Goal: Task Accomplishment & Management: Manage account settings

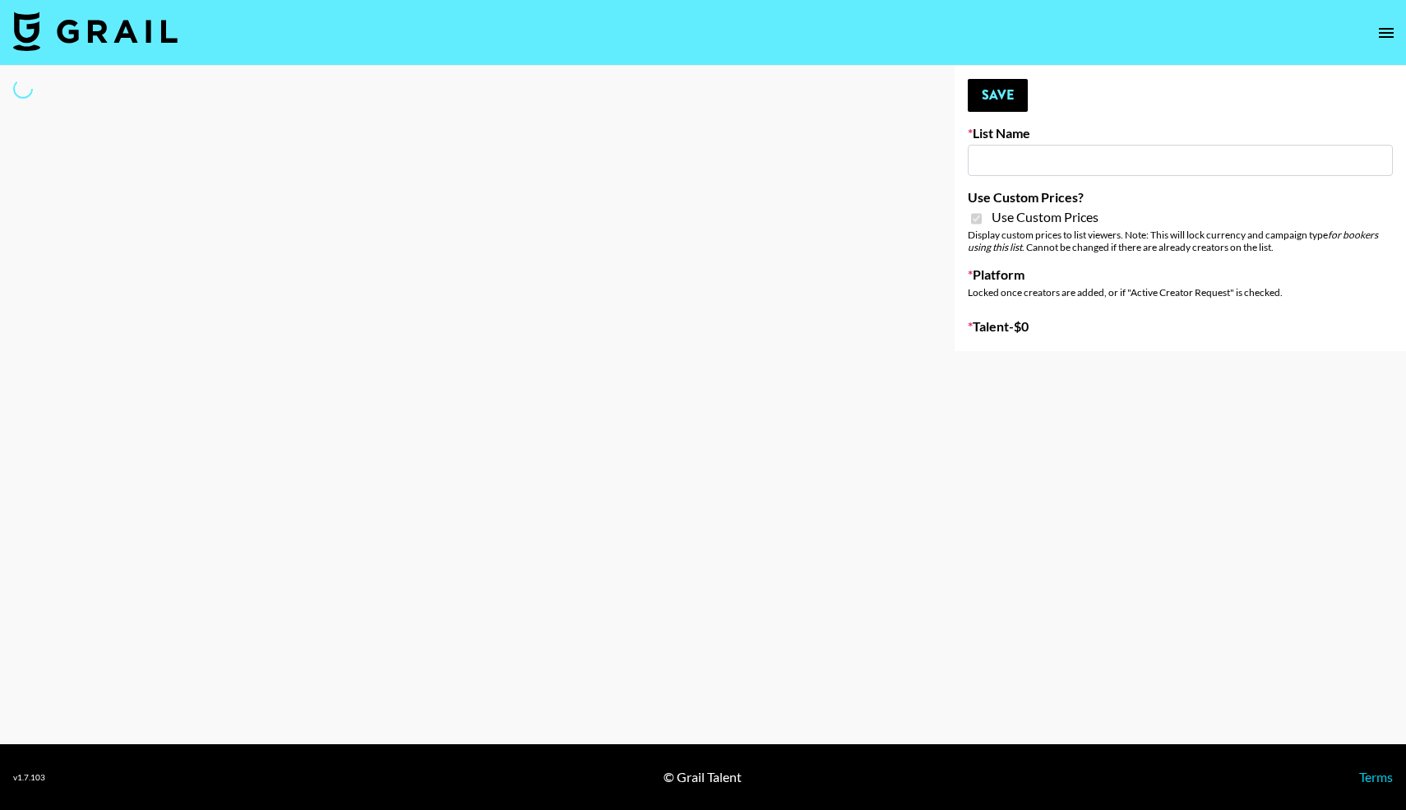
type input "Amaxy Beauty"
checkbox input "true"
select select "Brand"
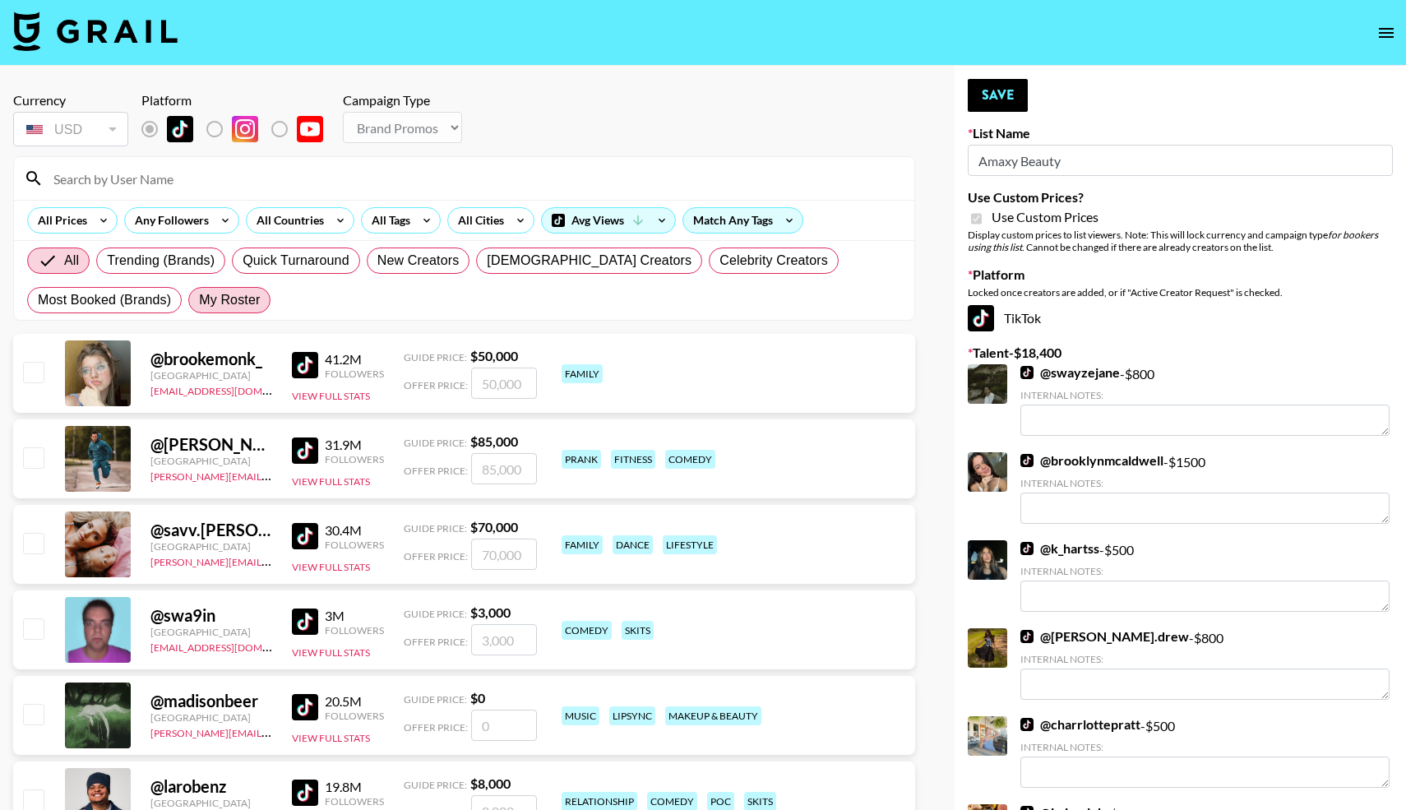
click at [213, 296] on span "My Roster" at bounding box center [229, 300] width 61 height 20
click at [199, 300] on input "My Roster" at bounding box center [199, 300] width 0 height 0
radio input "true"
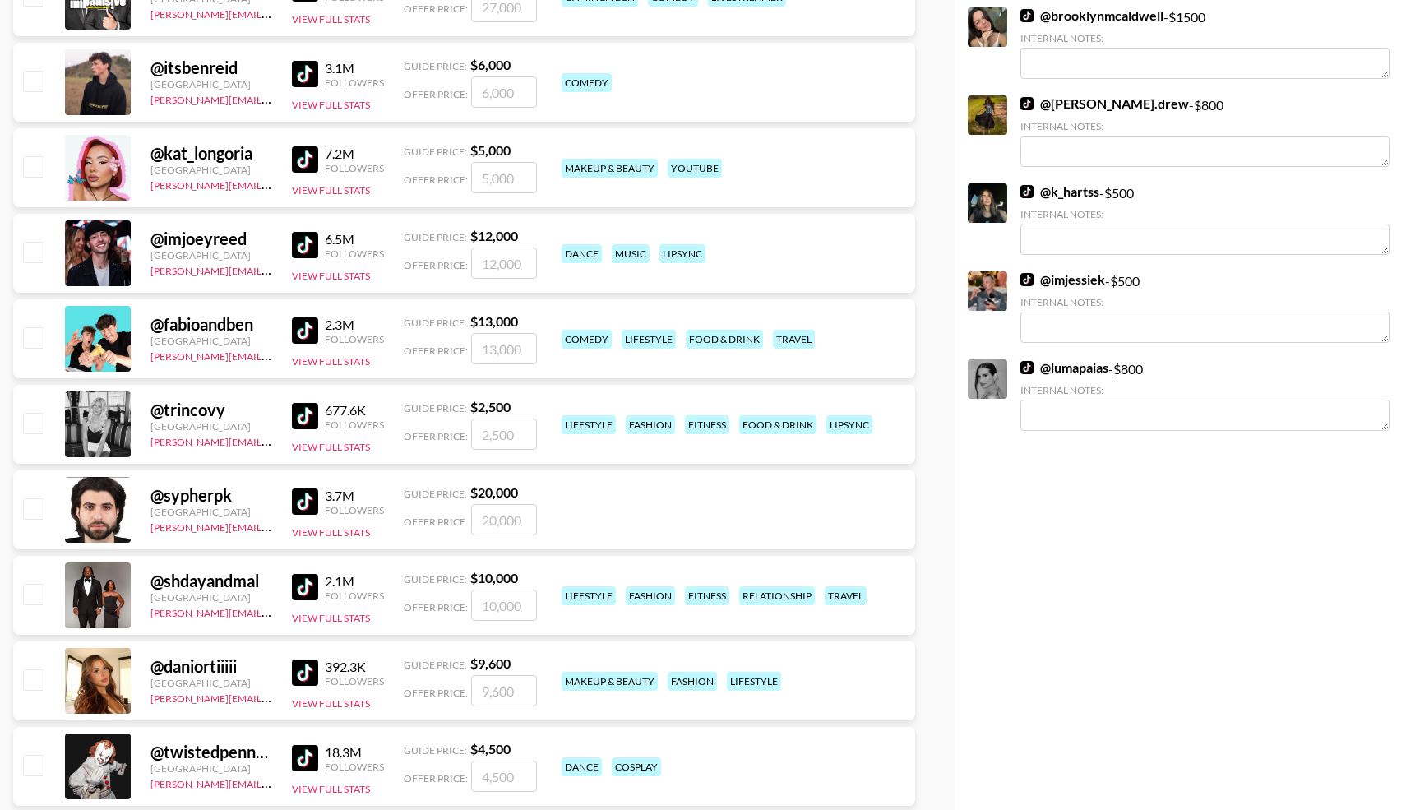
scroll to position [1067, 0]
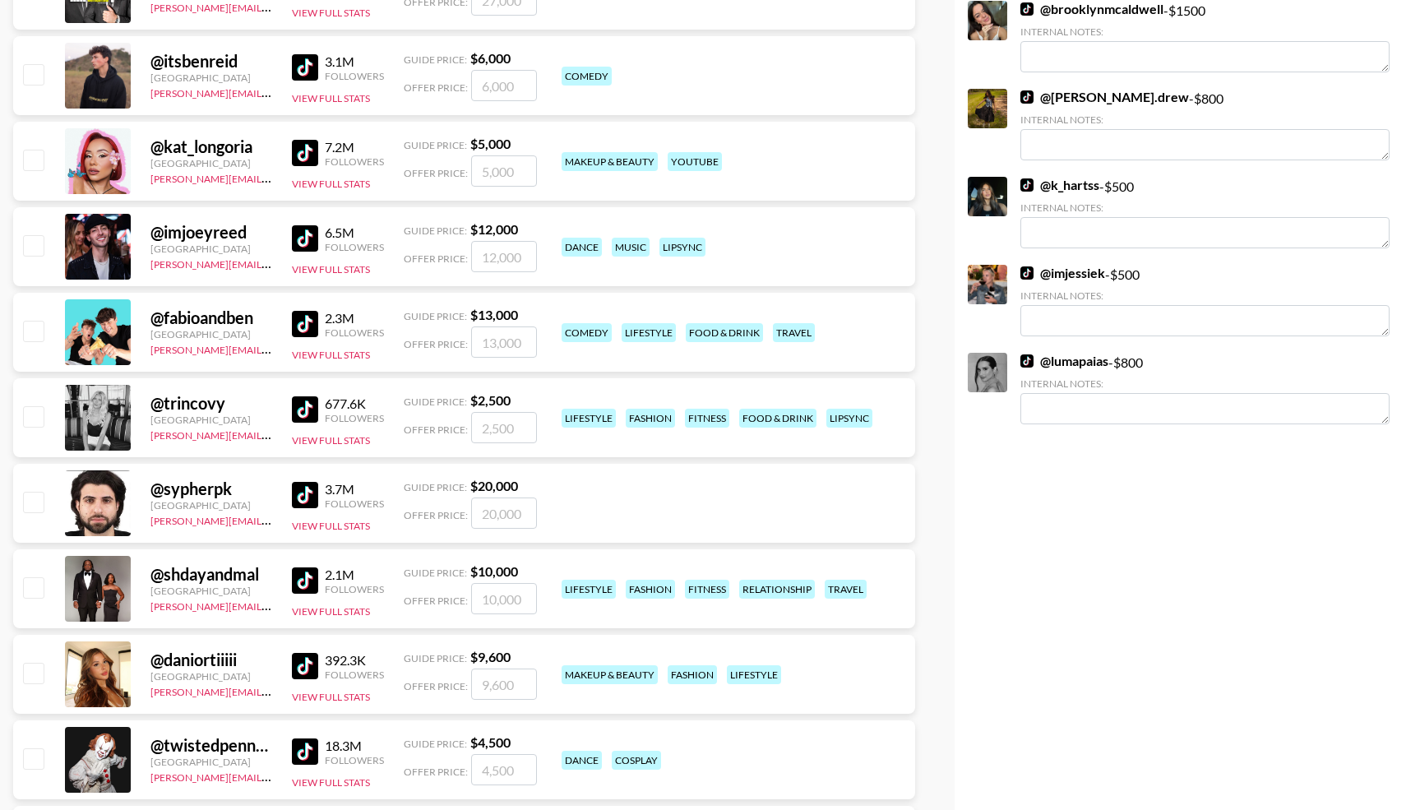
click at [36, 415] on input "checkbox" at bounding box center [33, 416] width 20 height 20
checkbox input "true"
type input "2500"
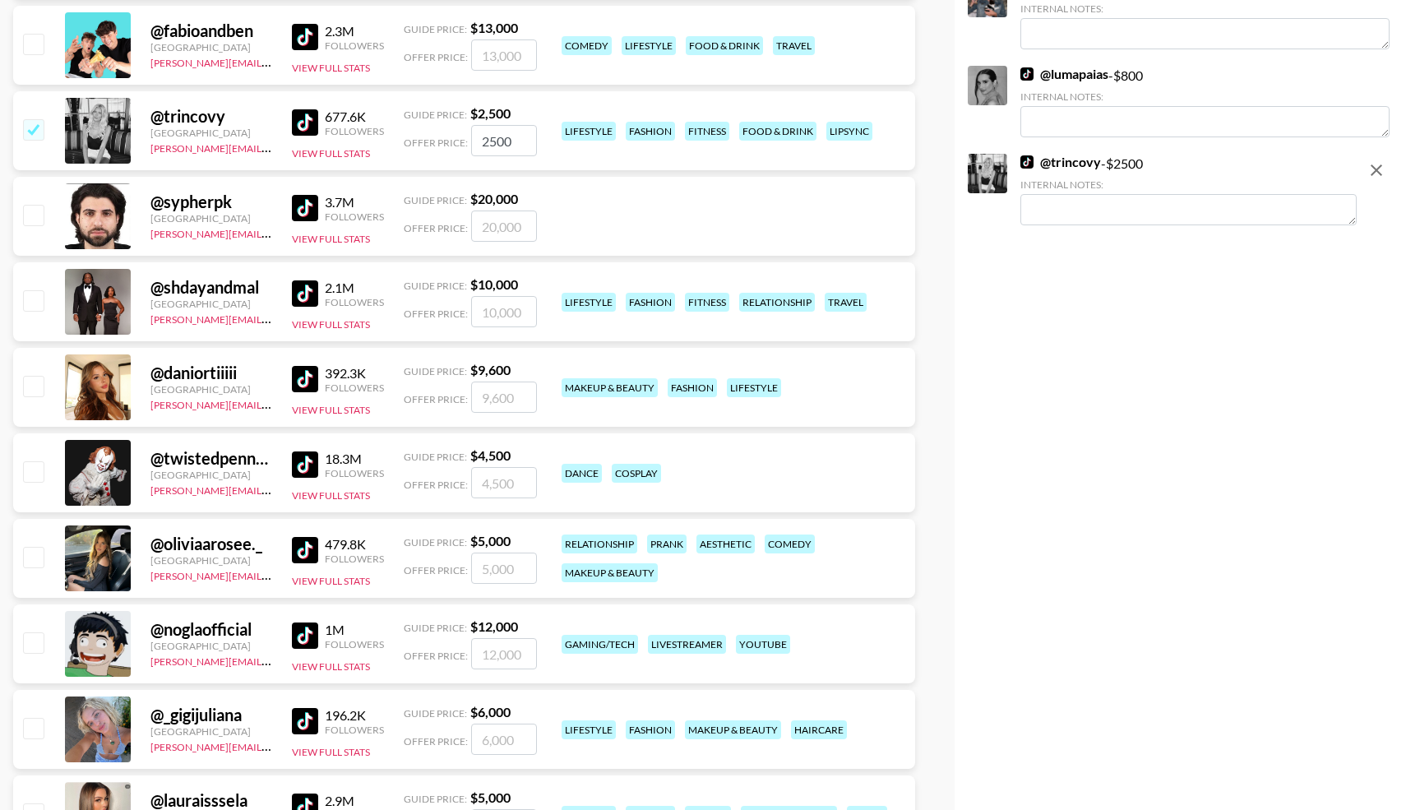
scroll to position [1359, 0]
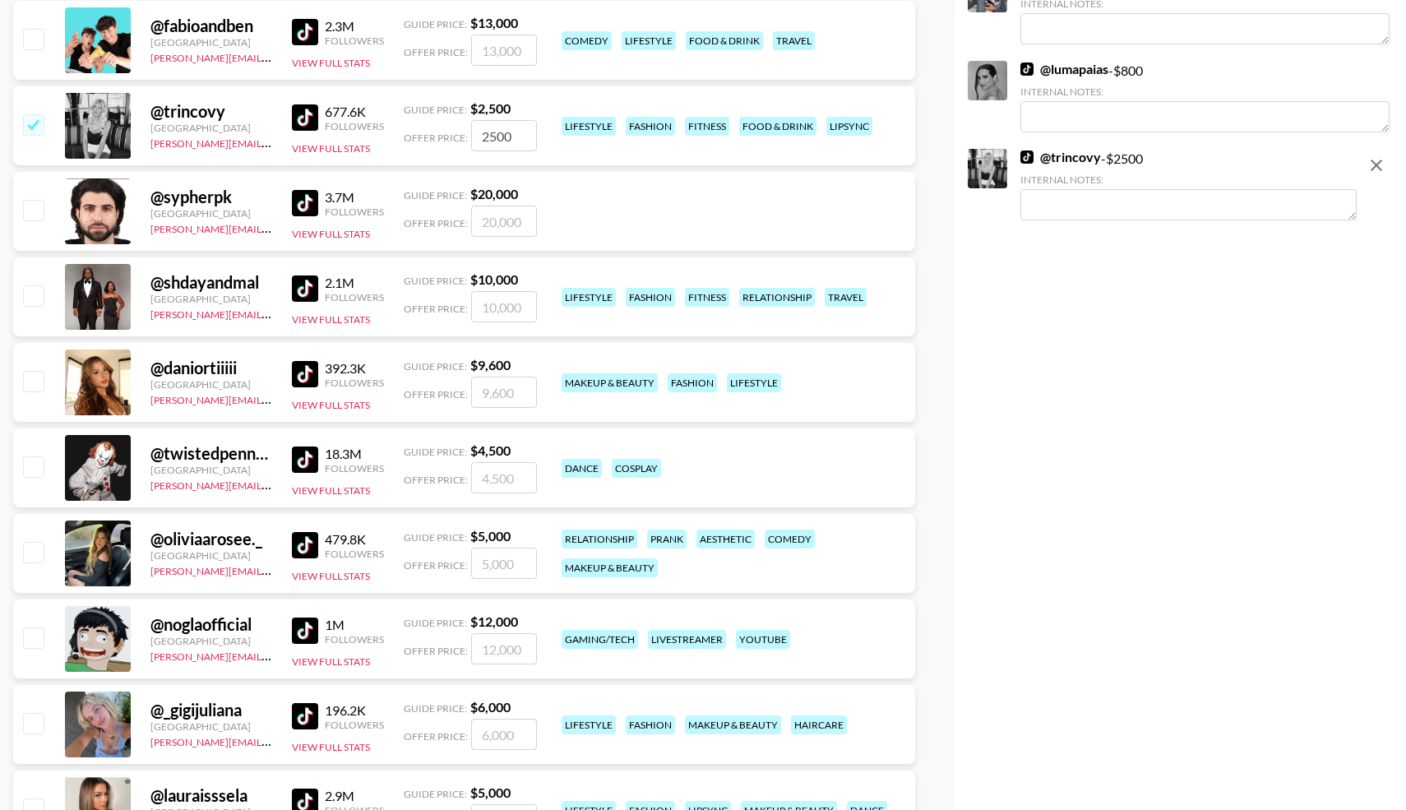
click at [37, 550] on input "checkbox" at bounding box center [33, 552] width 20 height 20
checkbox input "true"
type input "5000"
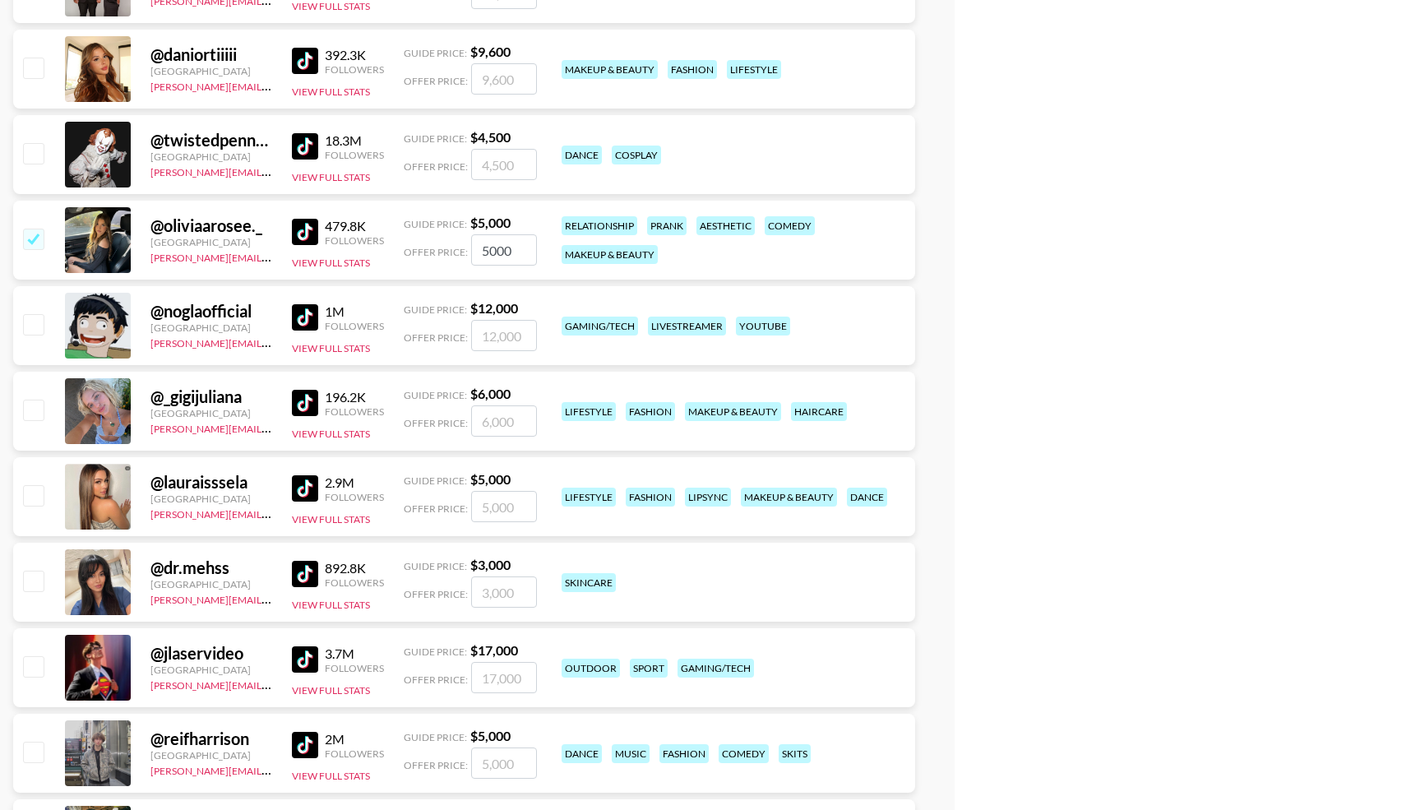
scroll to position [1676, 0]
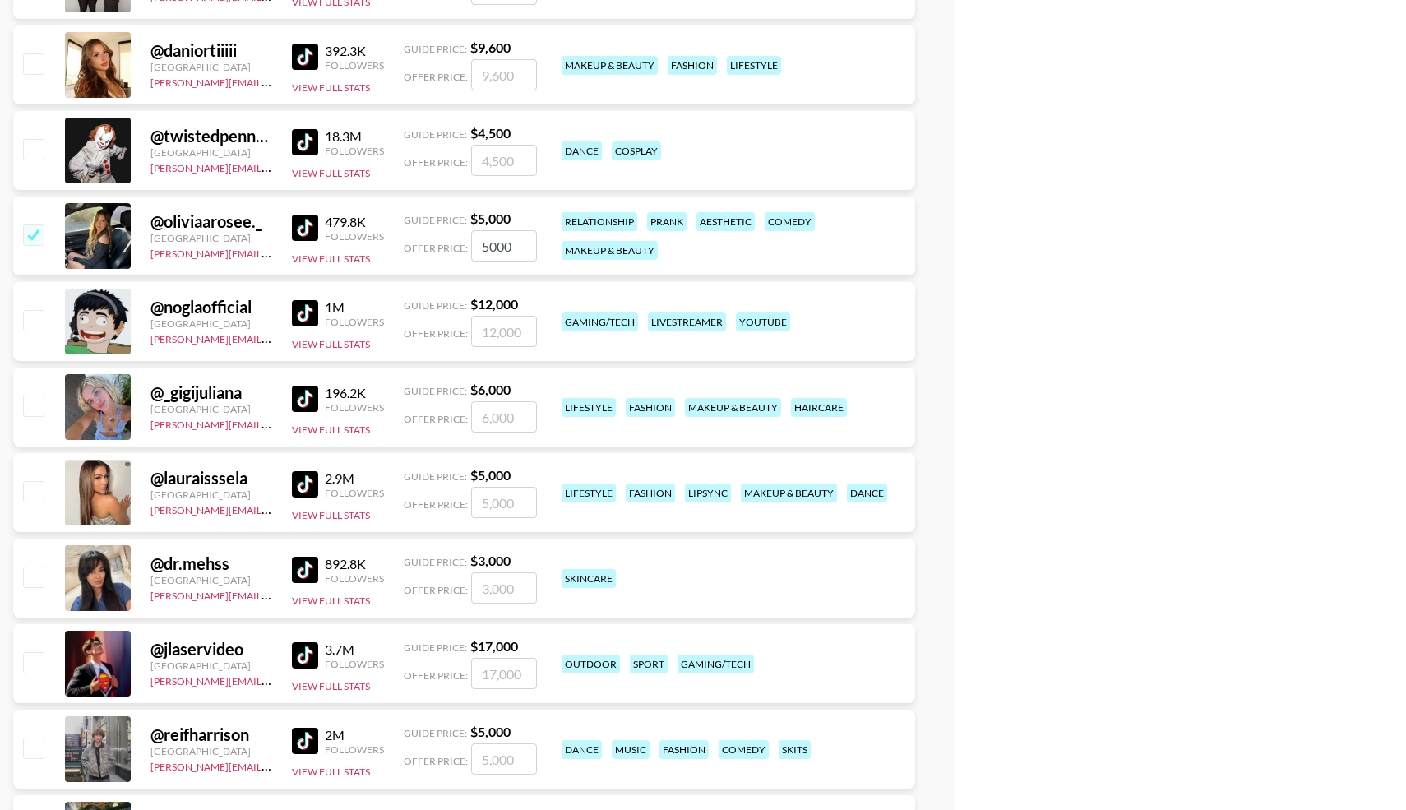
click at [33, 483] on input "checkbox" at bounding box center [33, 491] width 20 height 20
checkbox input "true"
type input "5000"
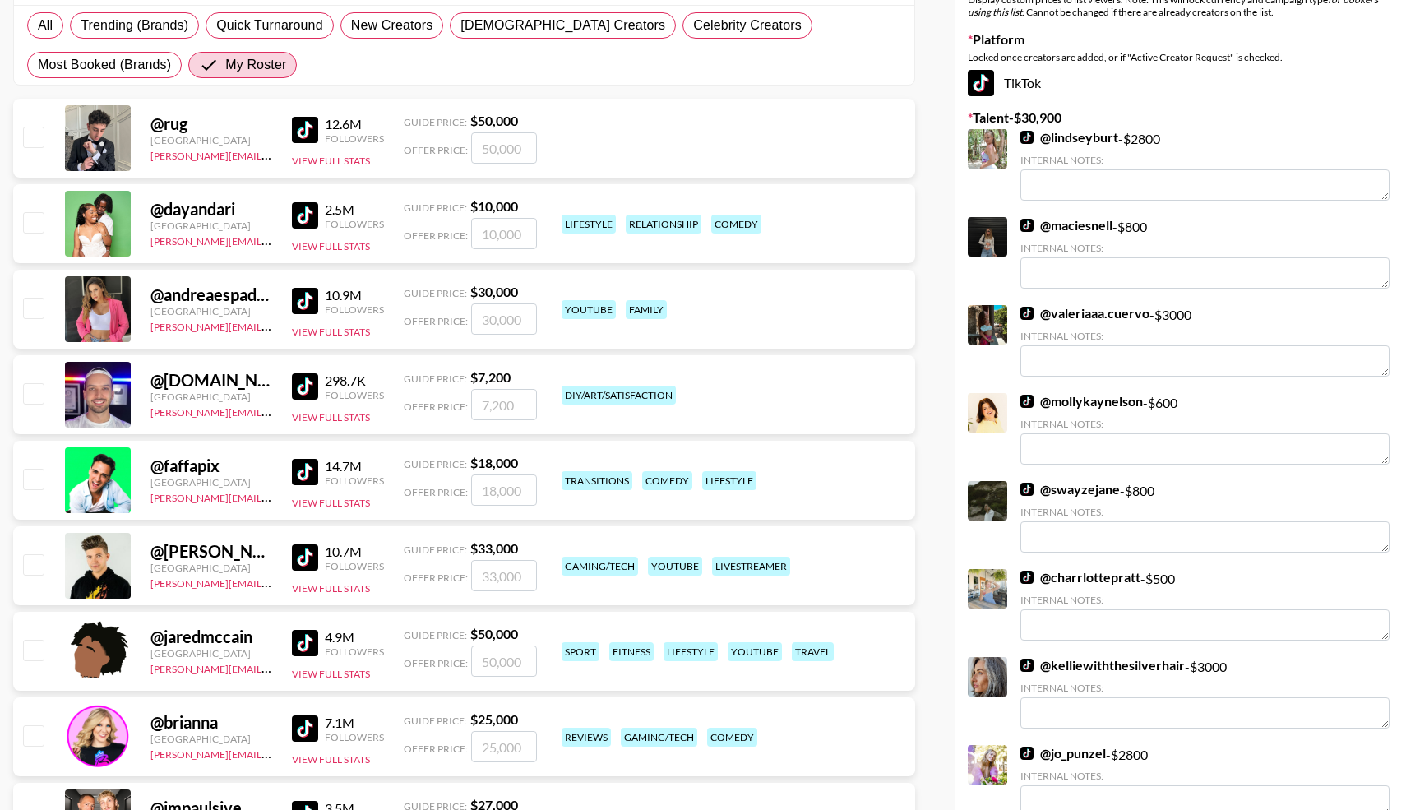
scroll to position [0, 0]
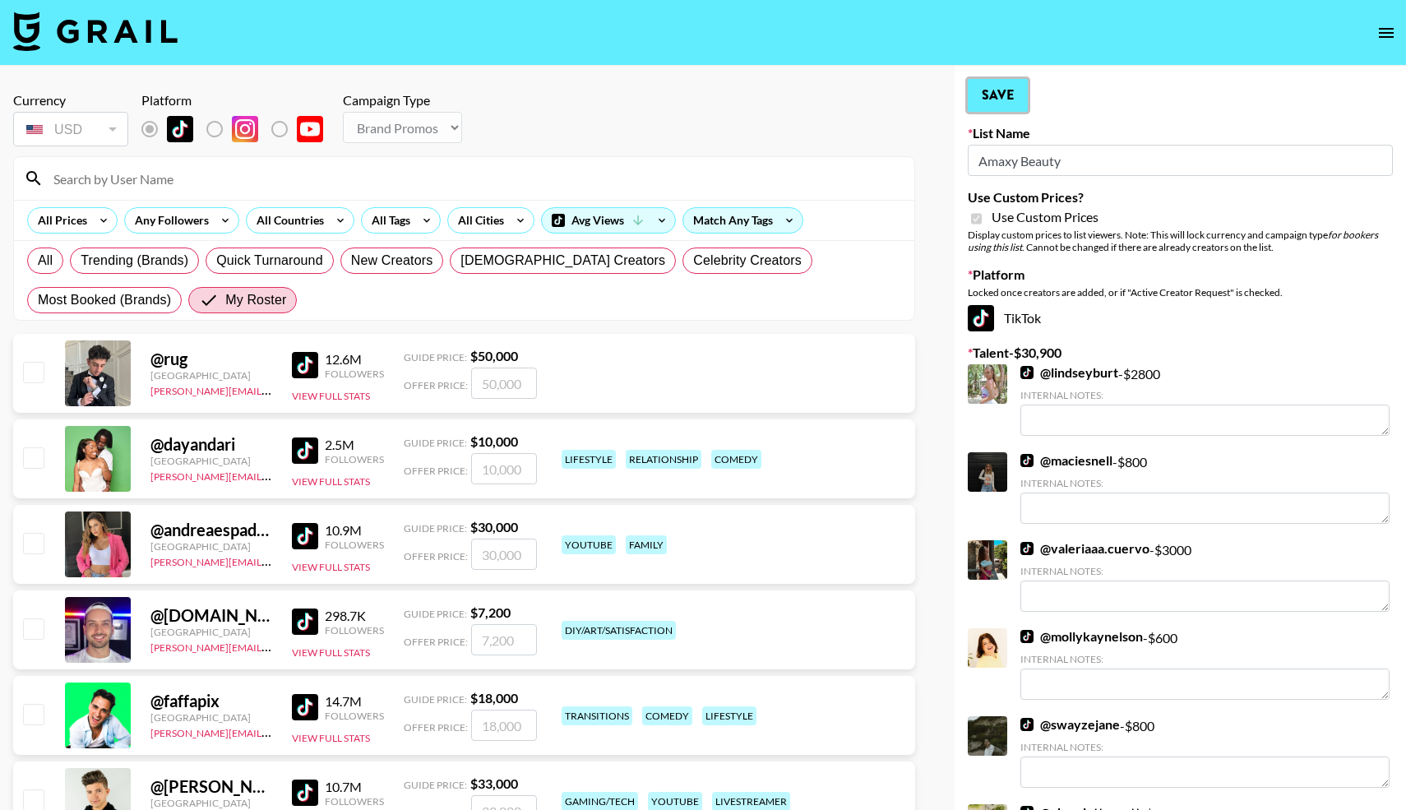
click at [987, 90] on button "Save" at bounding box center [998, 95] width 60 height 33
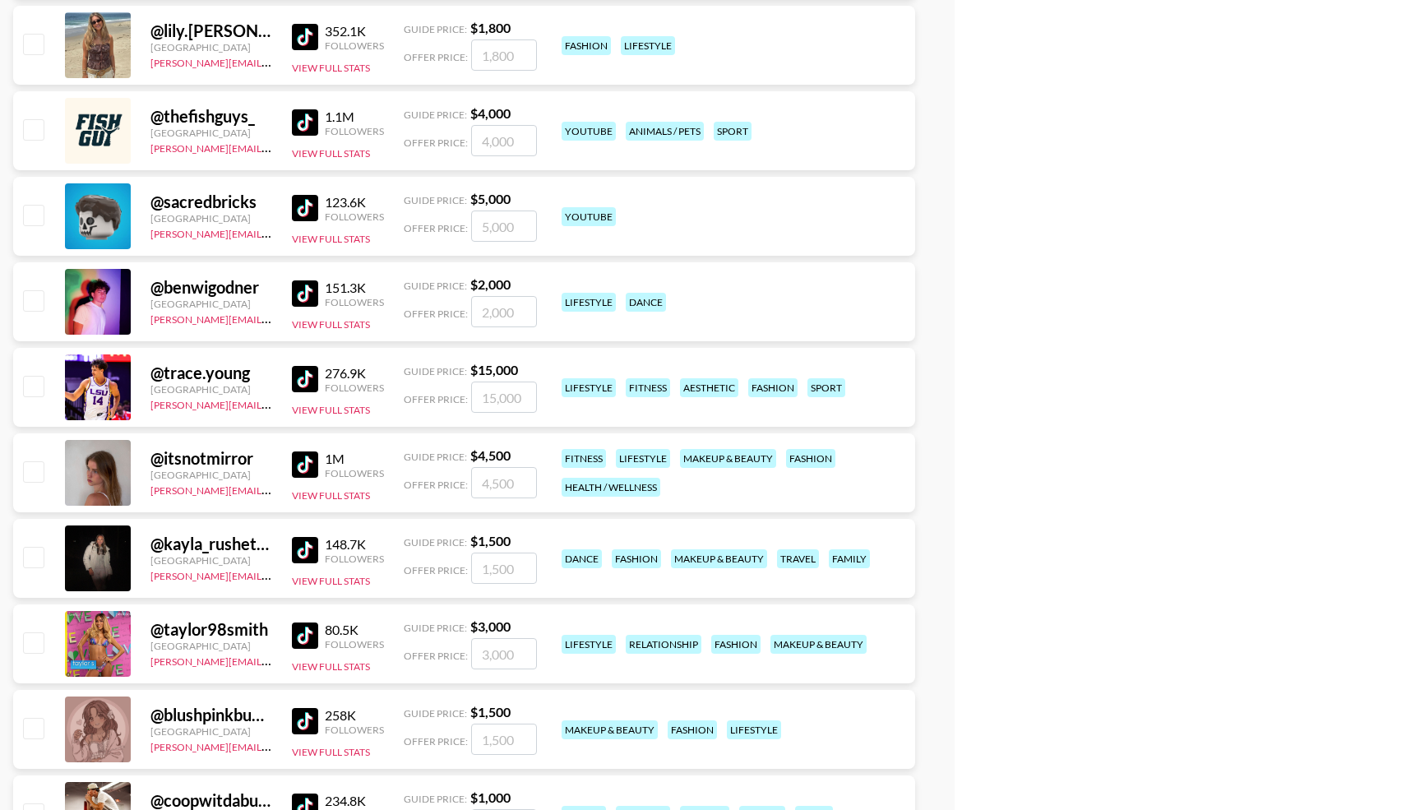
scroll to position [4352, 0]
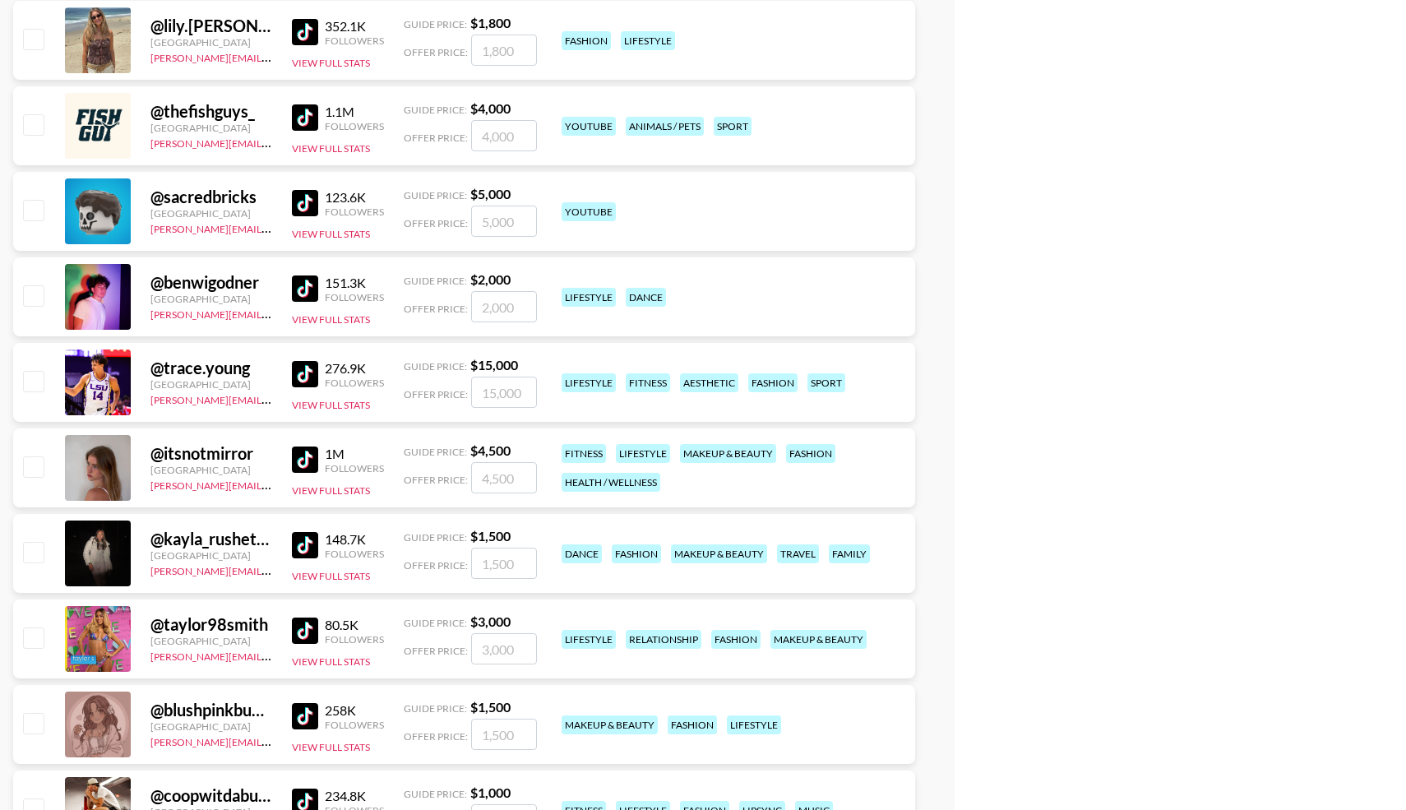
click at [39, 554] on input "checkbox" at bounding box center [33, 552] width 20 height 20
checkbox input "true"
type input "1500"
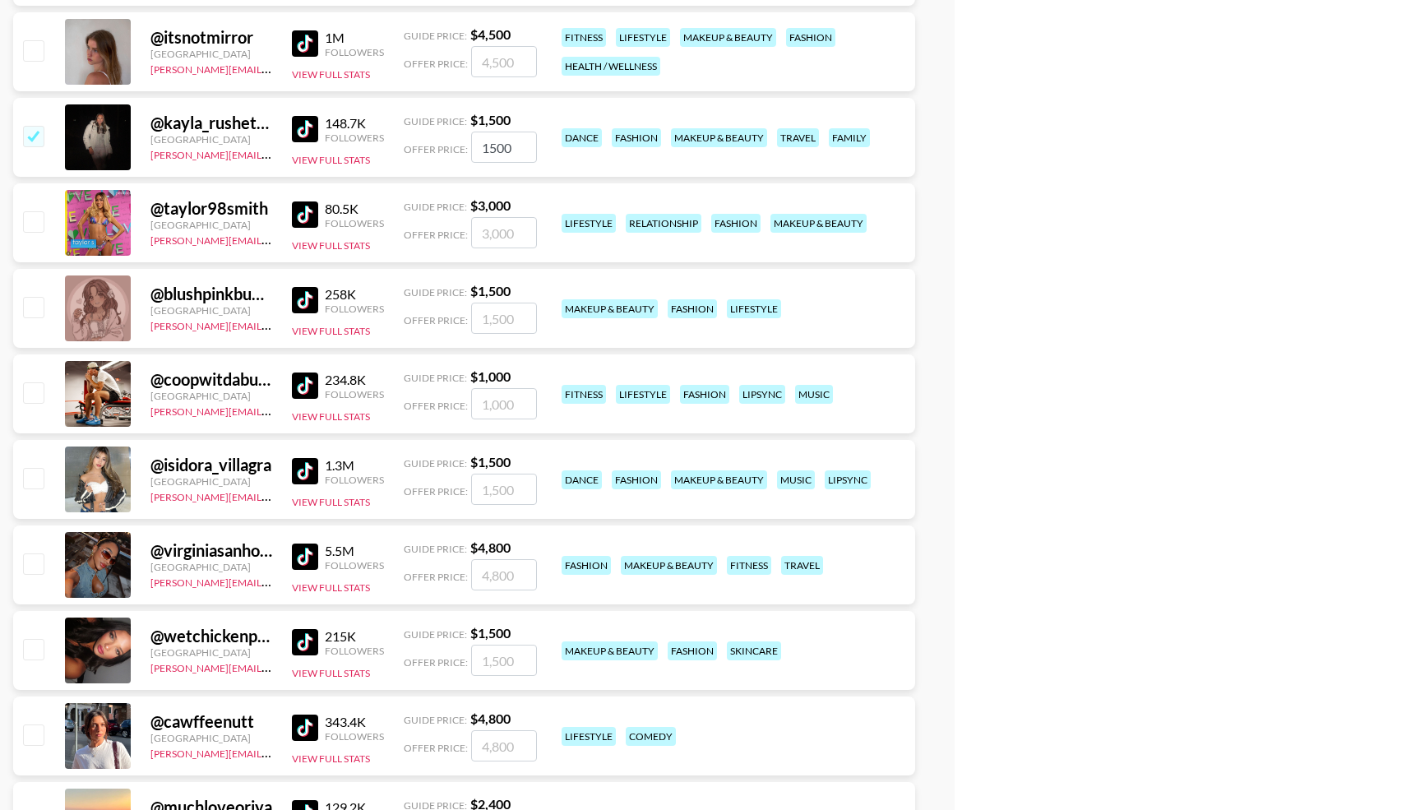
scroll to position [4771, 0]
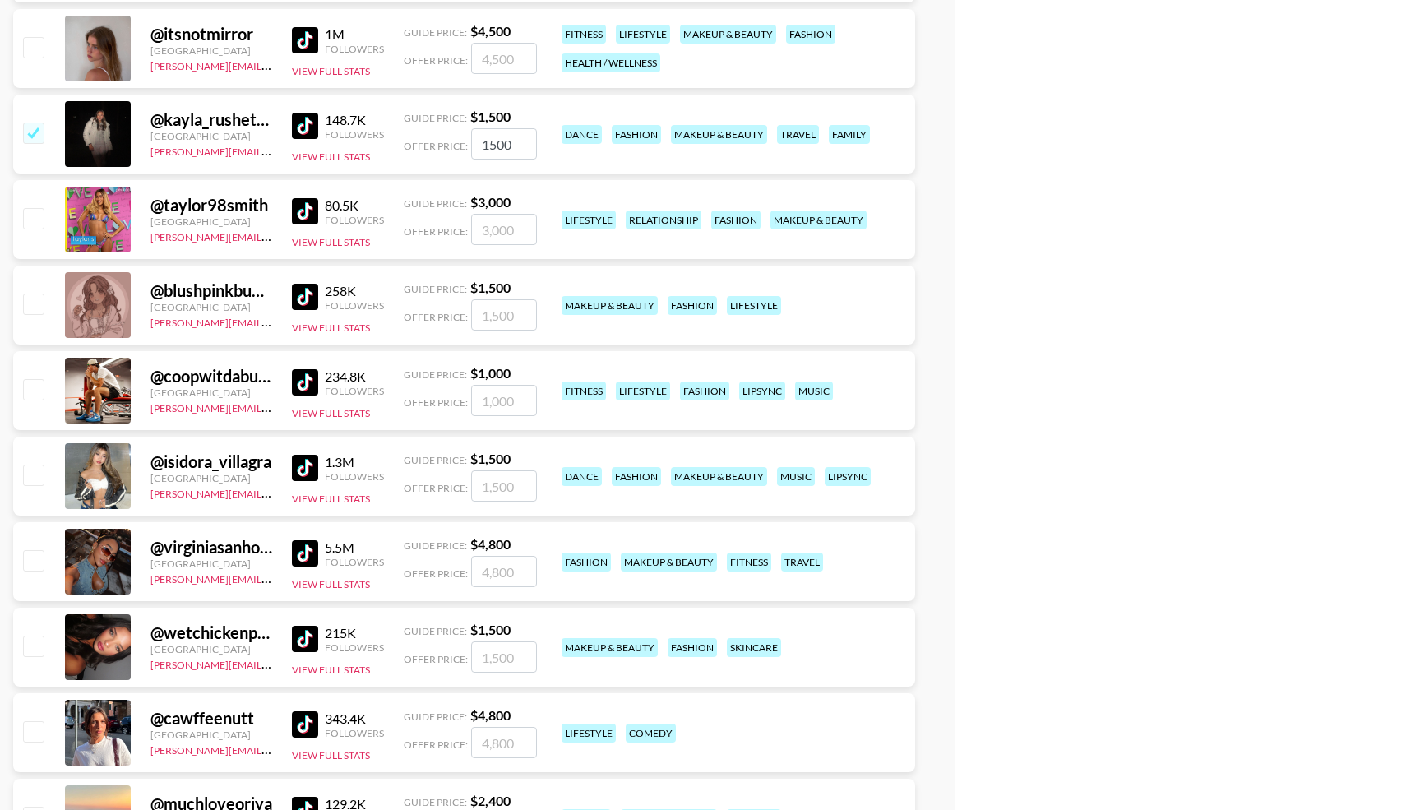
click at [33, 654] on input "checkbox" at bounding box center [33, 646] width 20 height 20
checkbox input "true"
type input "1500"
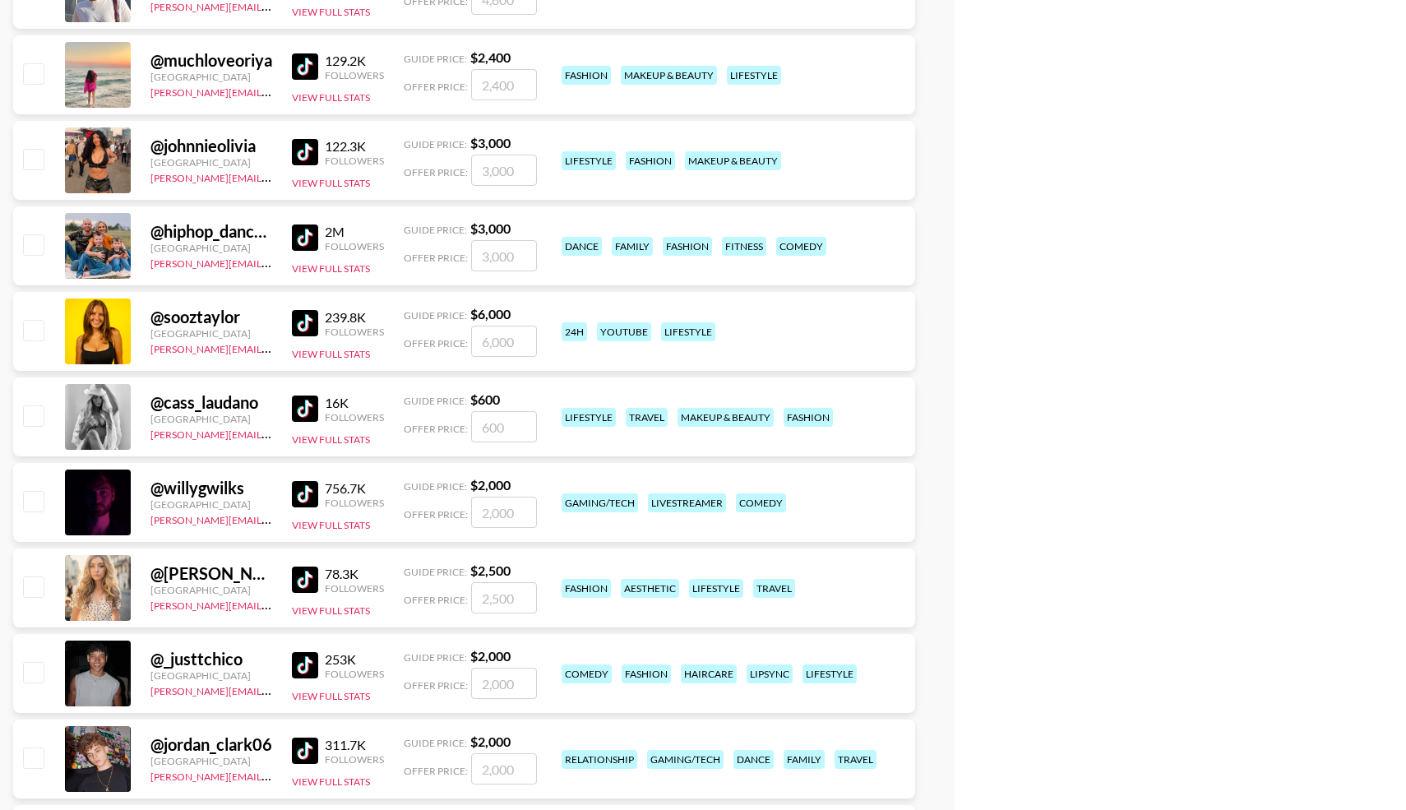
scroll to position [5515, 0]
click at [34, 585] on input "checkbox" at bounding box center [33, 586] width 20 height 20
checkbox input "true"
type input "2500"
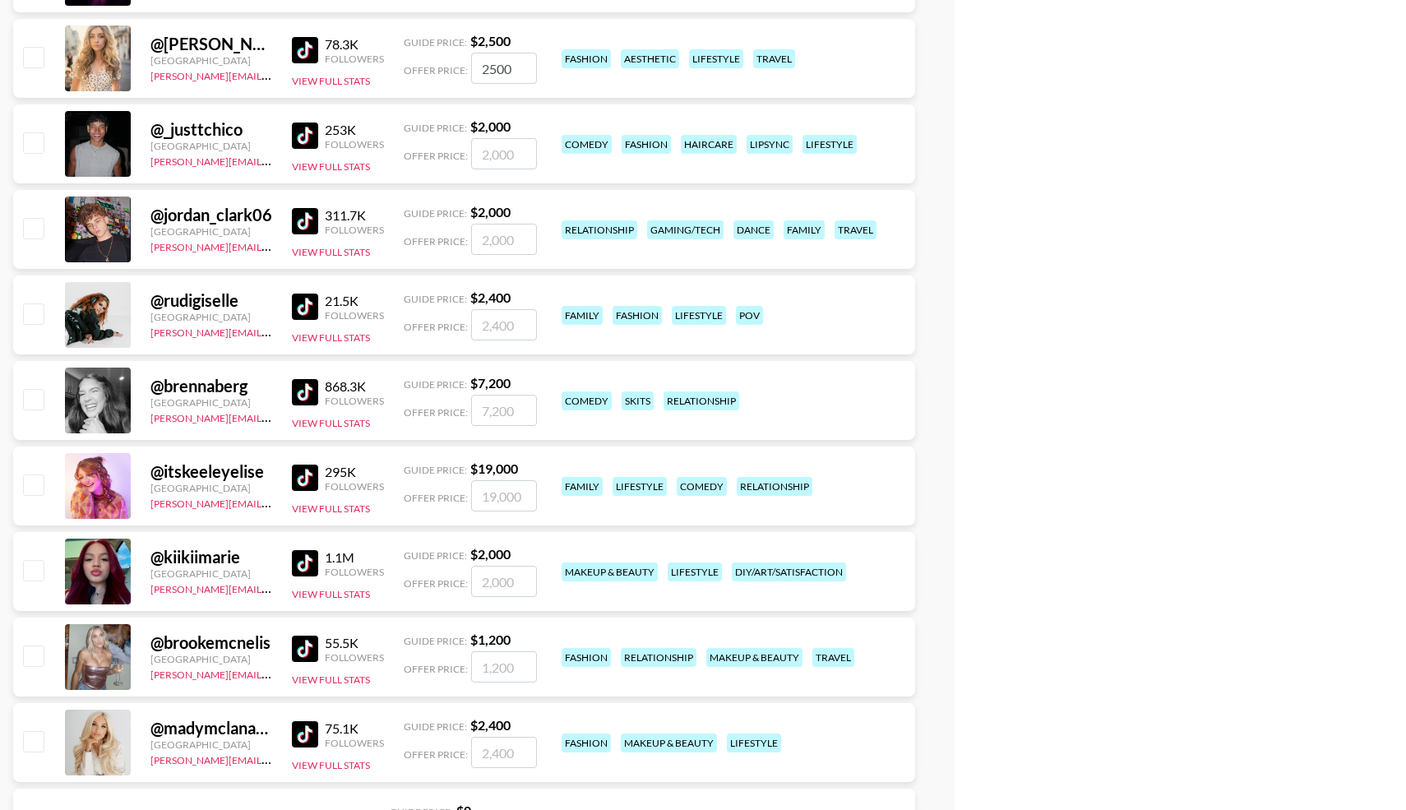
checkbox input "false"
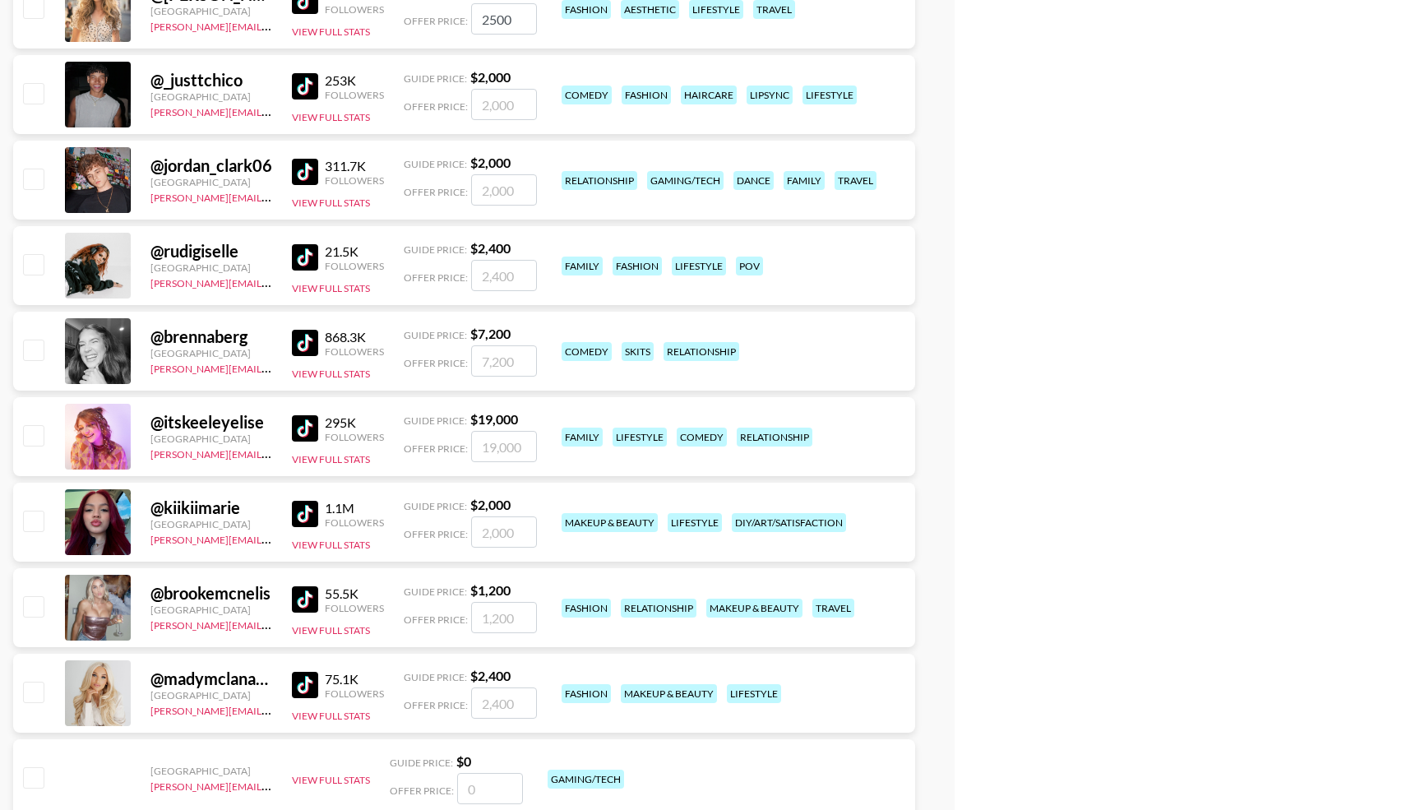
scroll to position [6108, 0]
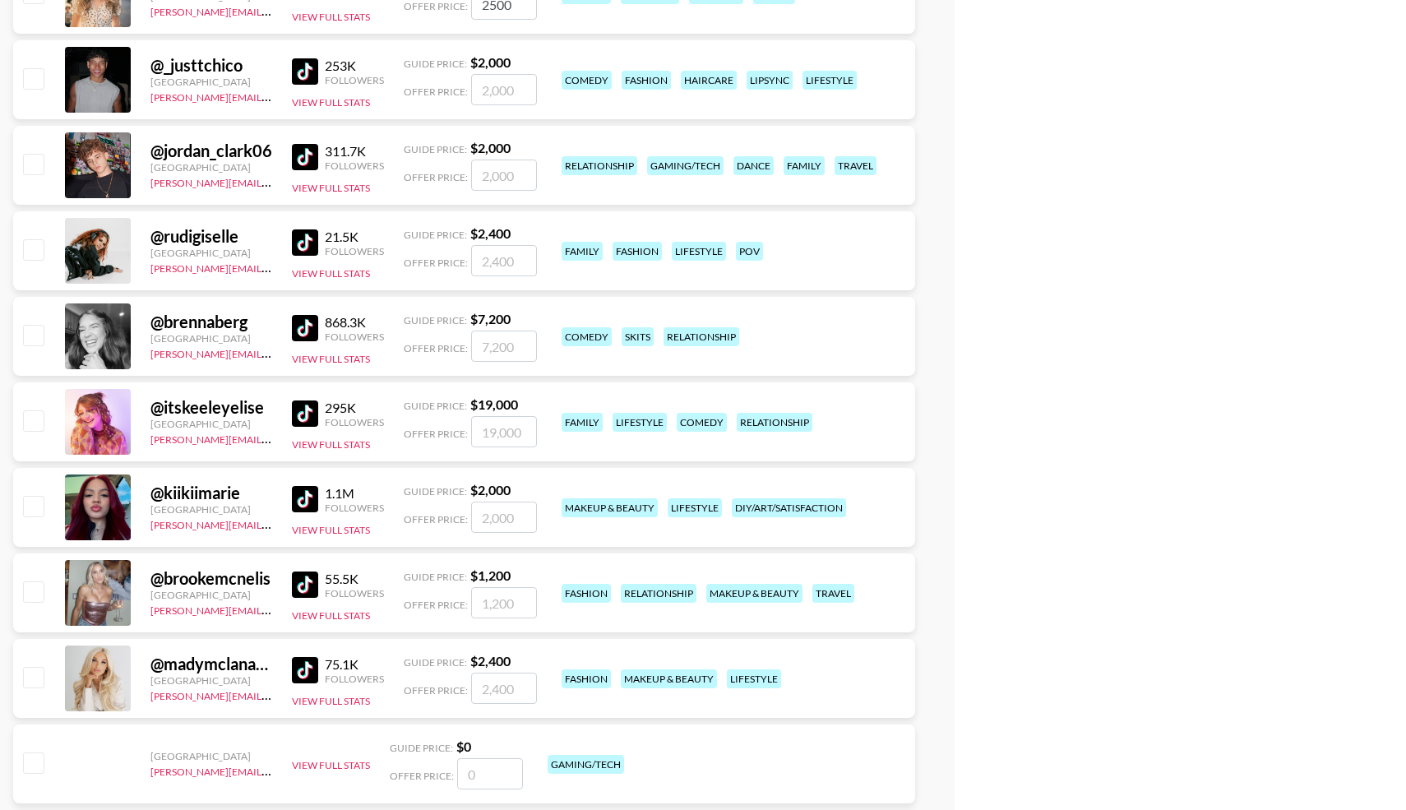
click at [35, 594] on input "checkbox" at bounding box center [33, 591] width 20 height 20
checkbox input "true"
type input "1200"
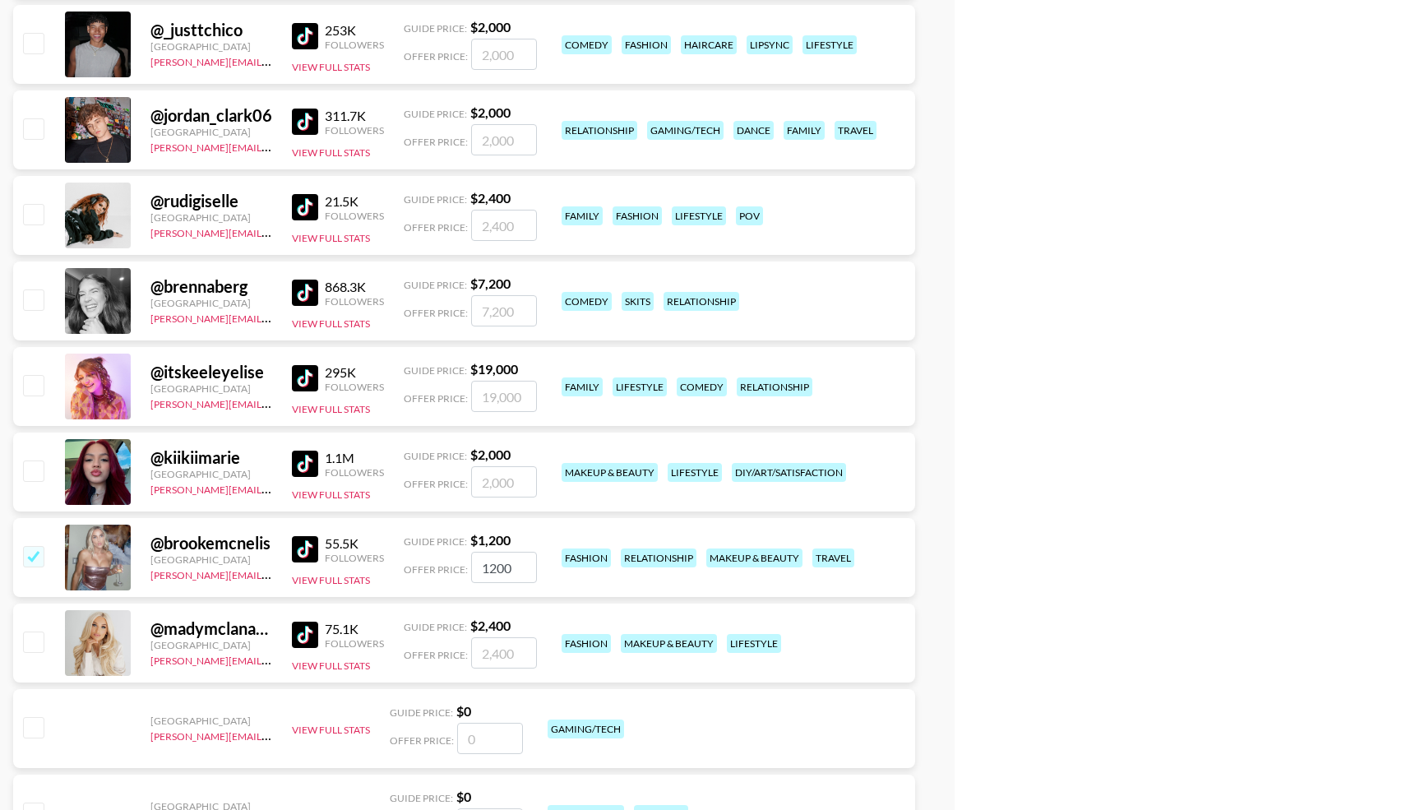
scroll to position [6146, 0]
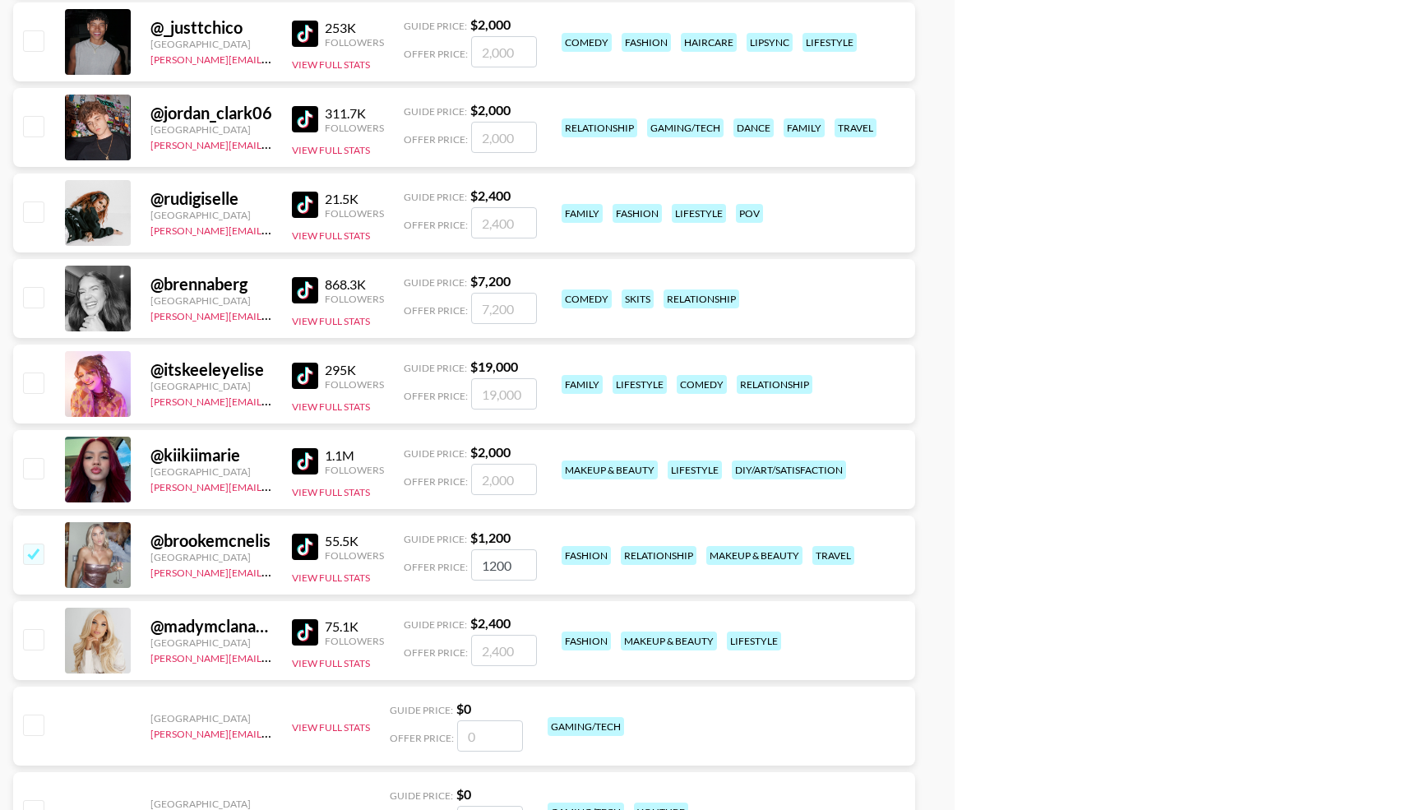
click at [37, 468] on input "checkbox" at bounding box center [33, 468] width 20 height 20
checkbox input "true"
type input "2000"
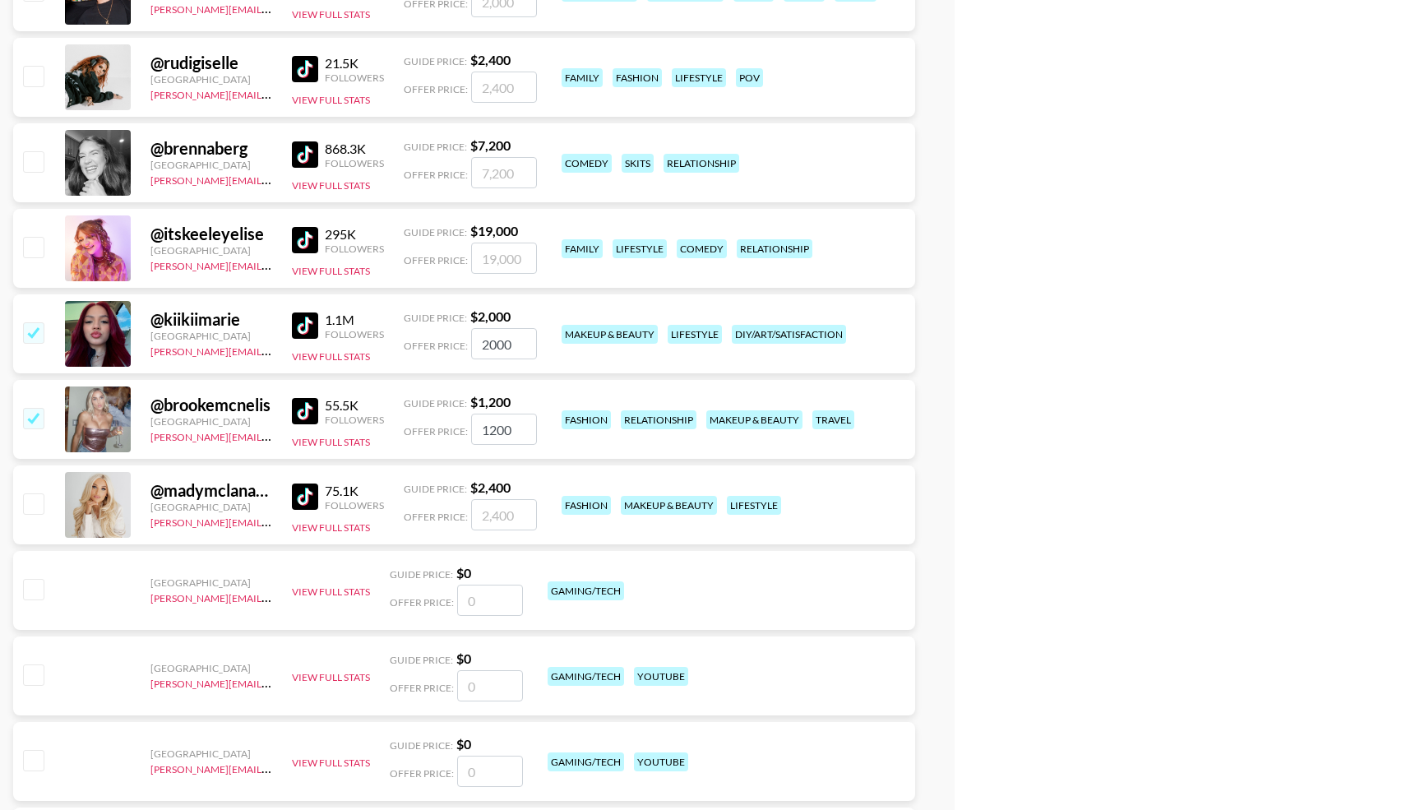
scroll to position [6213, 0]
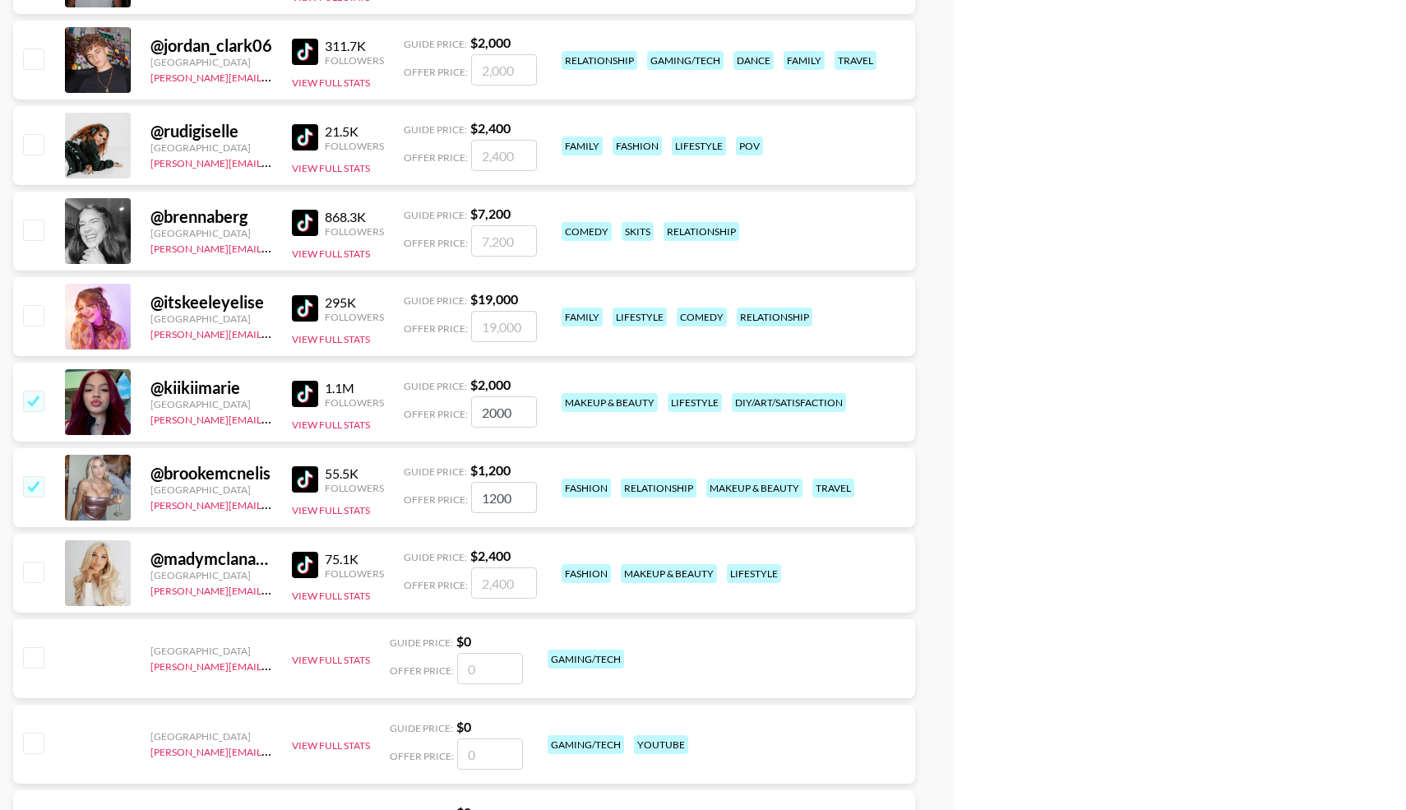
click at [516, 411] on input "2000" at bounding box center [504, 411] width 66 height 31
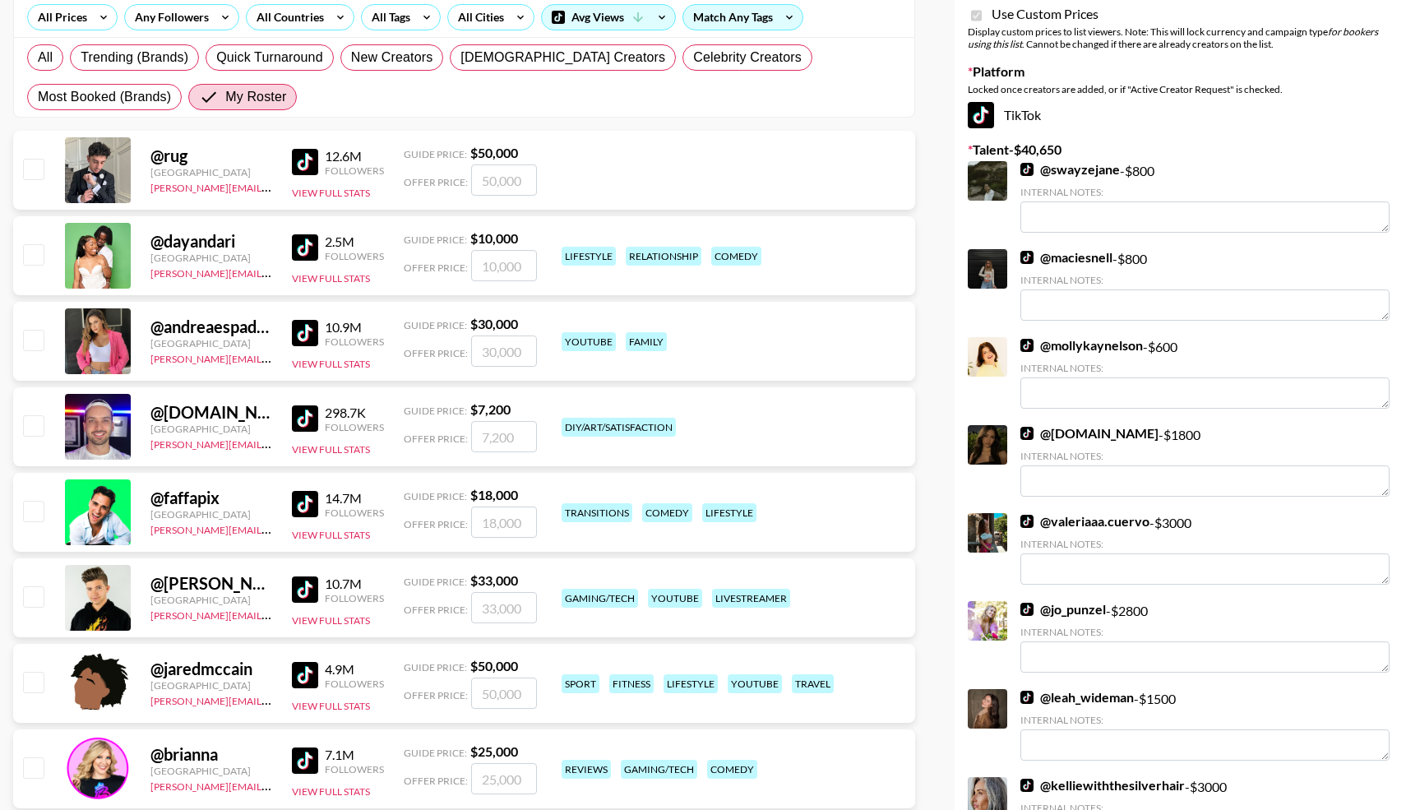
scroll to position [0, 0]
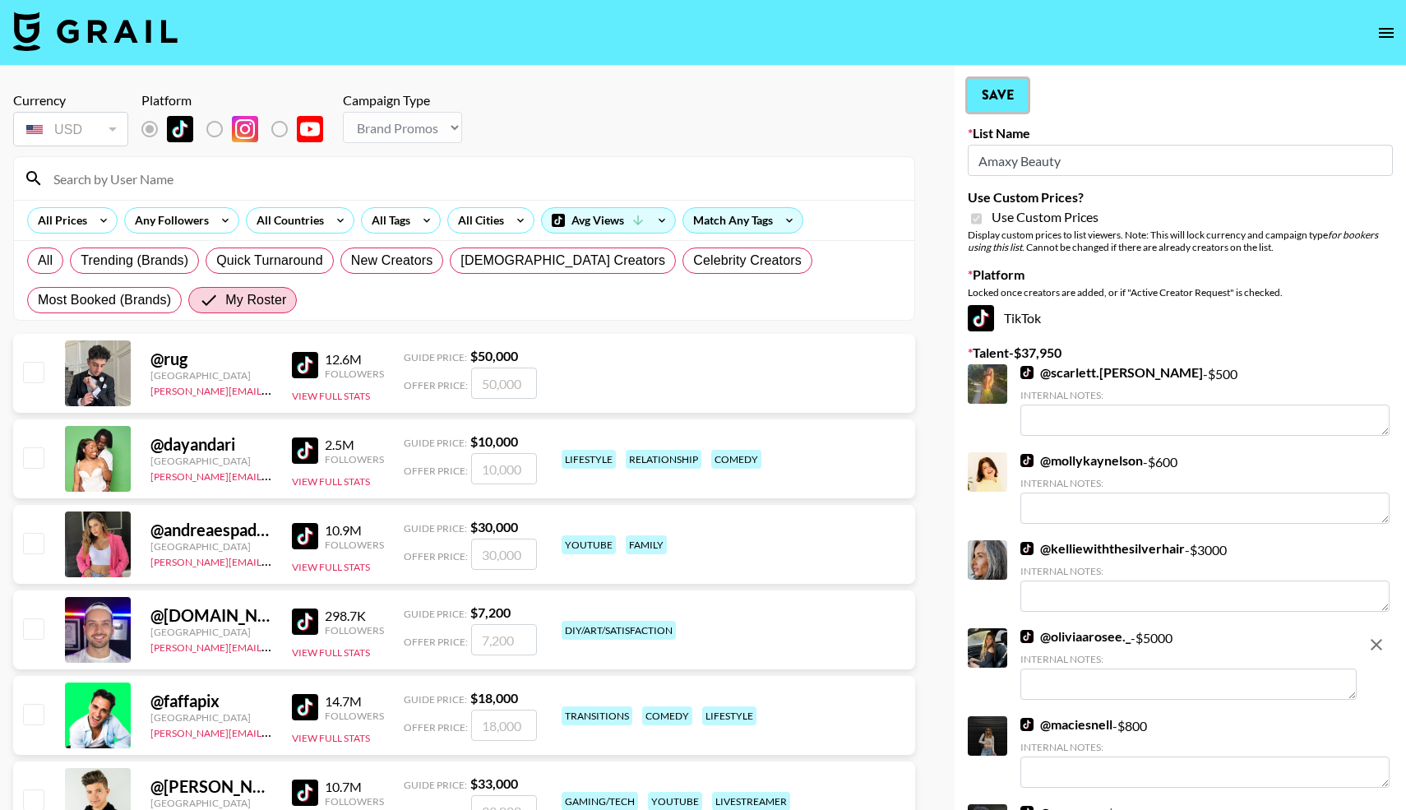
click at [986, 90] on button "Save" at bounding box center [998, 95] width 60 height 33
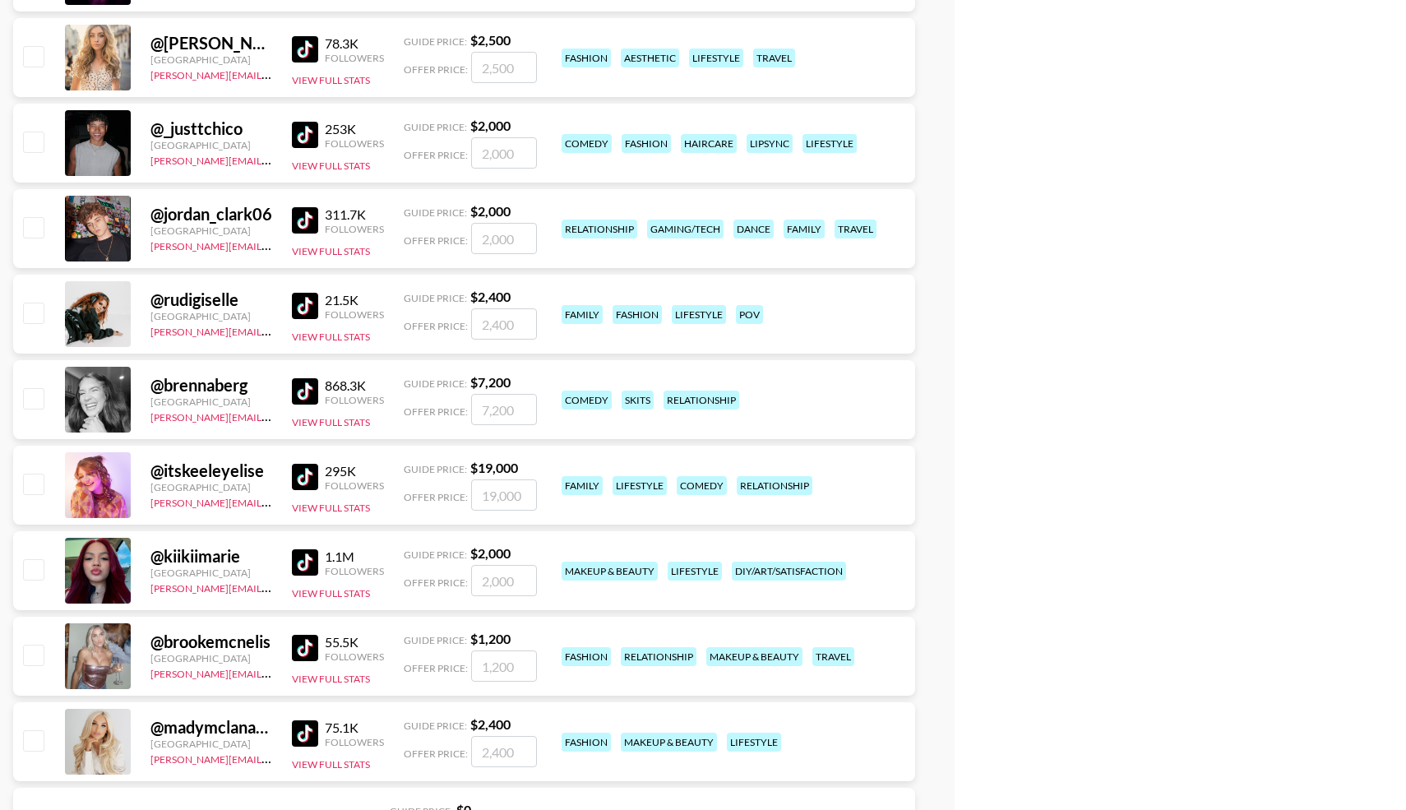
scroll to position [5968, 0]
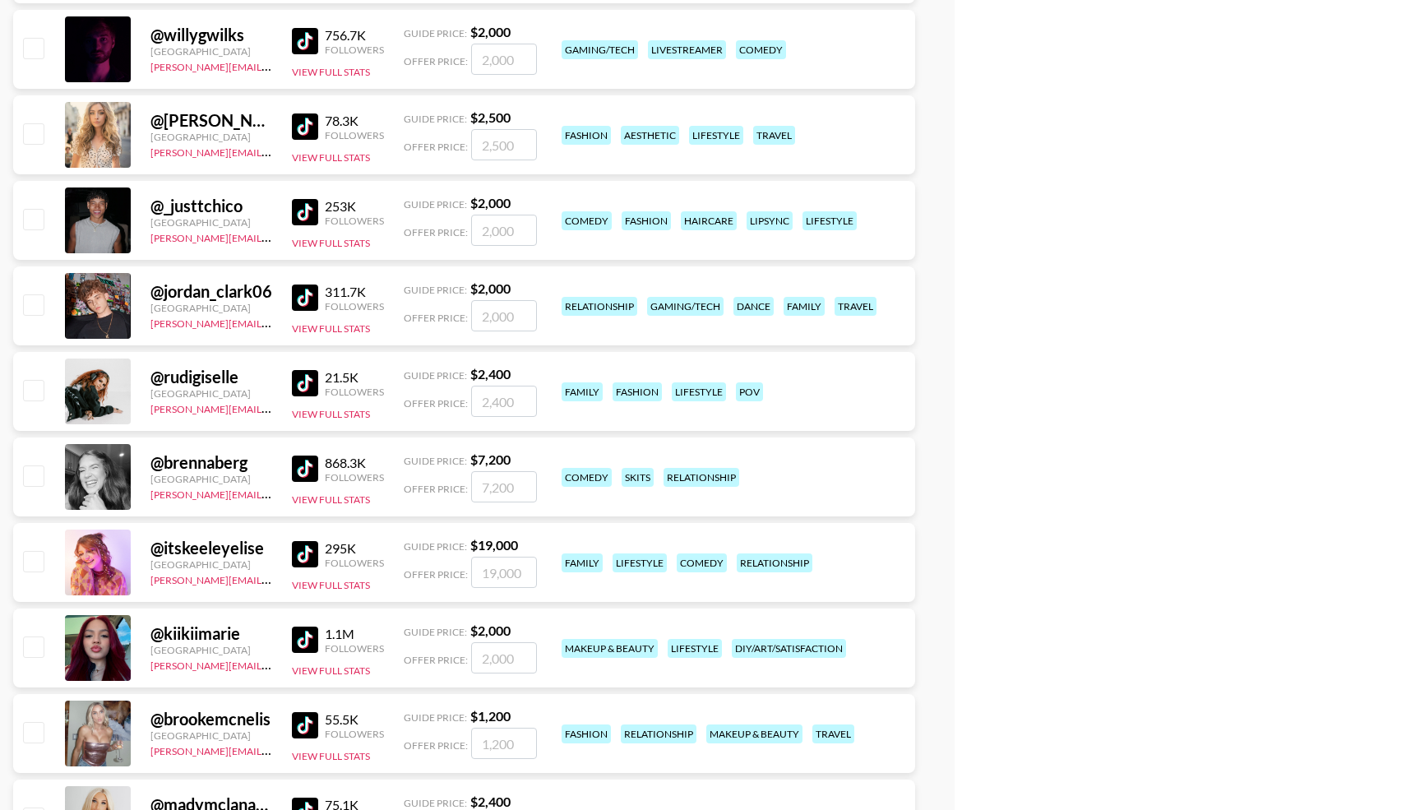
click at [36, 731] on input "checkbox" at bounding box center [33, 732] width 20 height 20
checkbox input "true"
type input "1200"
click at [38, 654] on input "checkbox" at bounding box center [33, 646] width 20 height 20
checkbox input "true"
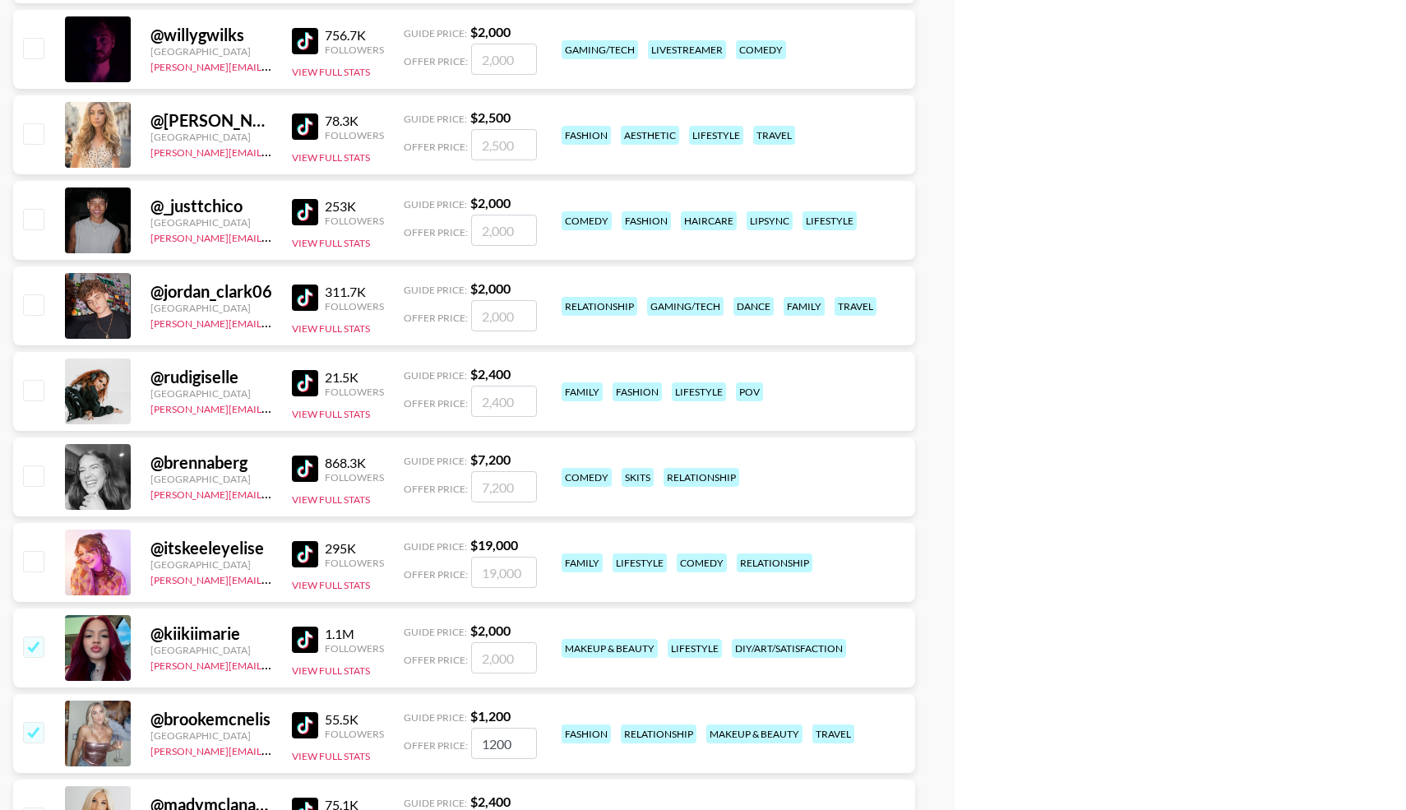
type input "2000"
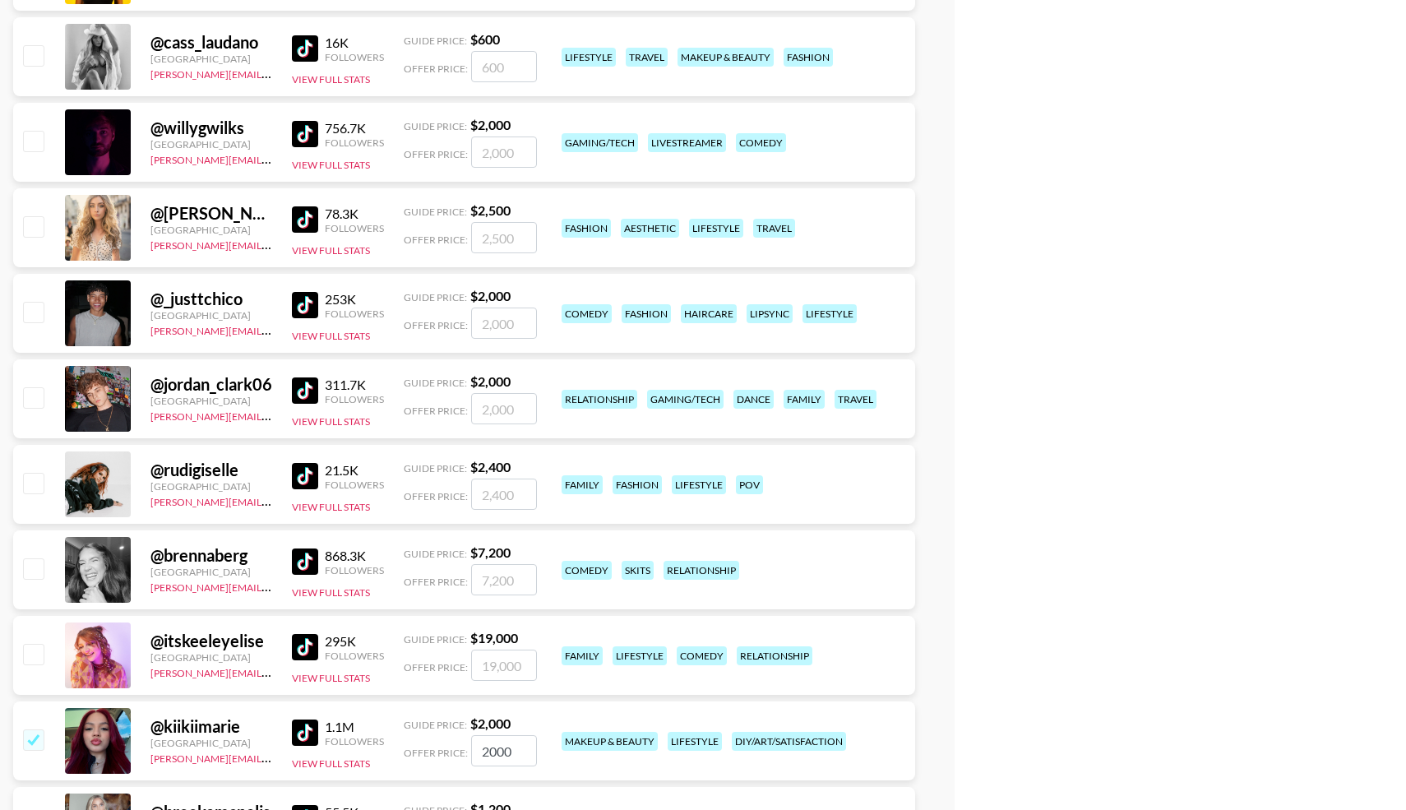
scroll to position [5867, 0]
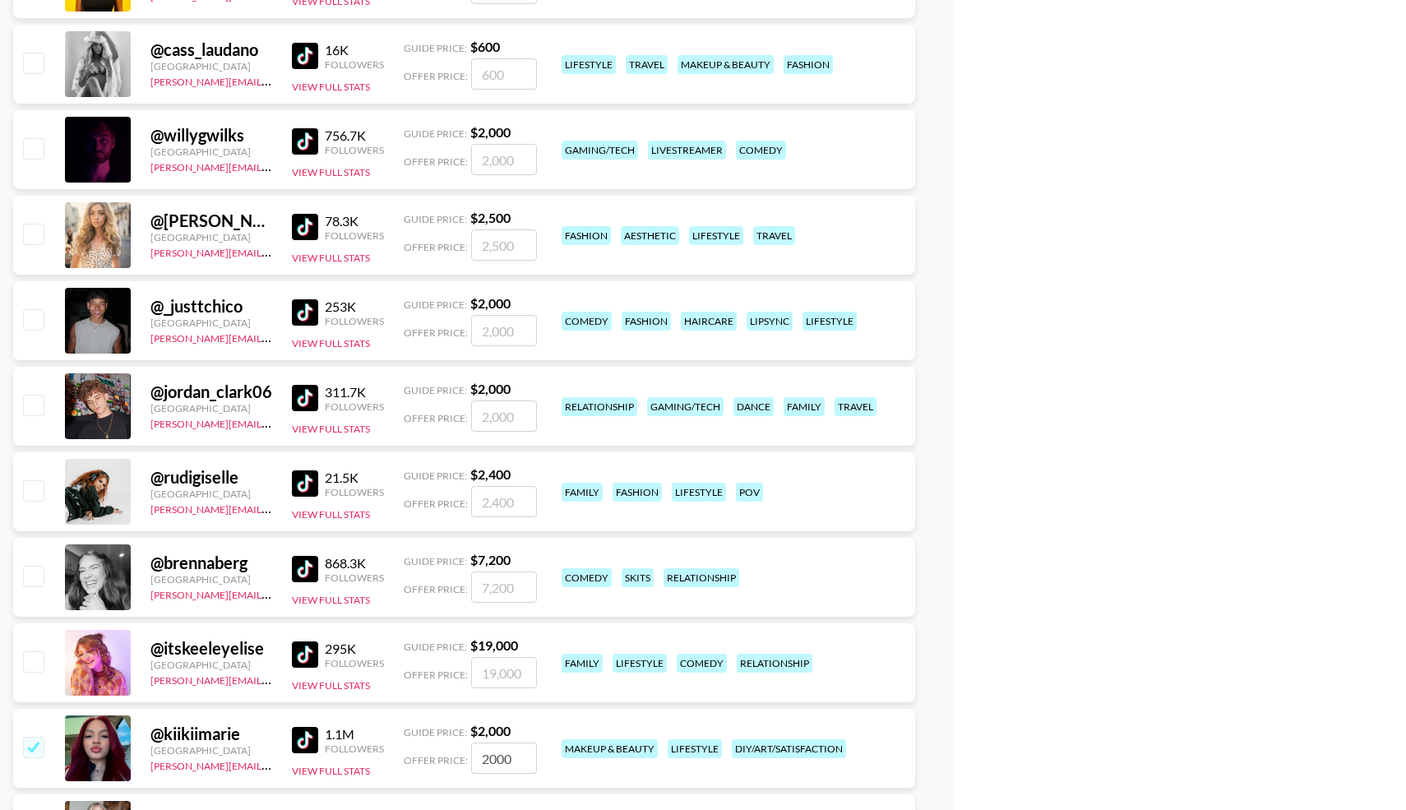
click at [39, 226] on input "checkbox" at bounding box center [33, 234] width 20 height 20
checkbox input "true"
type input "2500"
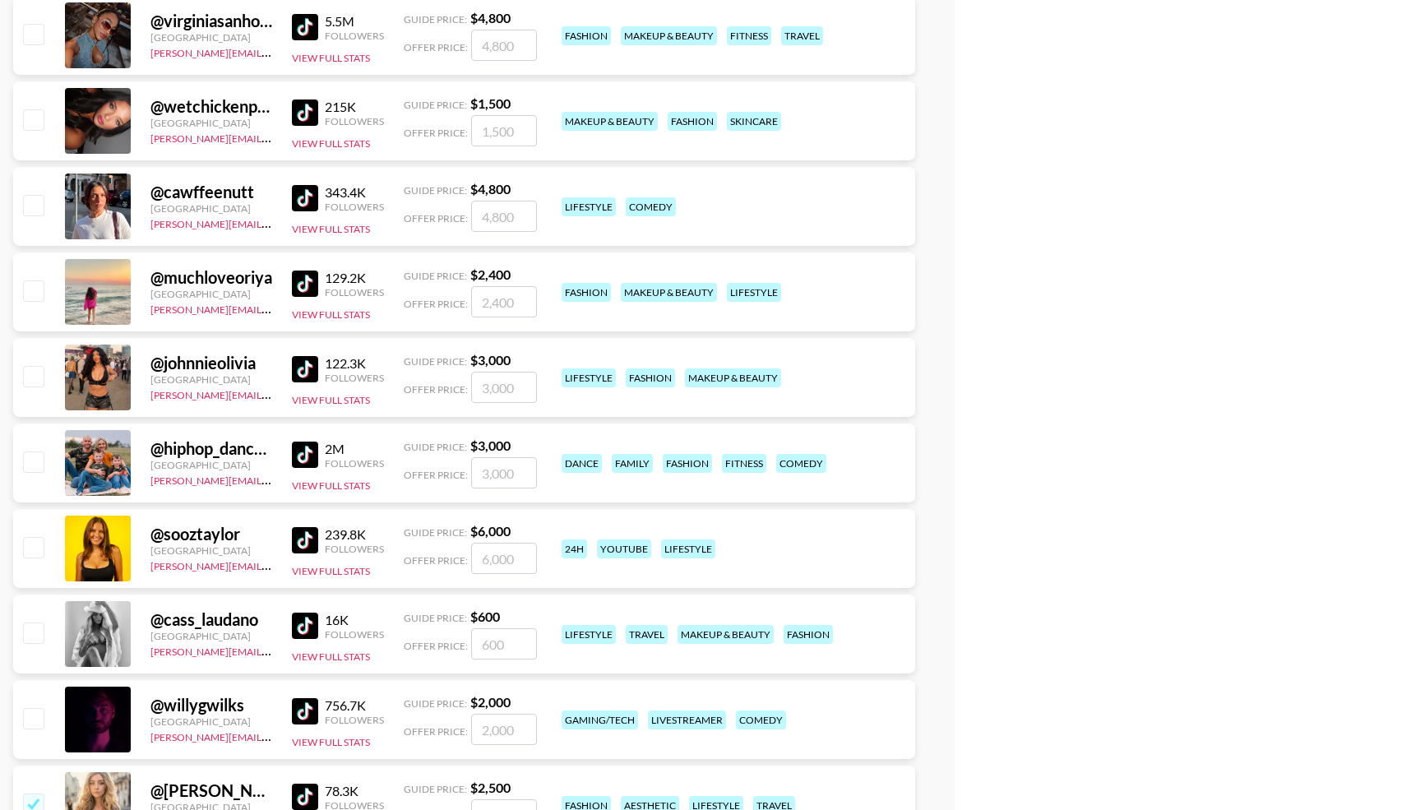
scroll to position [5275, 0]
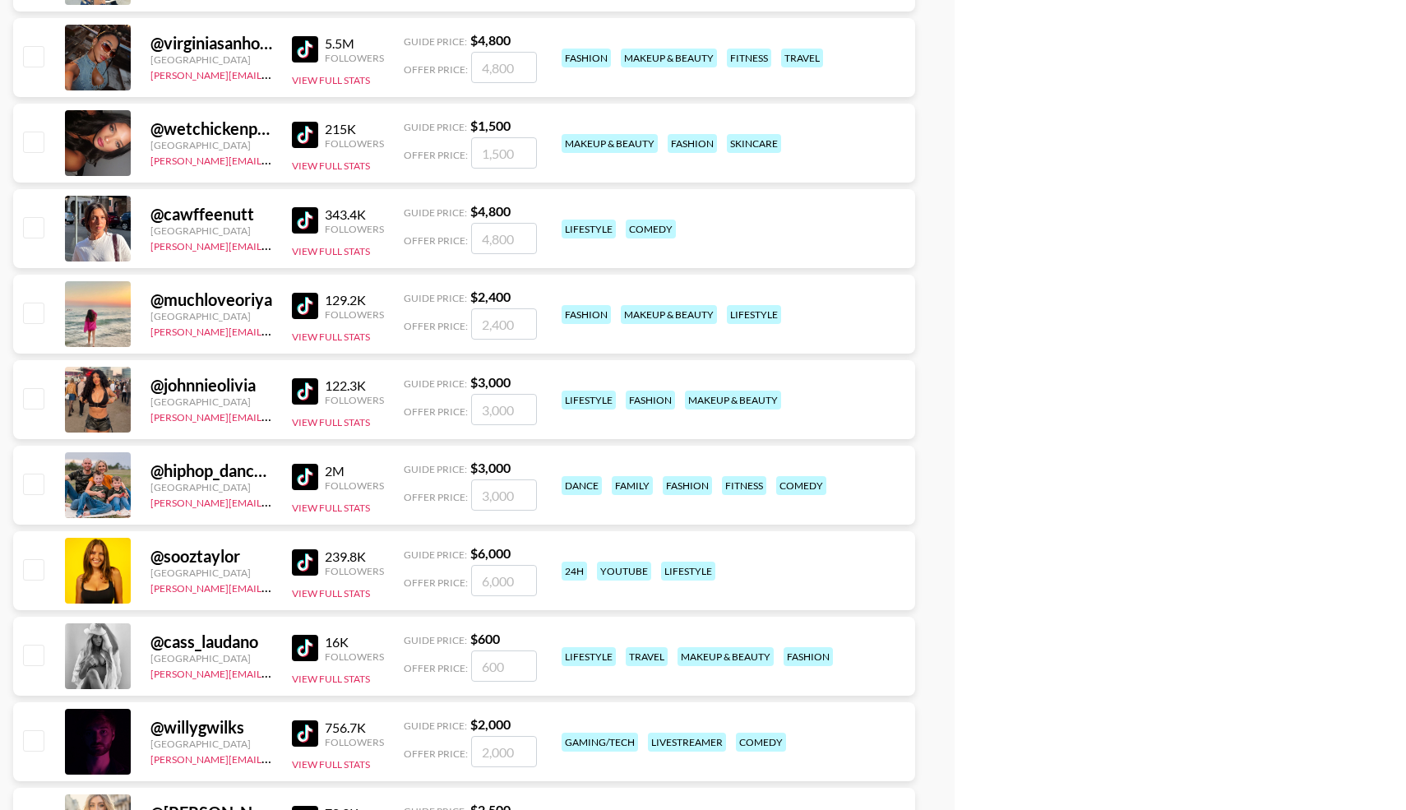
click at [31, 142] on input "checkbox" at bounding box center [33, 142] width 20 height 20
checkbox input "true"
type input "1500"
checkbox input "false"
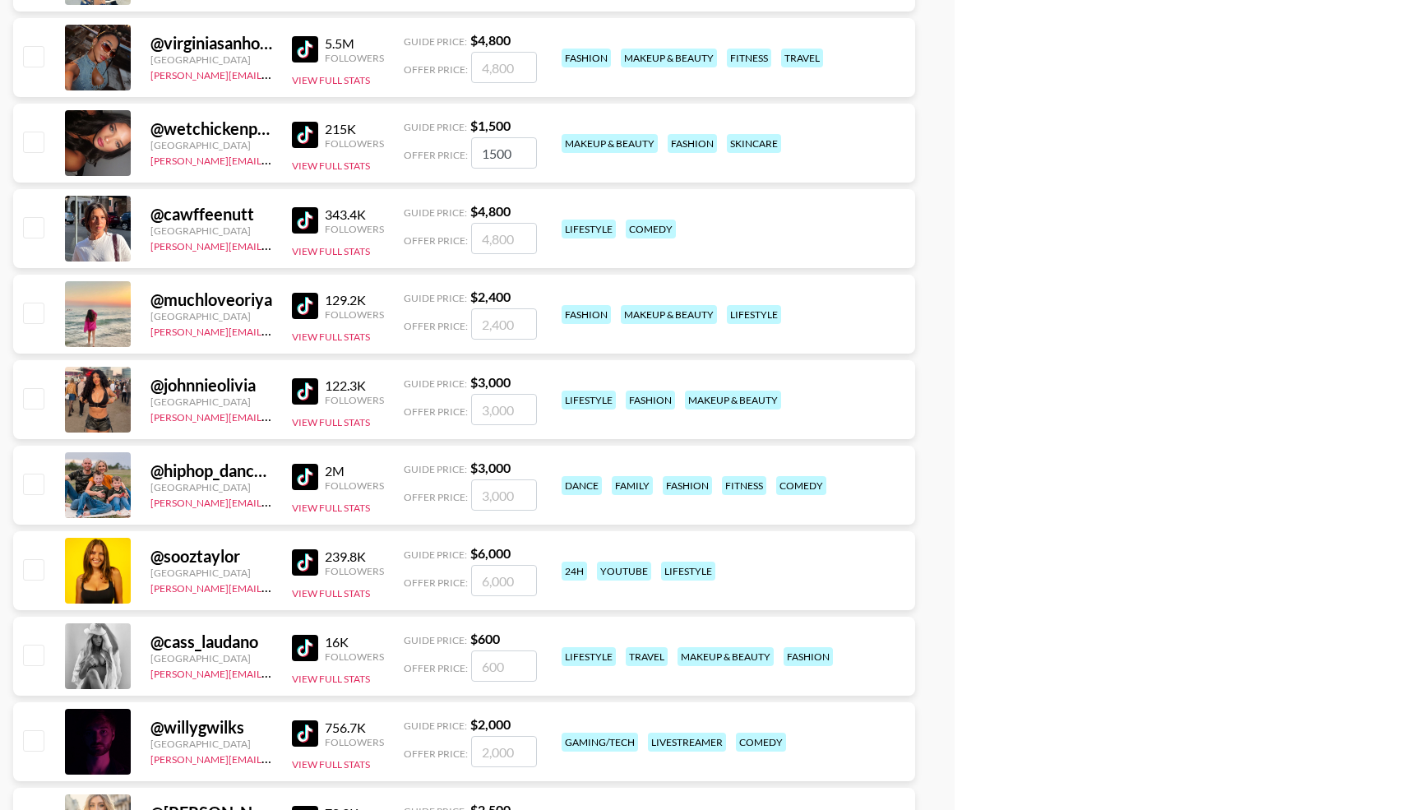
checkbox input "false"
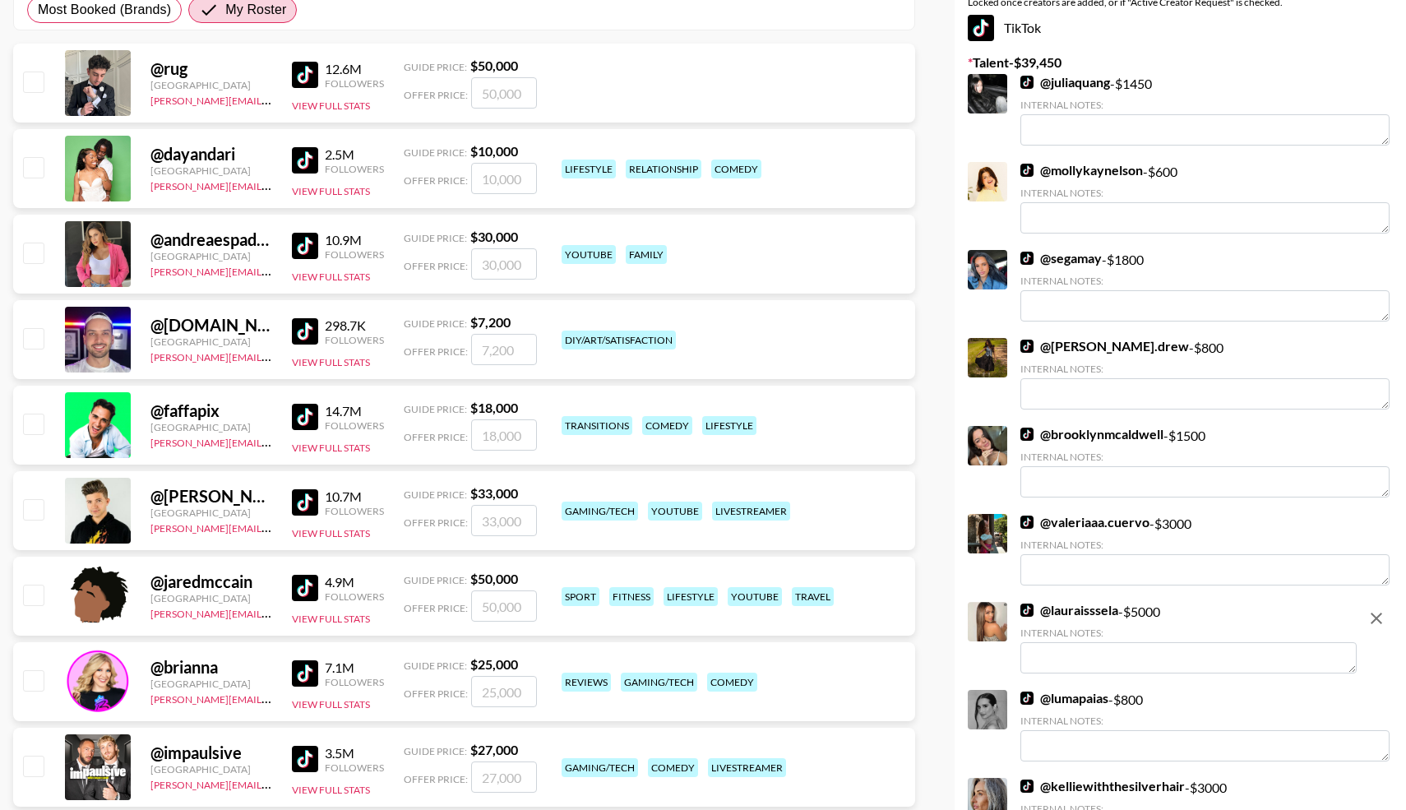
scroll to position [64, 0]
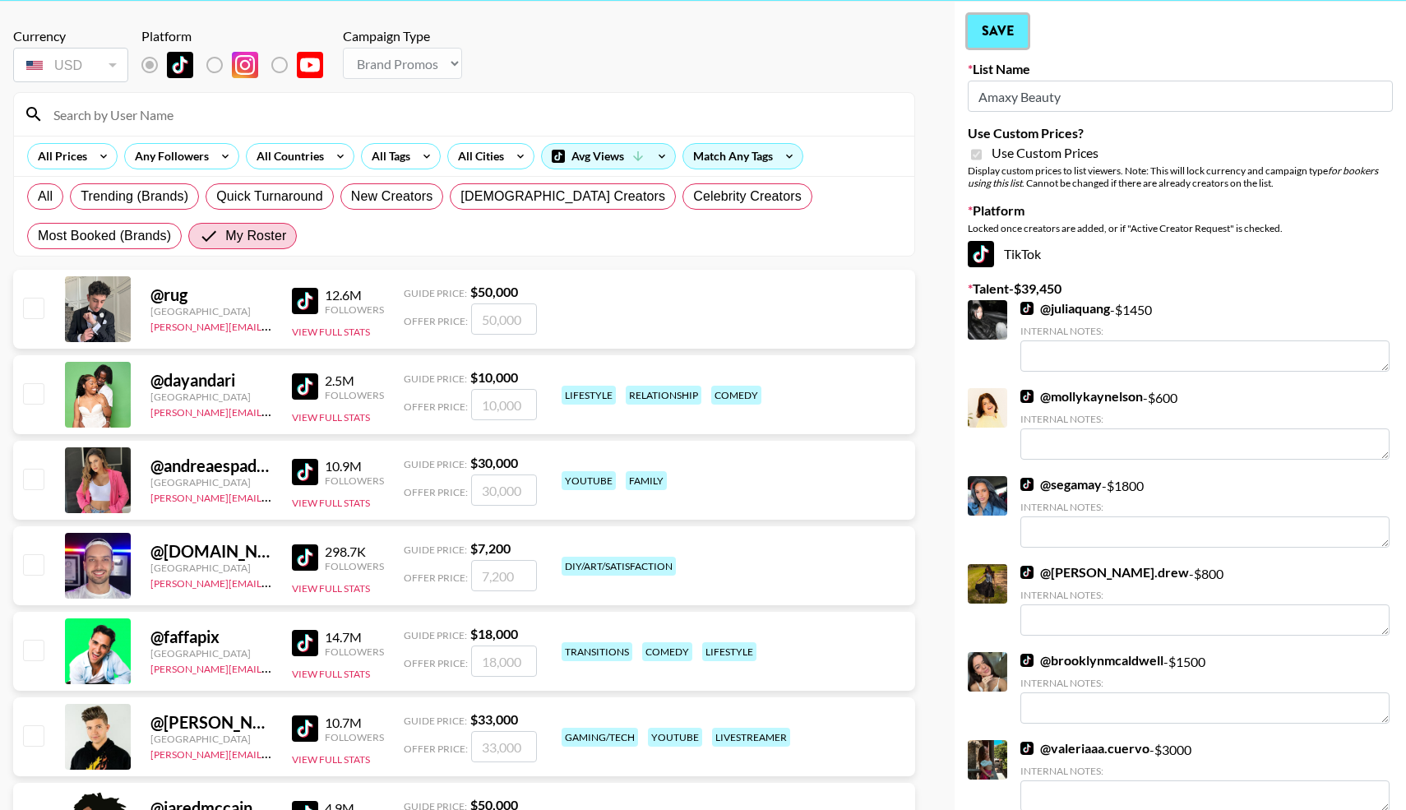
click at [1000, 23] on button "Save" at bounding box center [998, 31] width 60 height 33
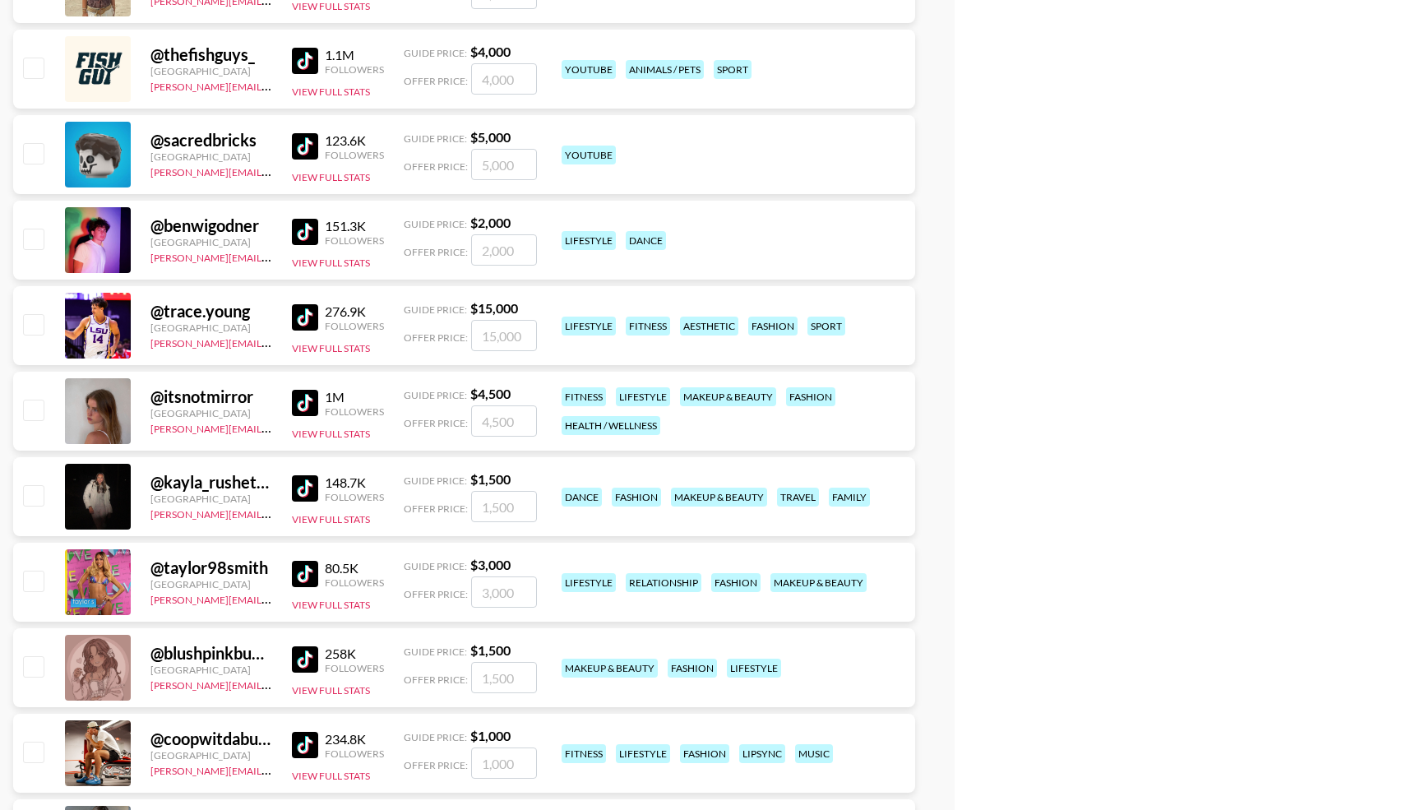
scroll to position [4434, 0]
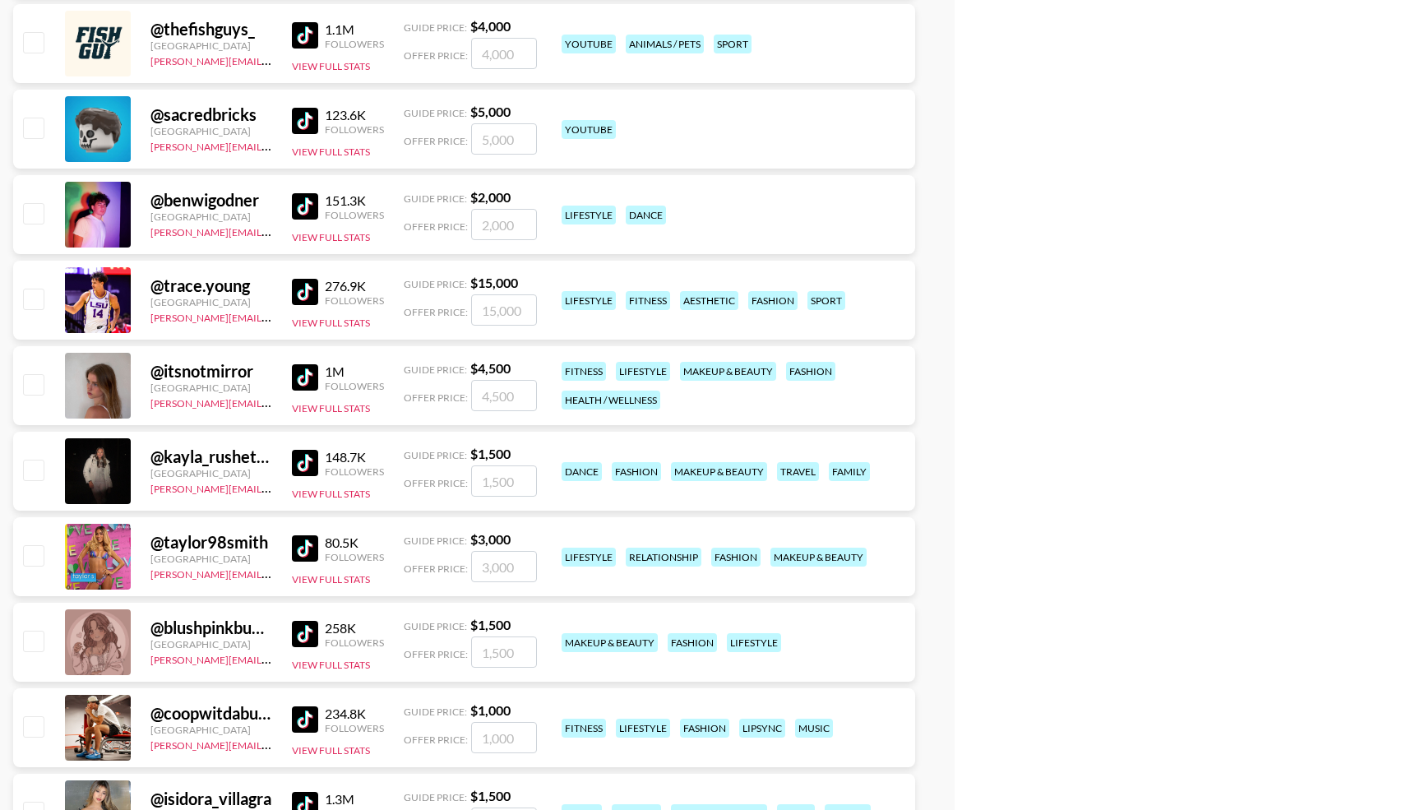
click at [28, 468] on input "checkbox" at bounding box center [33, 470] width 20 height 20
checkbox input "true"
type input "1500"
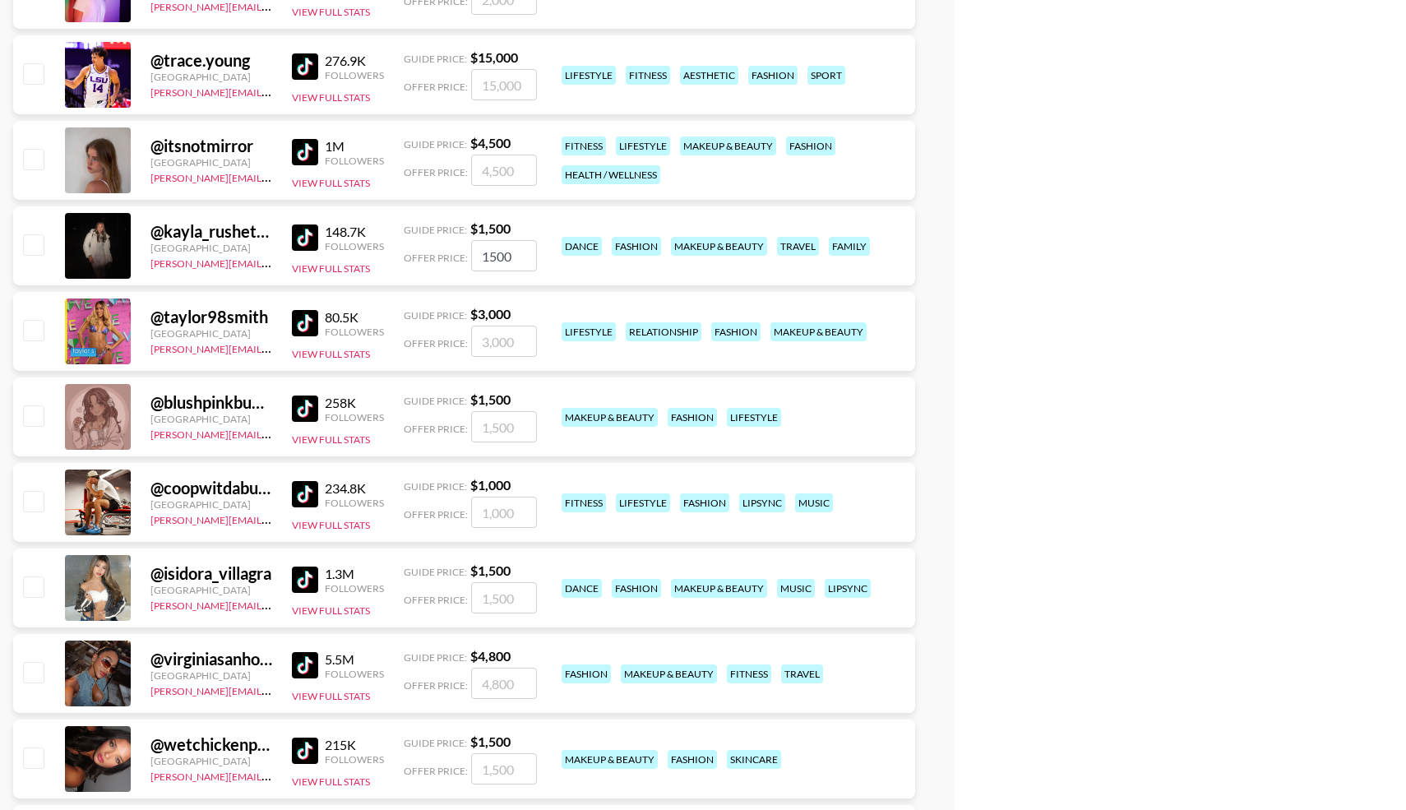
checkbox input "false"
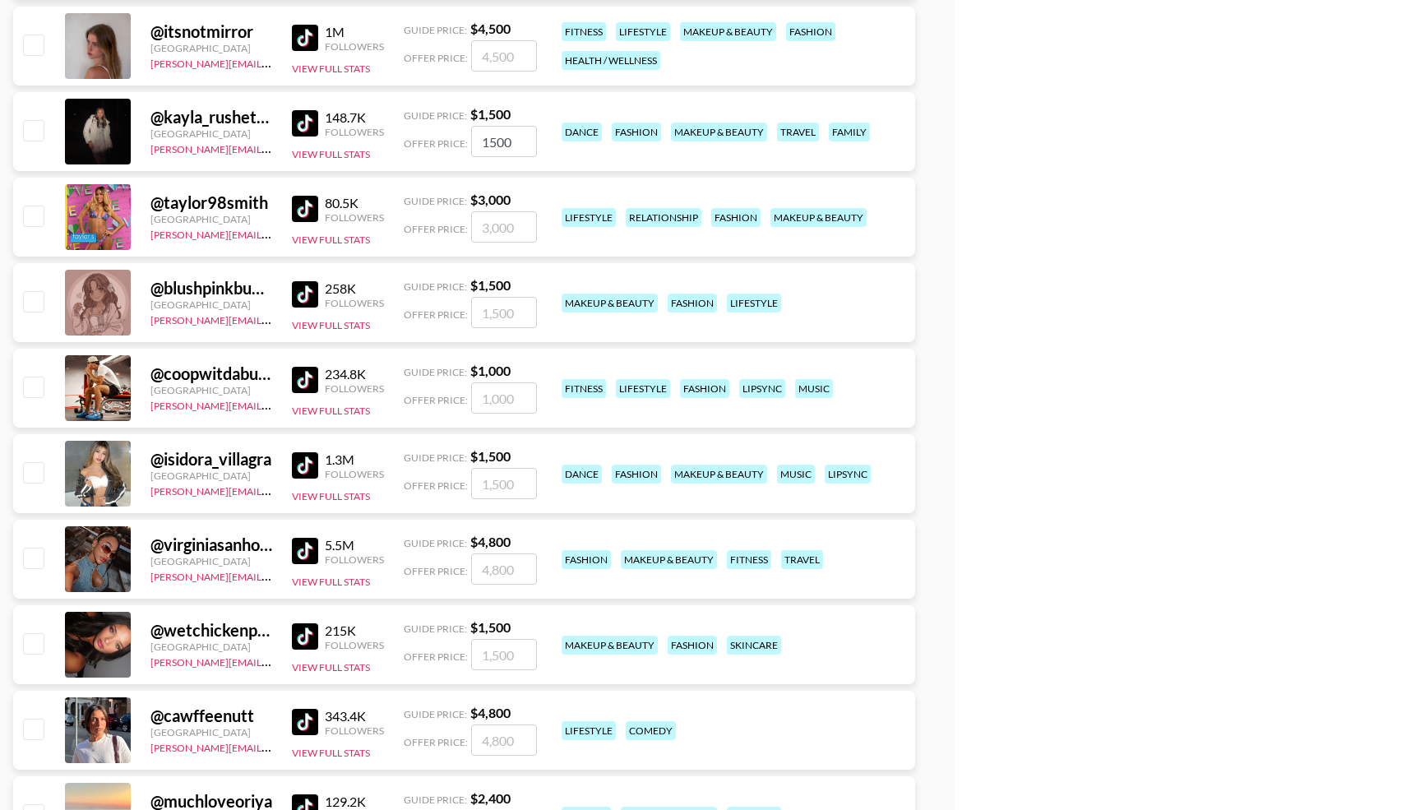
scroll to position [4784, 0]
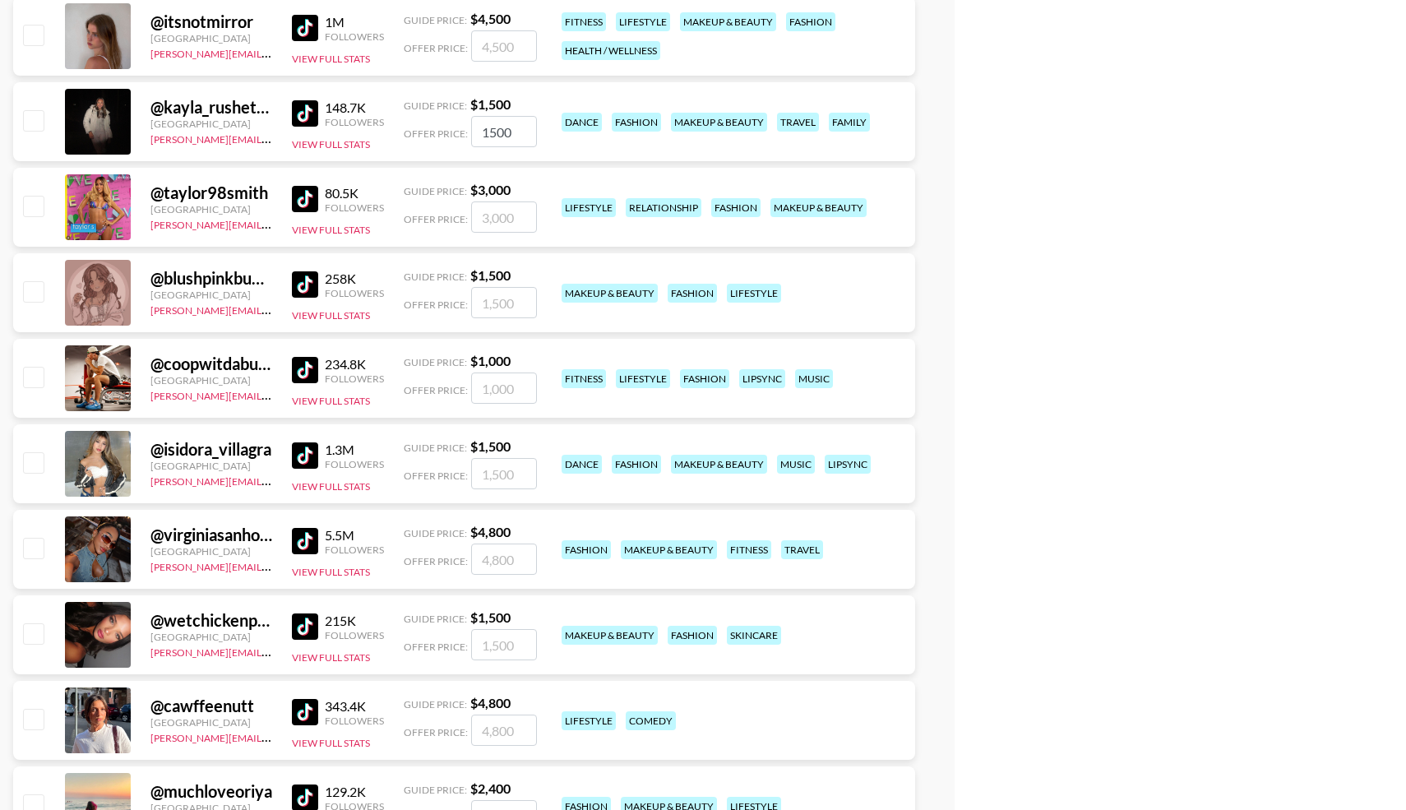
click at [33, 468] on input "checkbox" at bounding box center [33, 462] width 20 height 20
checkbox input "true"
type input "1500"
click at [31, 553] on input "checkbox" at bounding box center [33, 548] width 20 height 20
checkbox input "true"
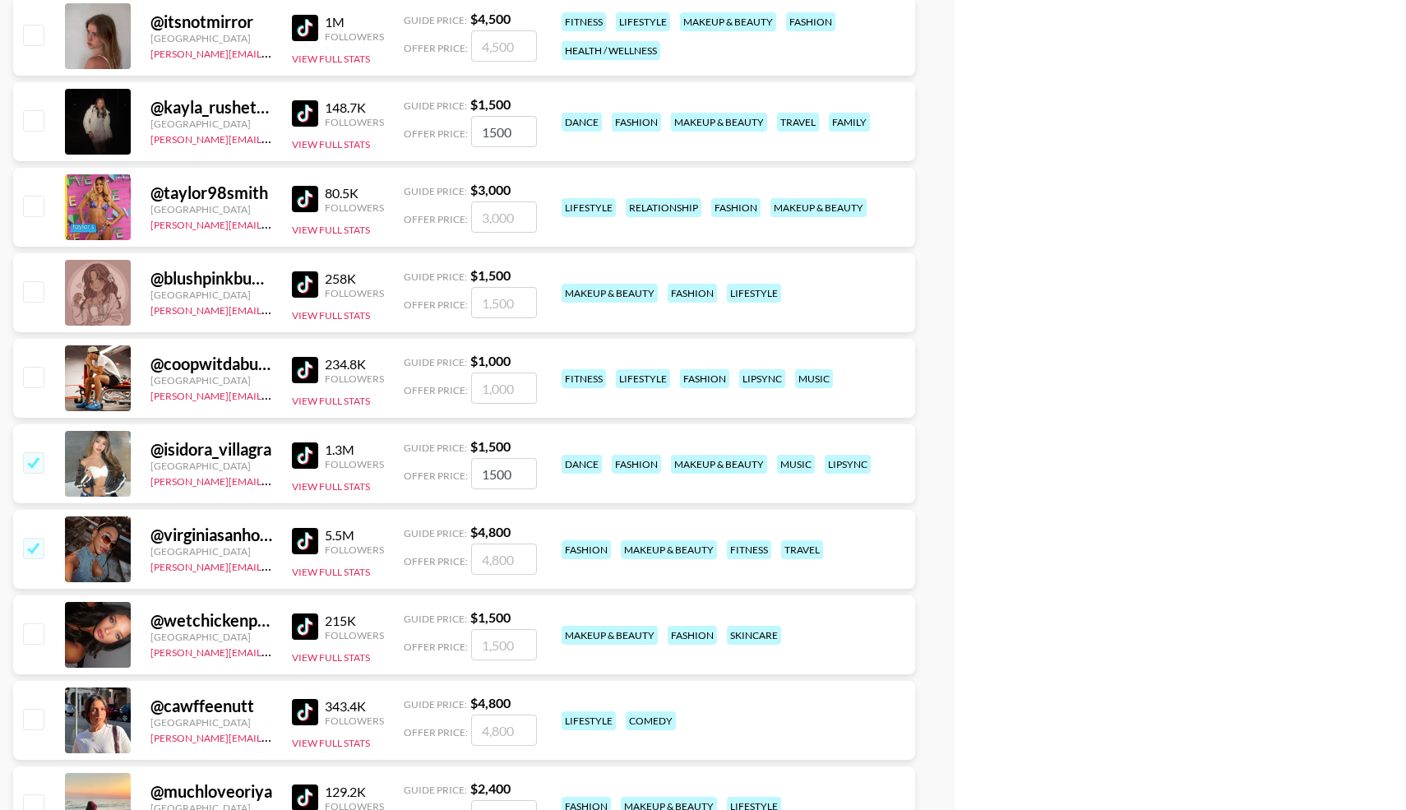
type input "4800"
click at [31, 631] on input "checkbox" at bounding box center [33, 633] width 20 height 20
checkbox input "true"
type input "1500"
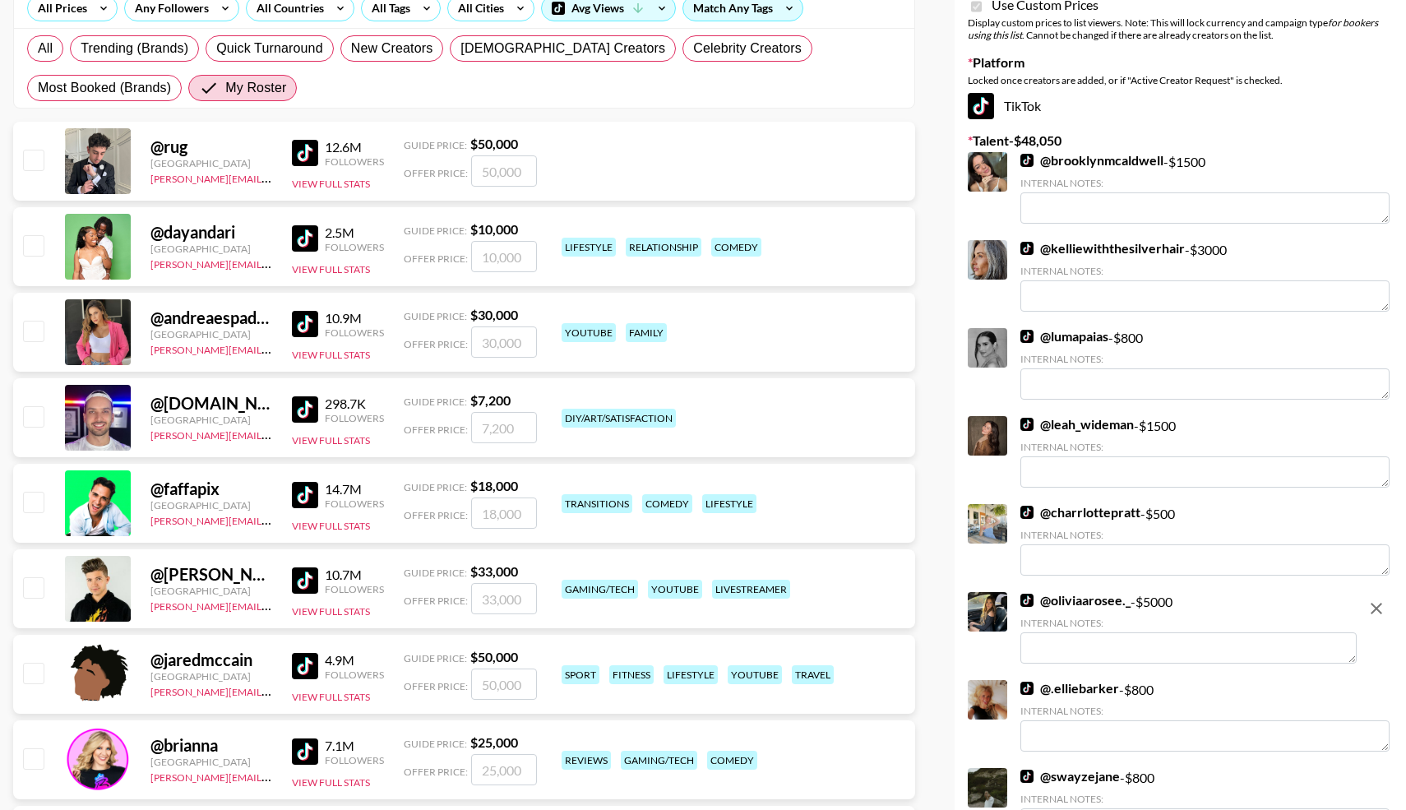
scroll to position [0, 0]
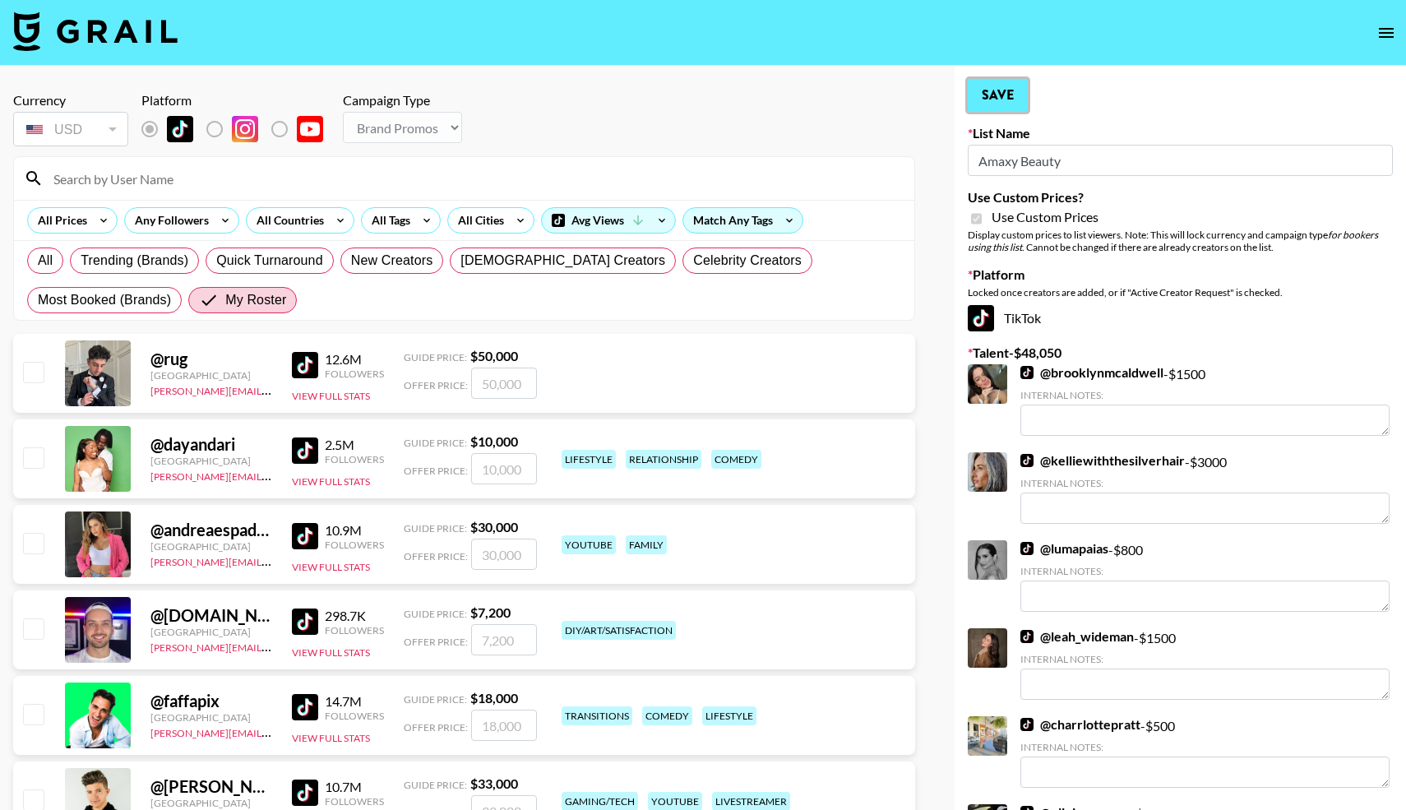
click at [994, 92] on button "Save" at bounding box center [998, 95] width 60 height 33
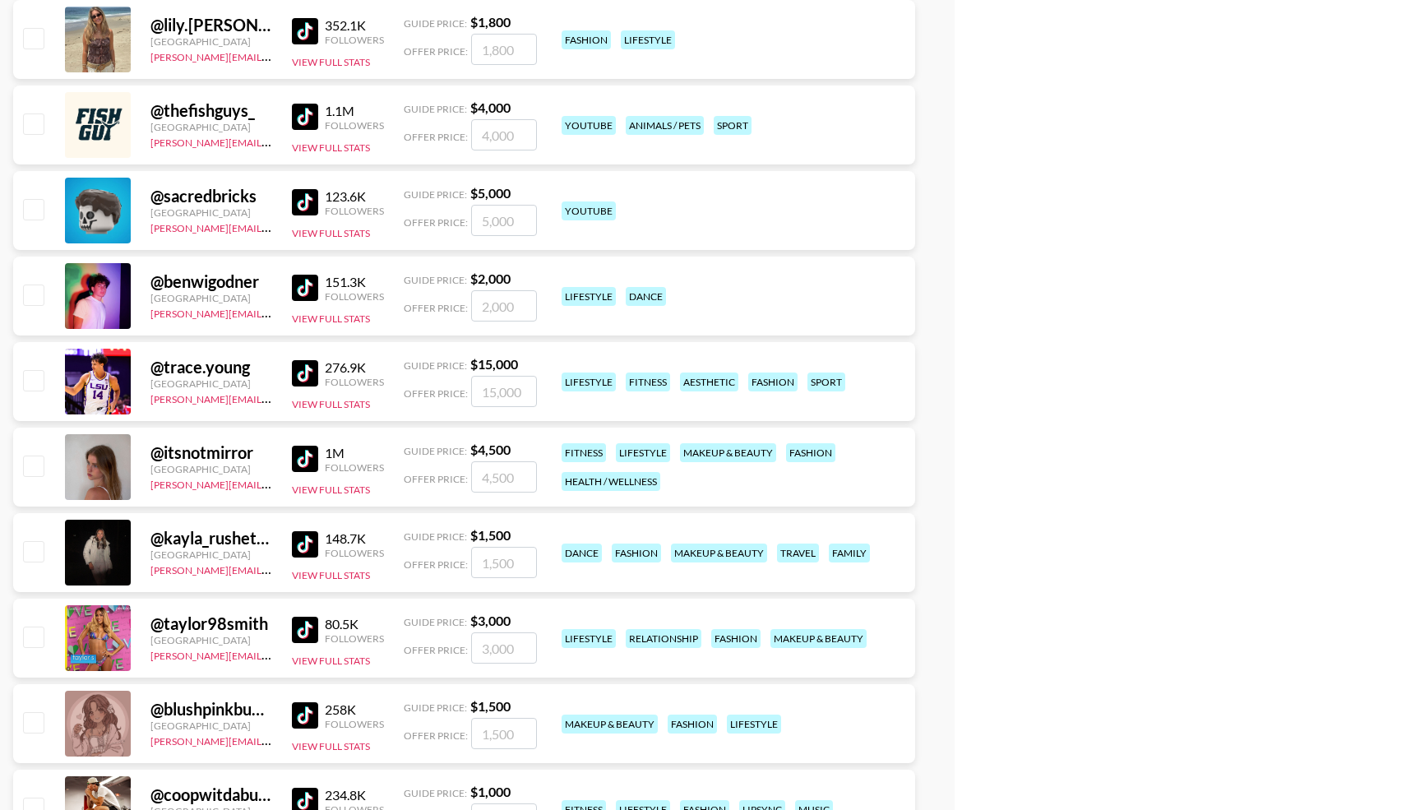
scroll to position [4356, 0]
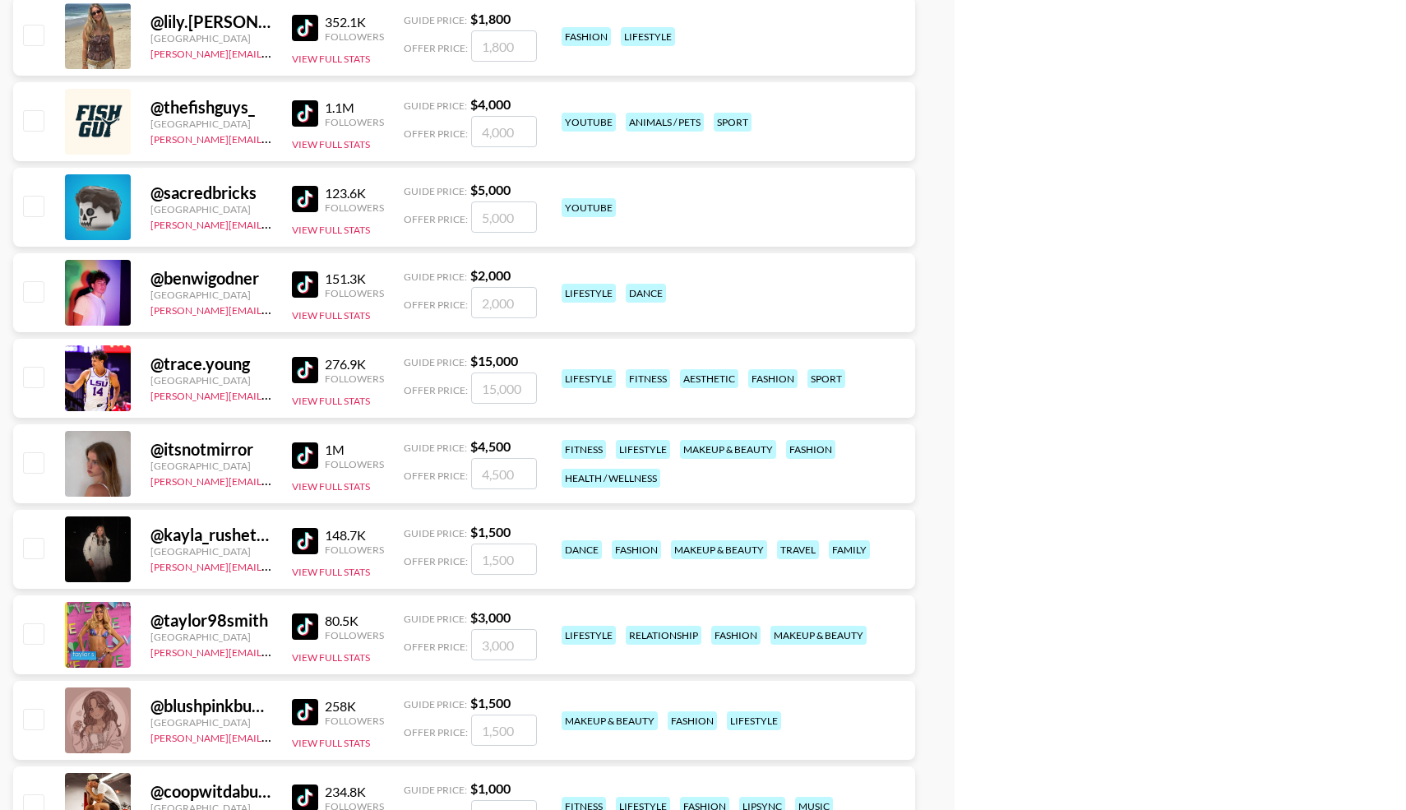
click at [28, 546] on input "checkbox" at bounding box center [33, 548] width 20 height 20
checkbox input "true"
type input "1500"
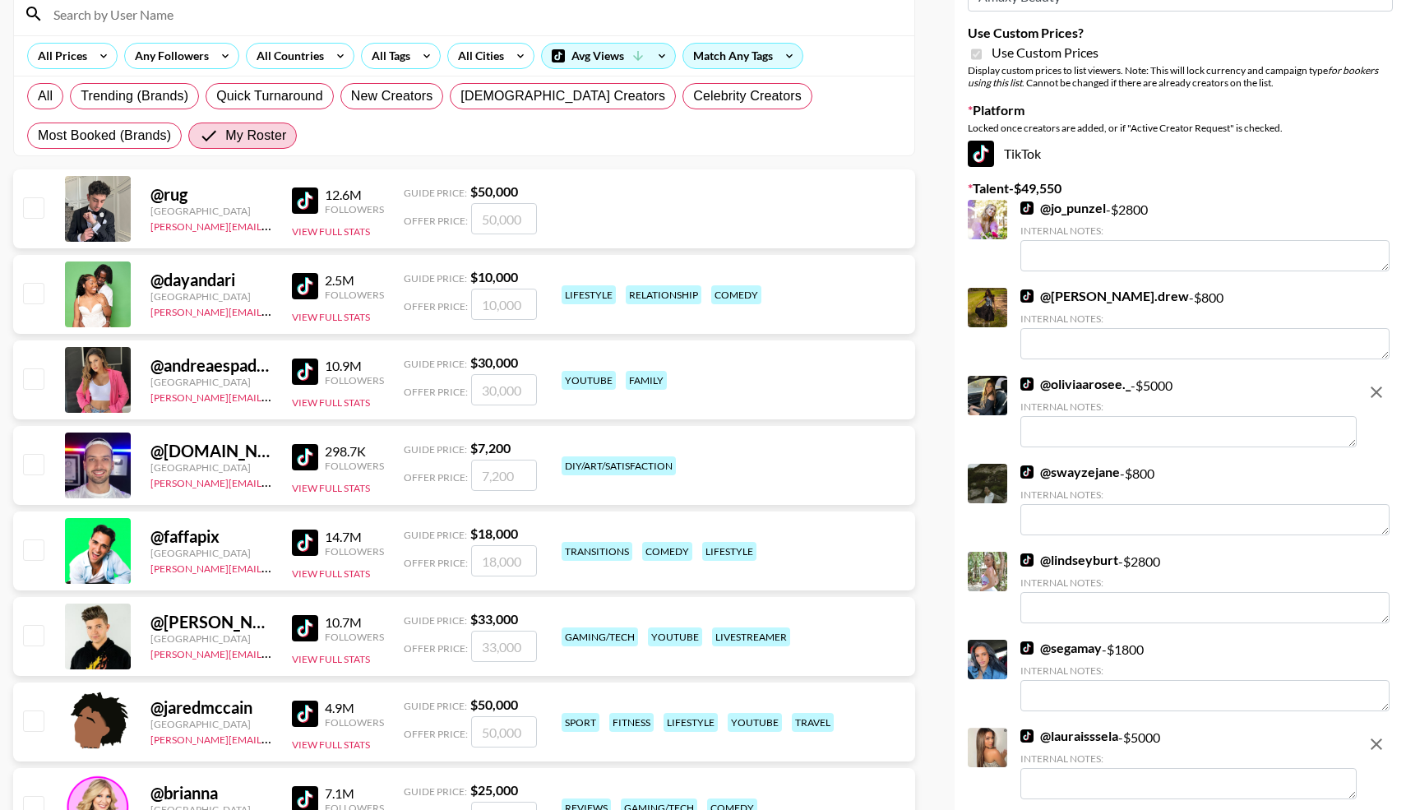
scroll to position [0, 0]
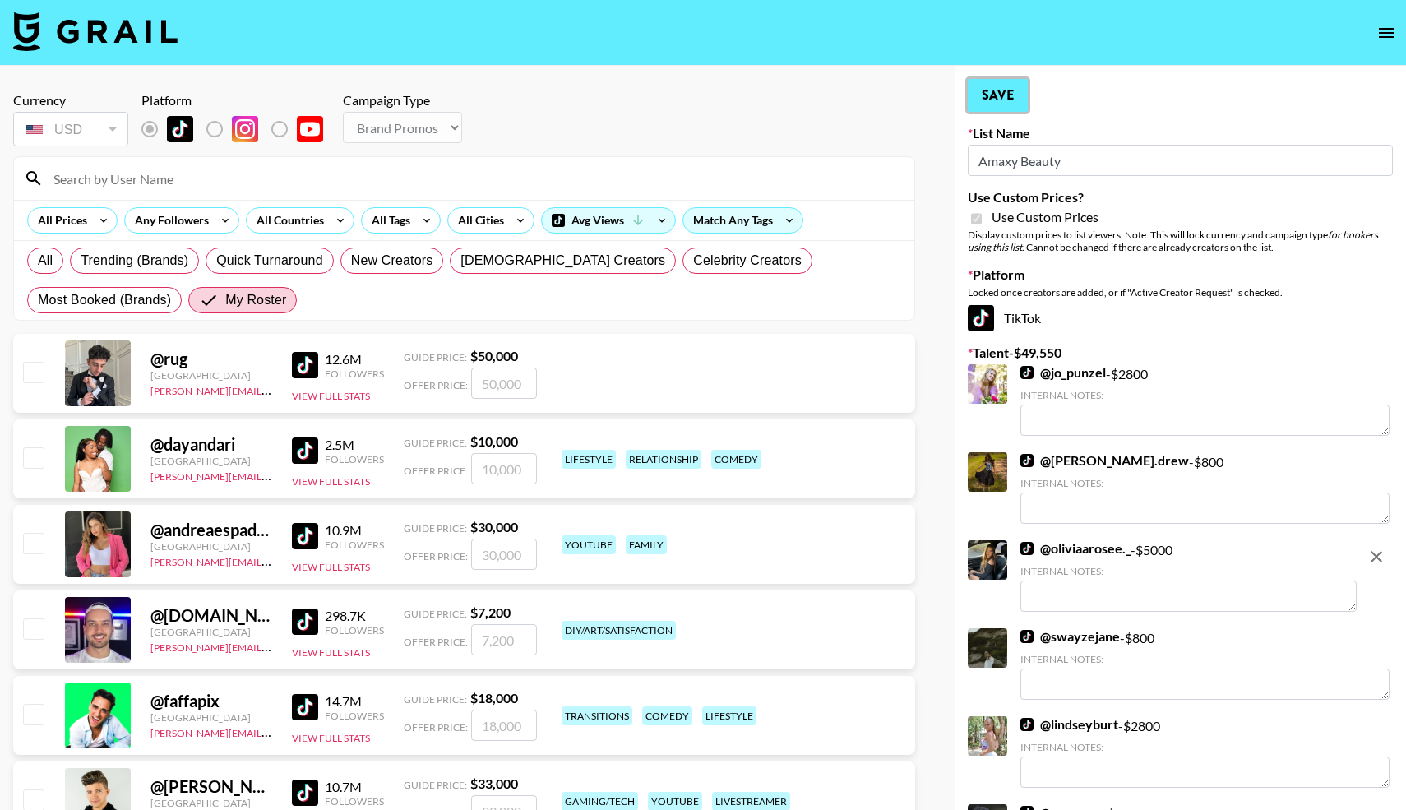
click at [992, 90] on button "Save" at bounding box center [998, 95] width 60 height 33
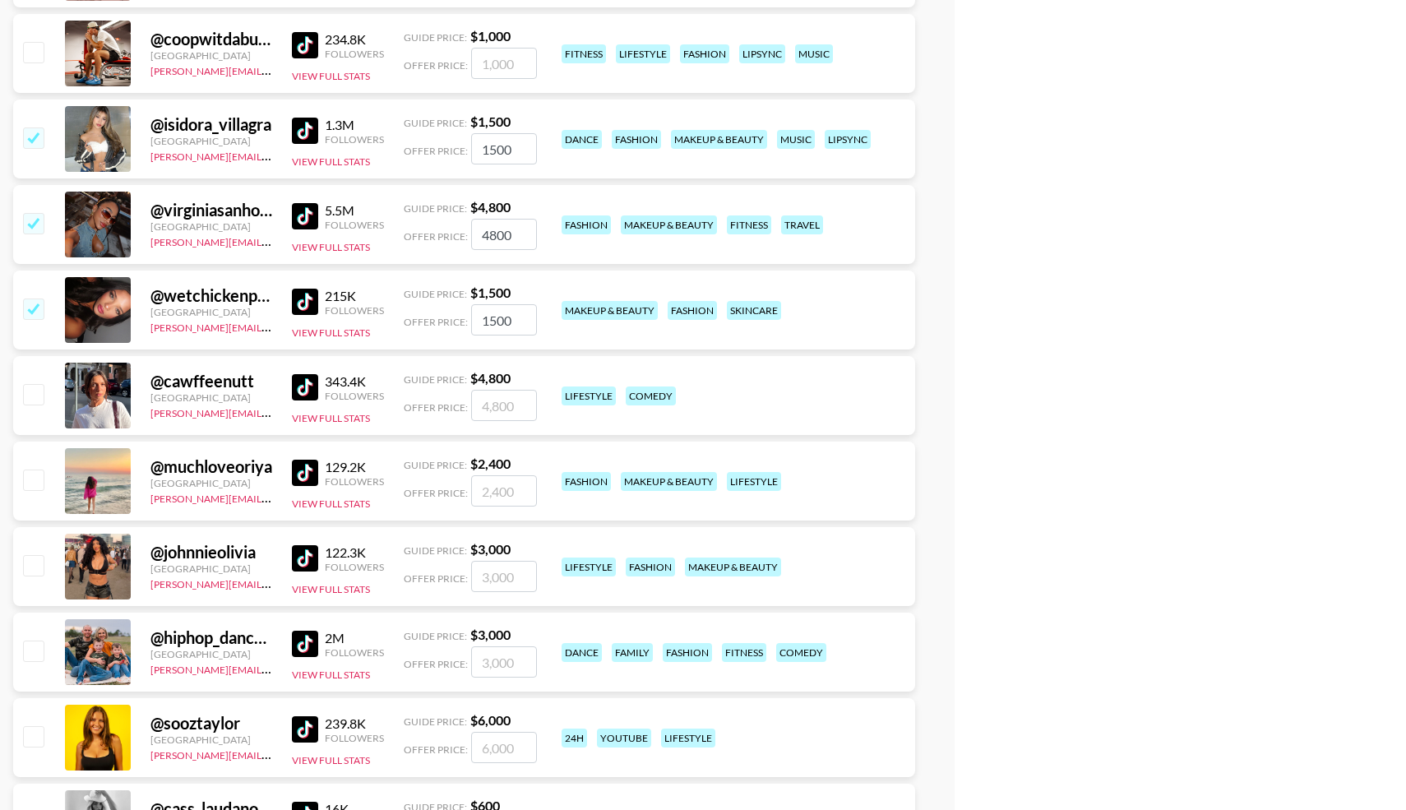
scroll to position [5107, 0]
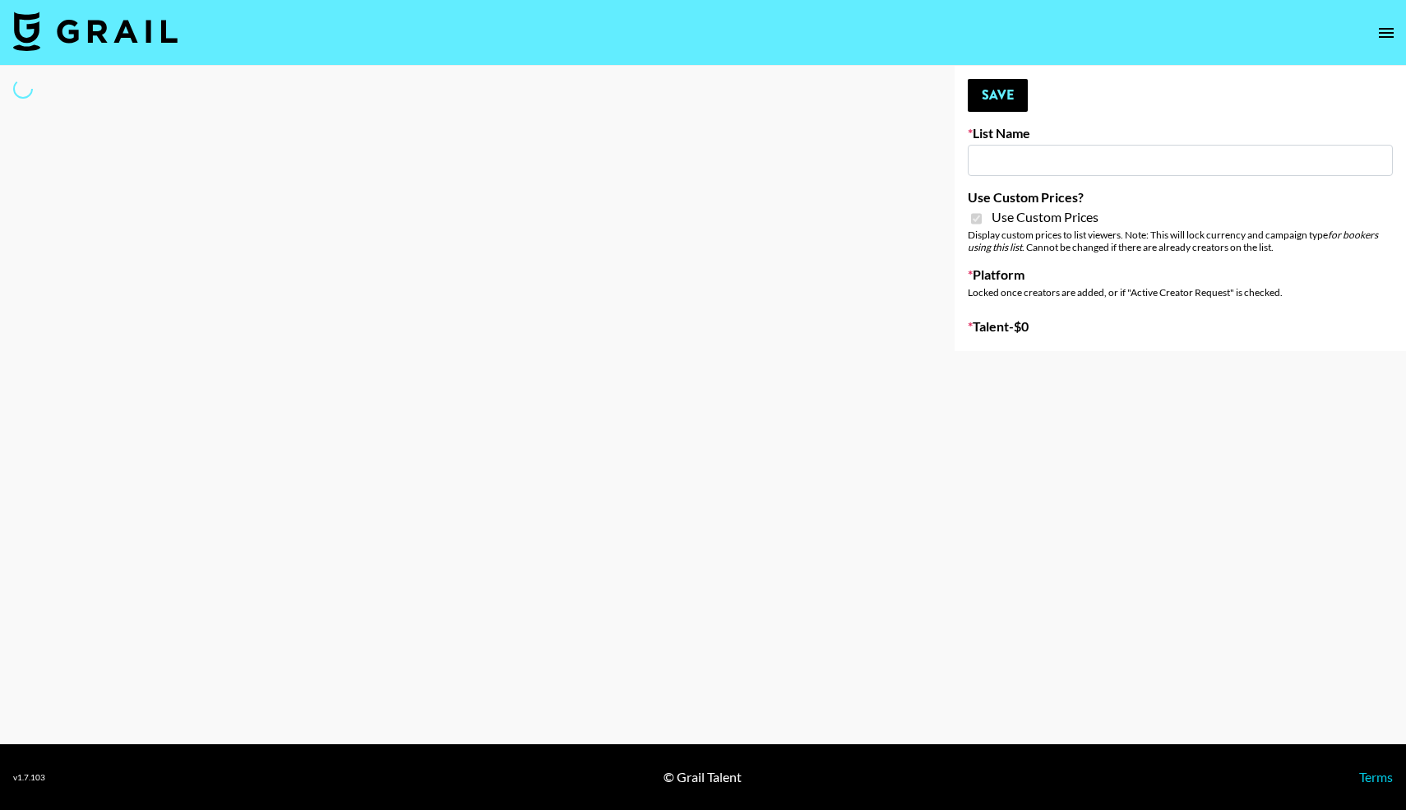
type input "COSRX LA"
checkbox input "true"
select select "Brand"
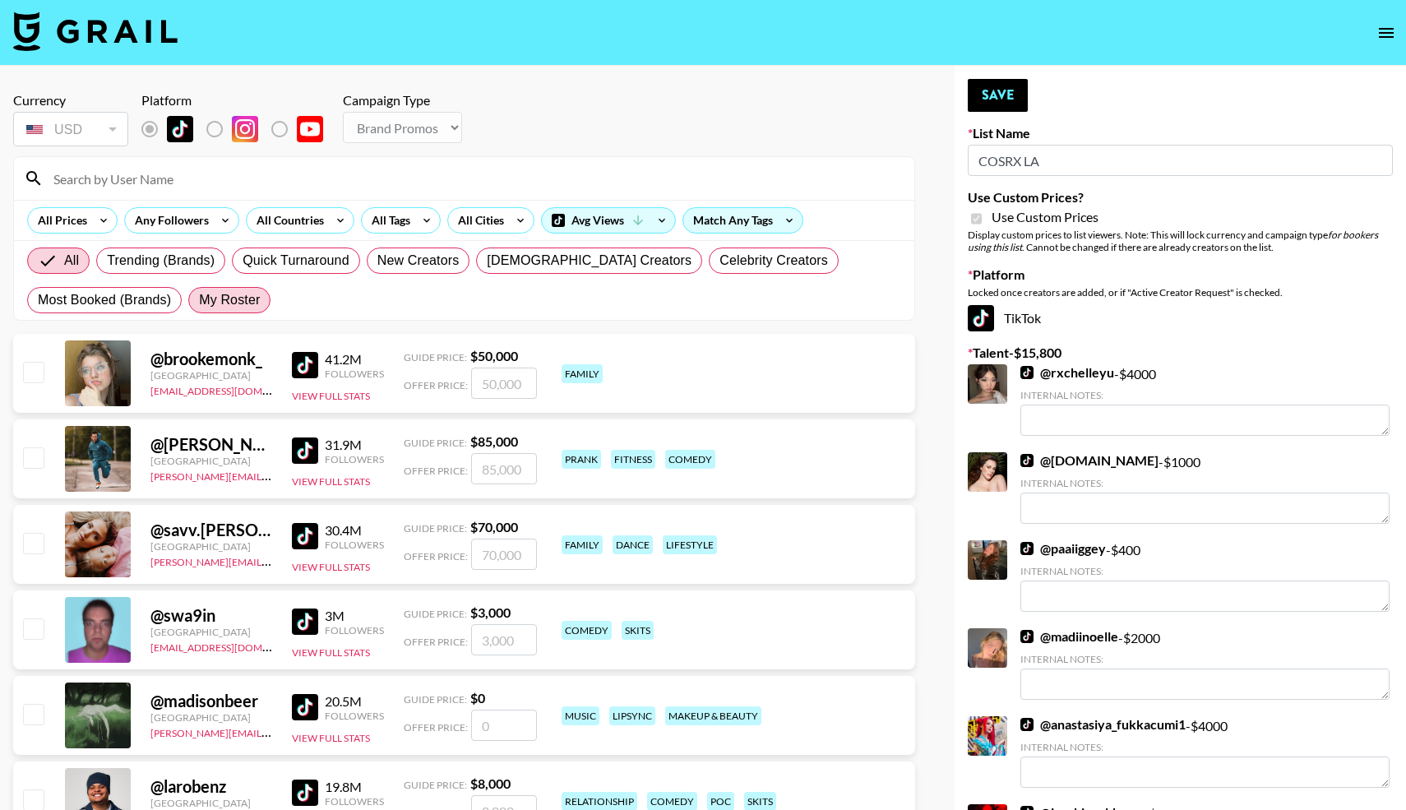
click at [223, 298] on span "My Roster" at bounding box center [229, 300] width 61 height 20
click at [199, 300] on input "My Roster" at bounding box center [199, 300] width 0 height 0
radio input "true"
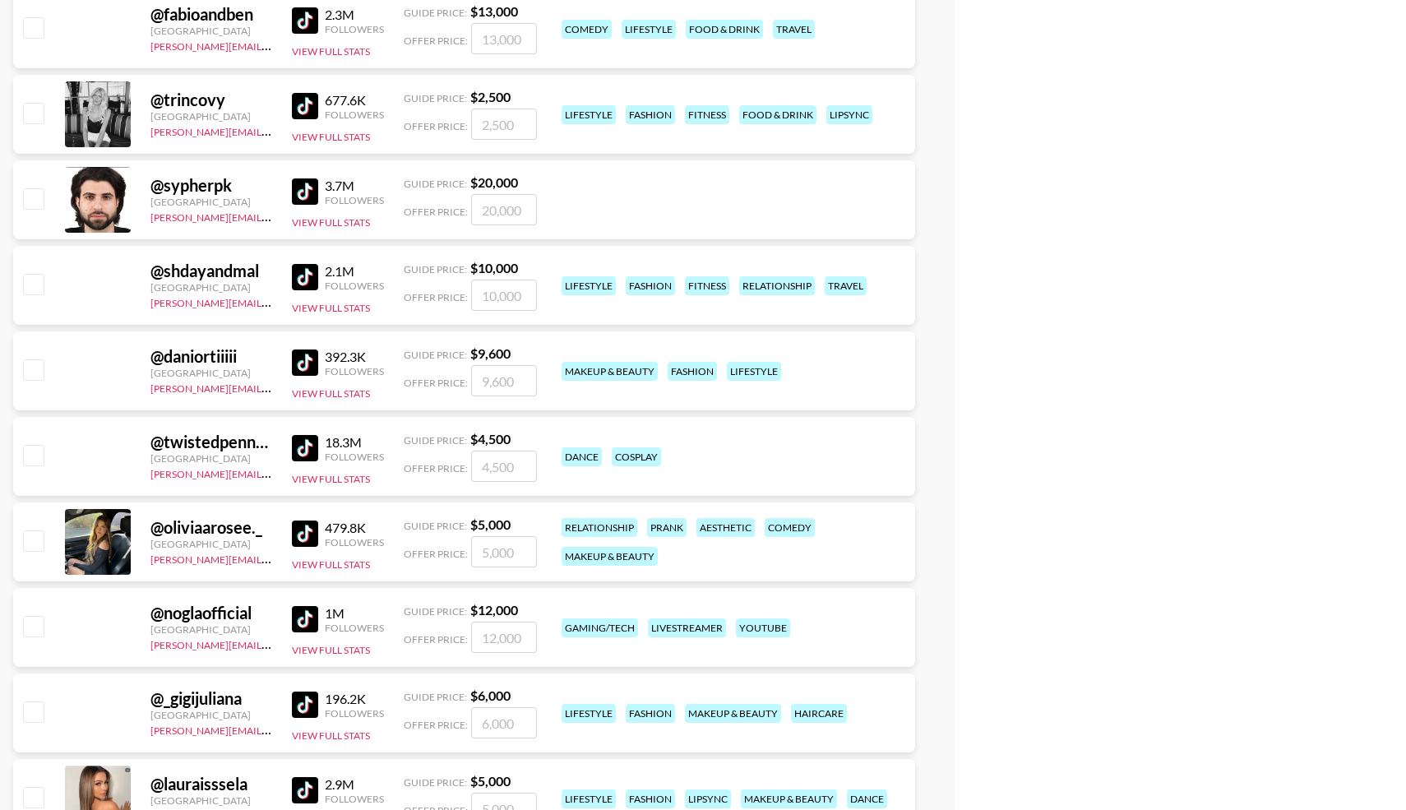
scroll to position [1390, 0]
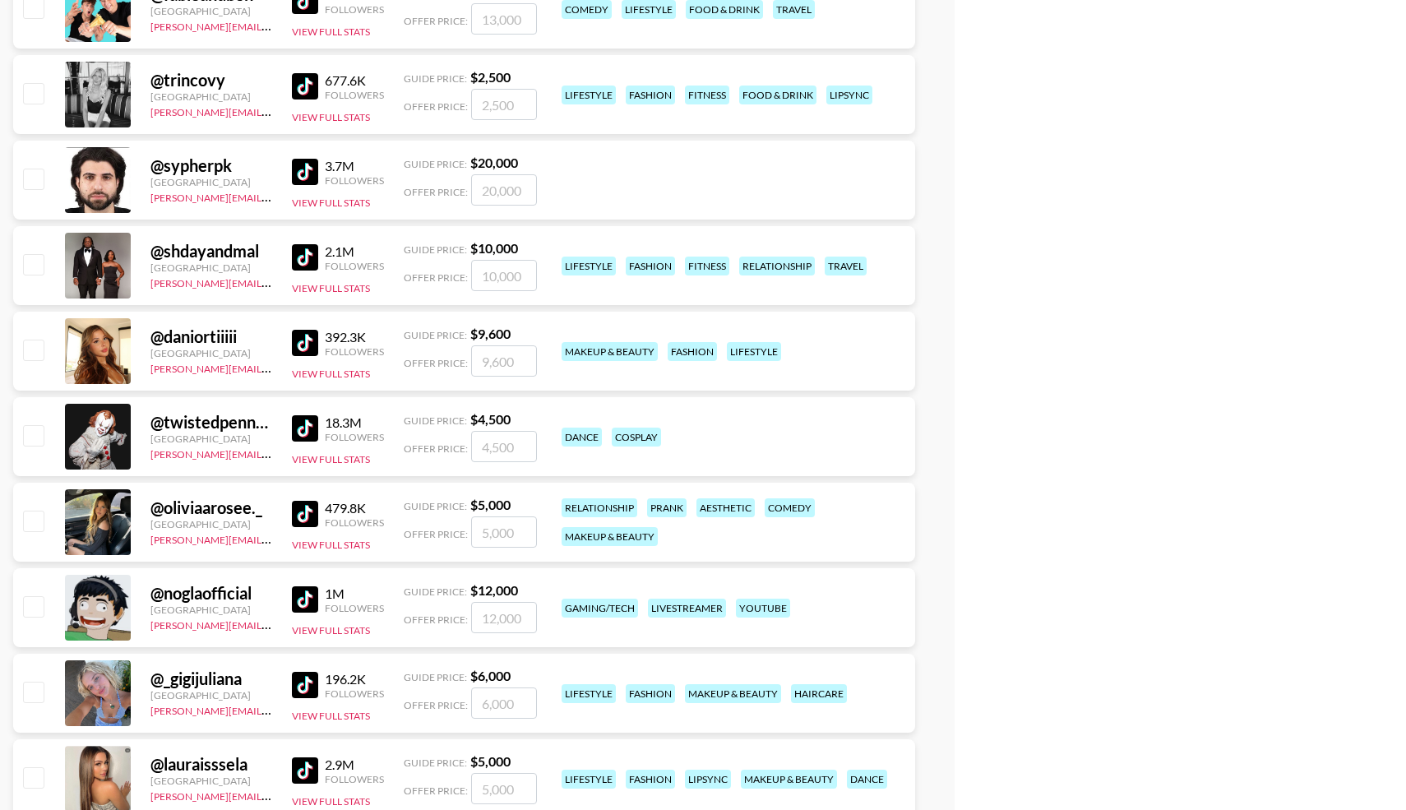
click at [30, 524] on input "checkbox" at bounding box center [33, 521] width 20 height 20
checkbox input "true"
type input "5000"
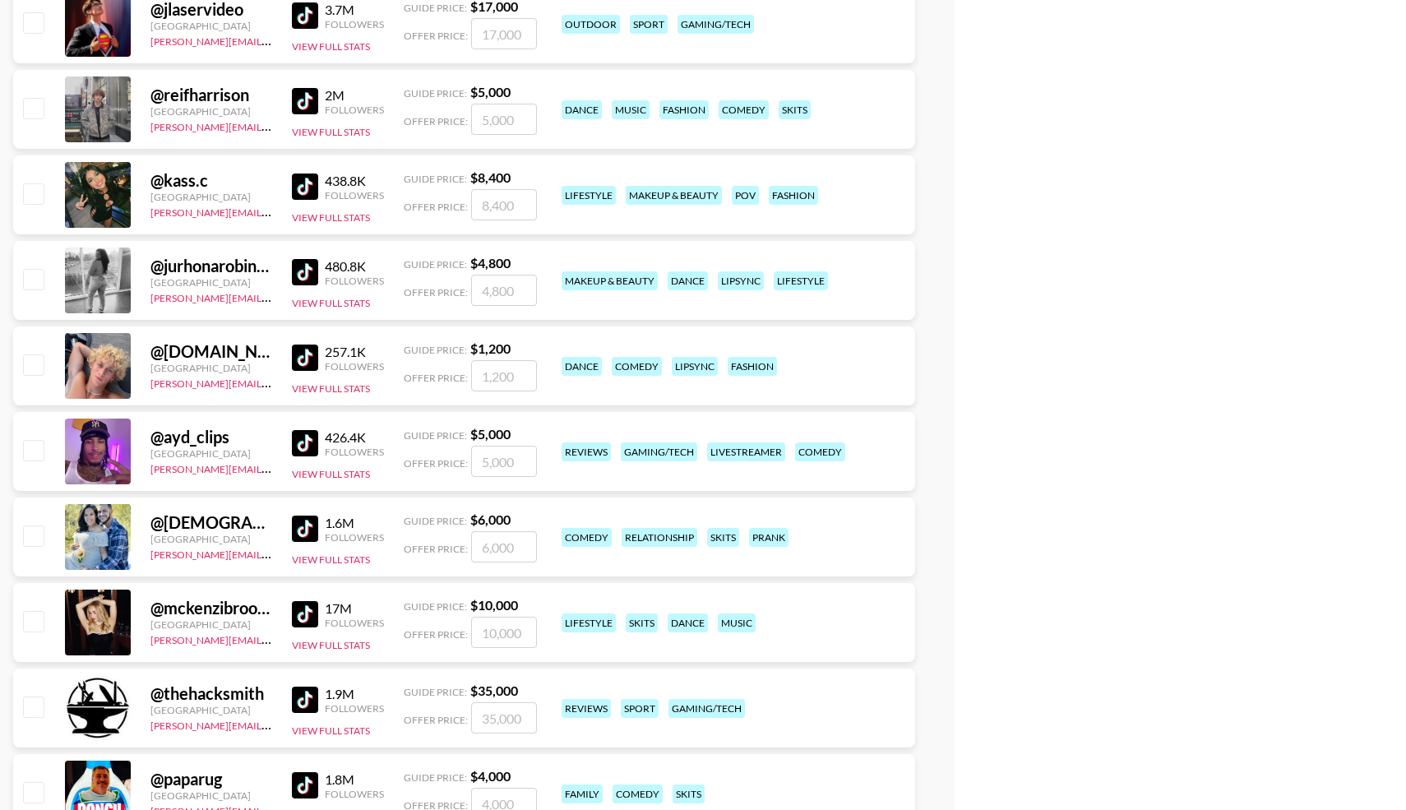
scroll to position [2365, 0]
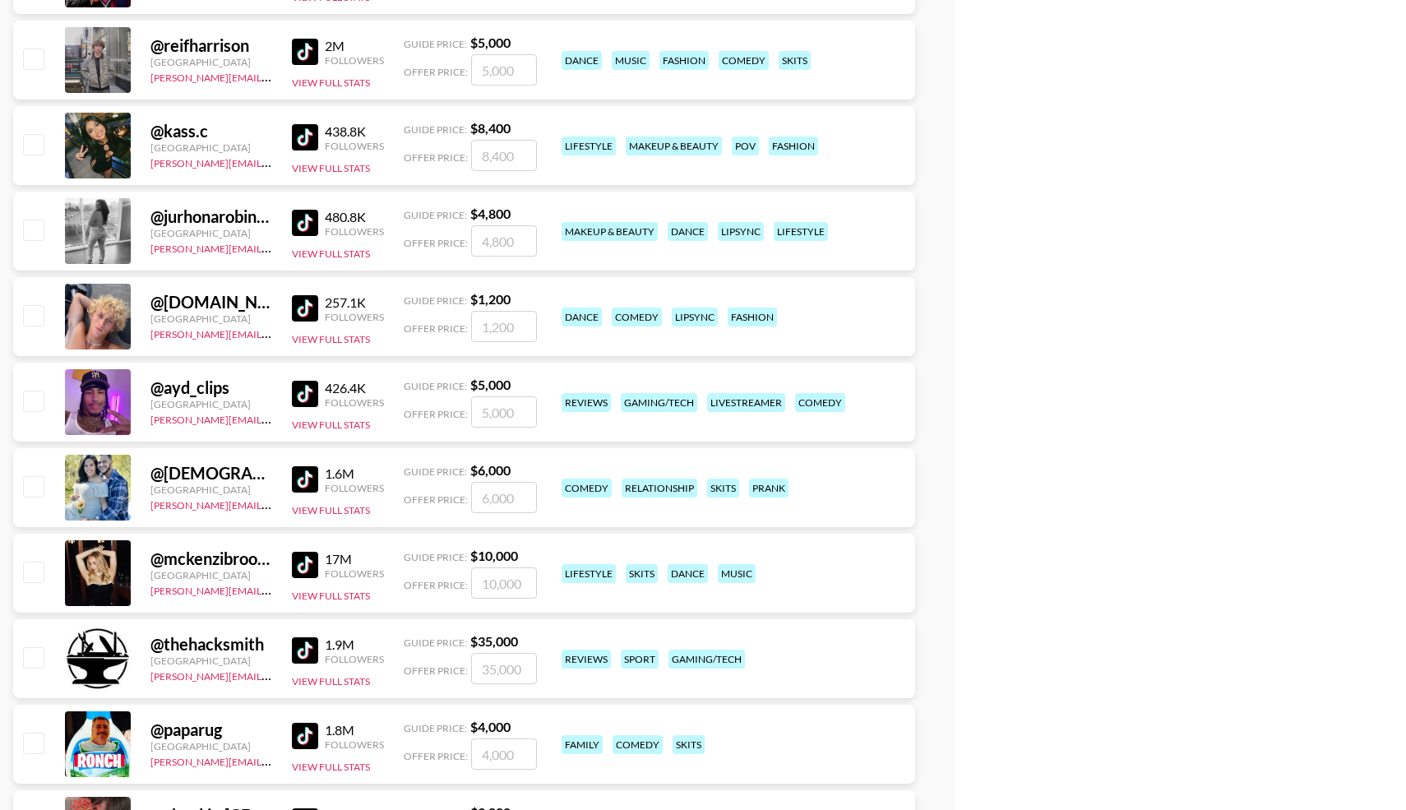
click at [35, 571] on input "checkbox" at bounding box center [33, 572] width 20 height 20
checkbox input "true"
type input "10000"
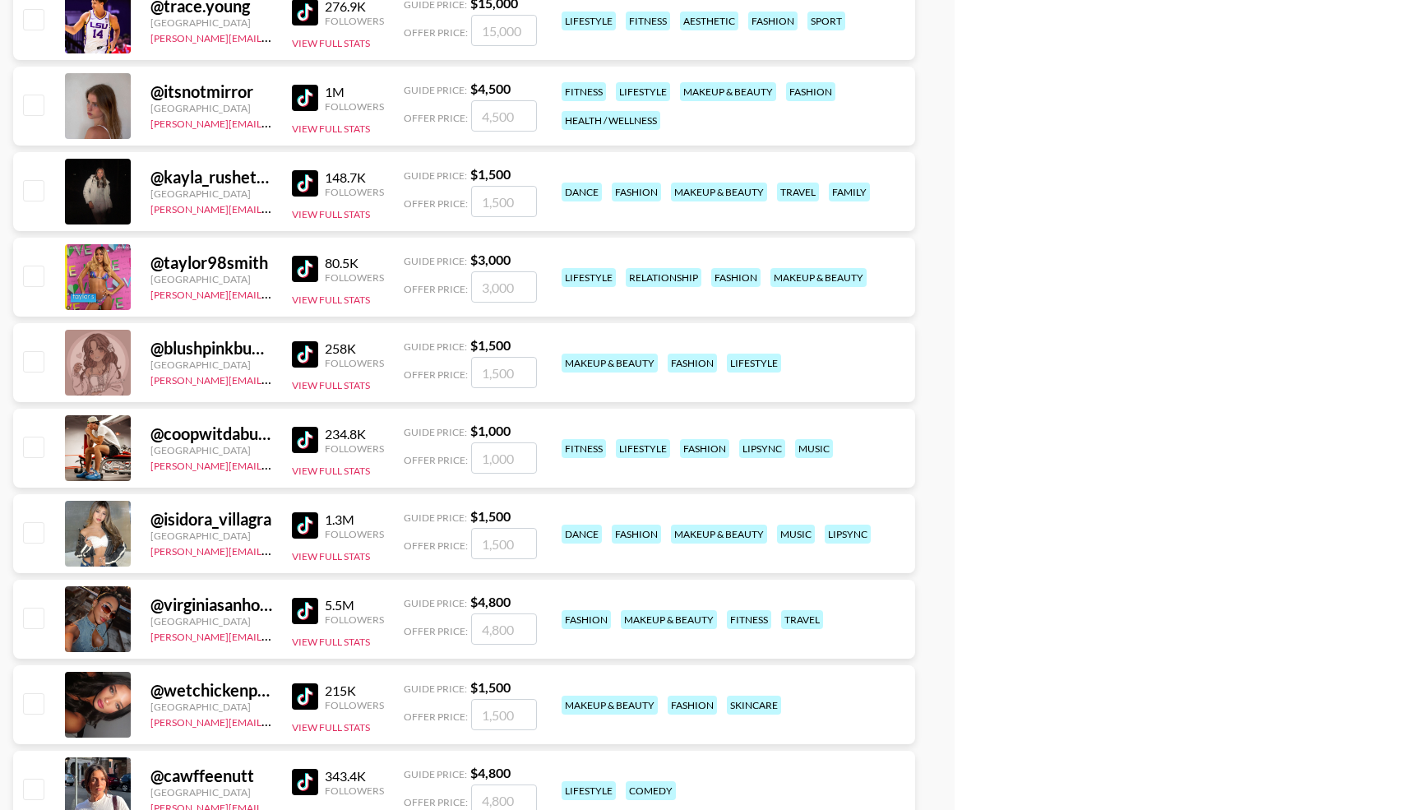
scroll to position [4727, 0]
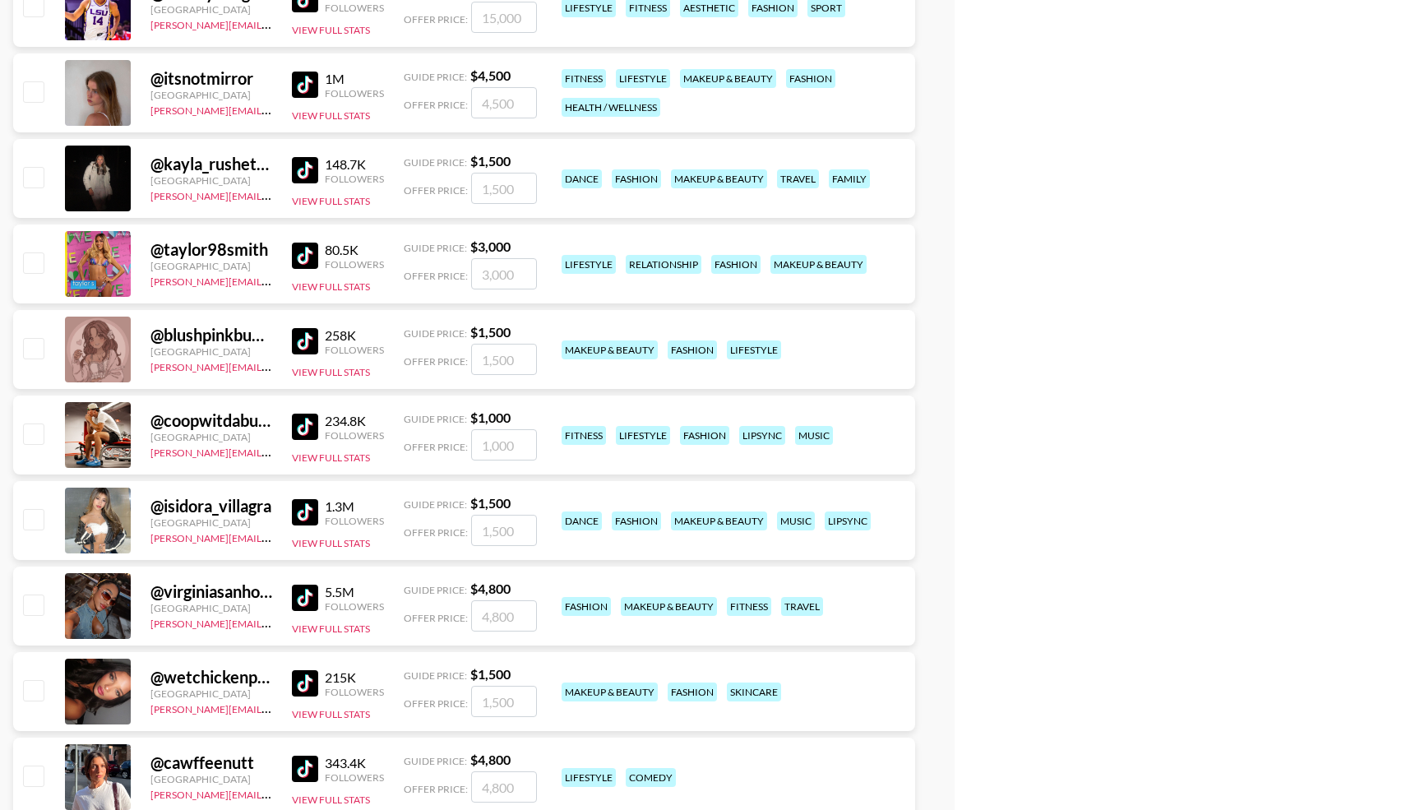
click at [39, 514] on input "checkbox" at bounding box center [33, 519] width 20 height 20
checkbox input "true"
type input "1500"
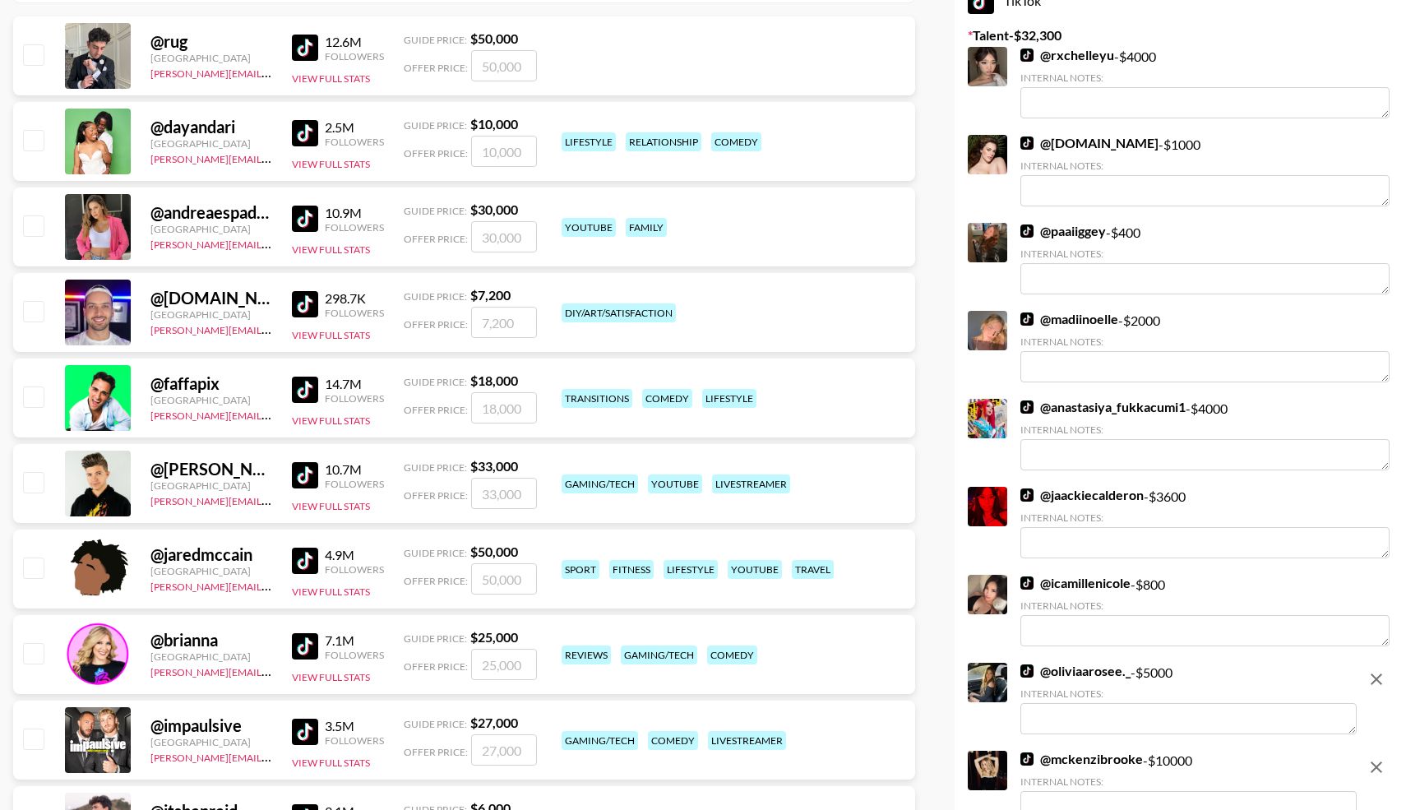
scroll to position [0, 0]
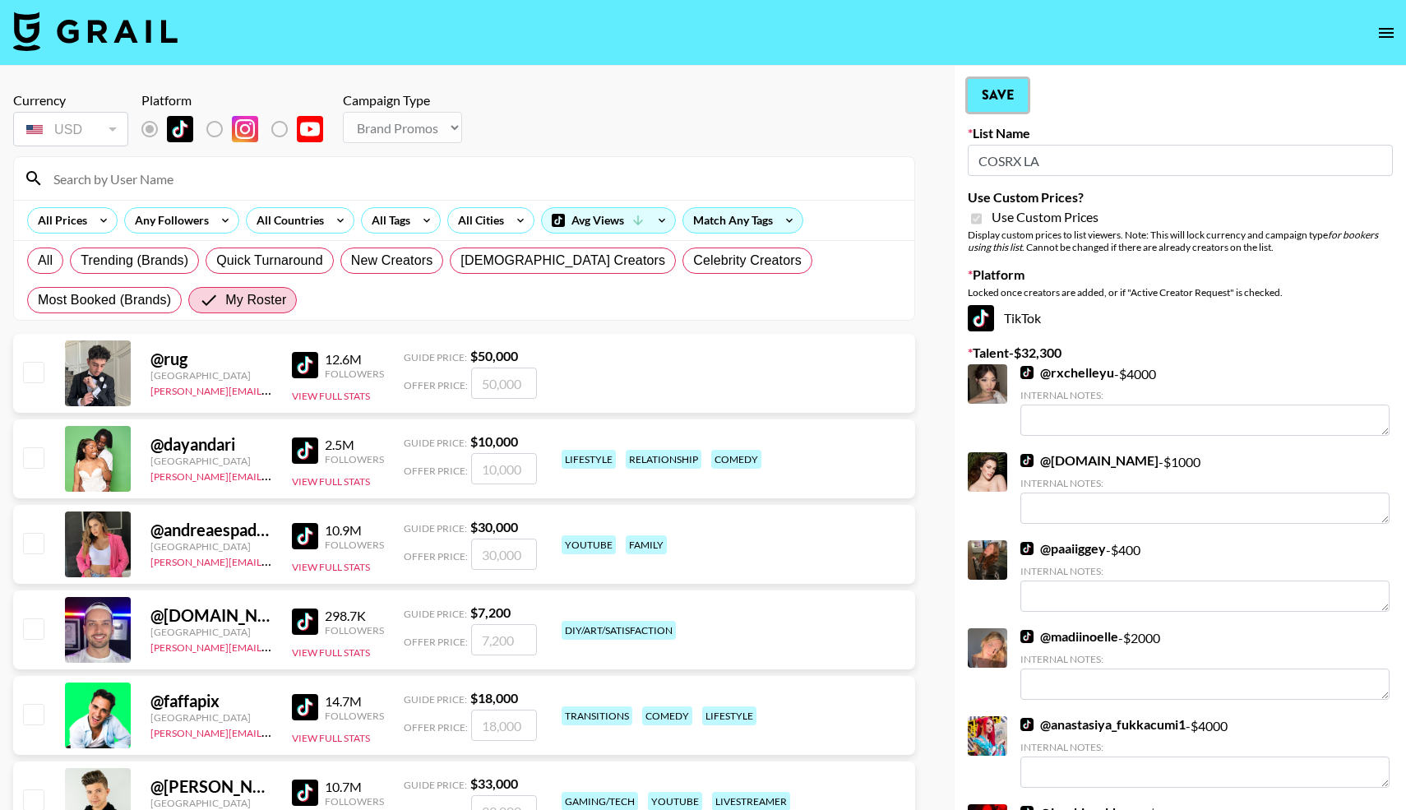
click at [1002, 97] on button "Save" at bounding box center [998, 95] width 60 height 33
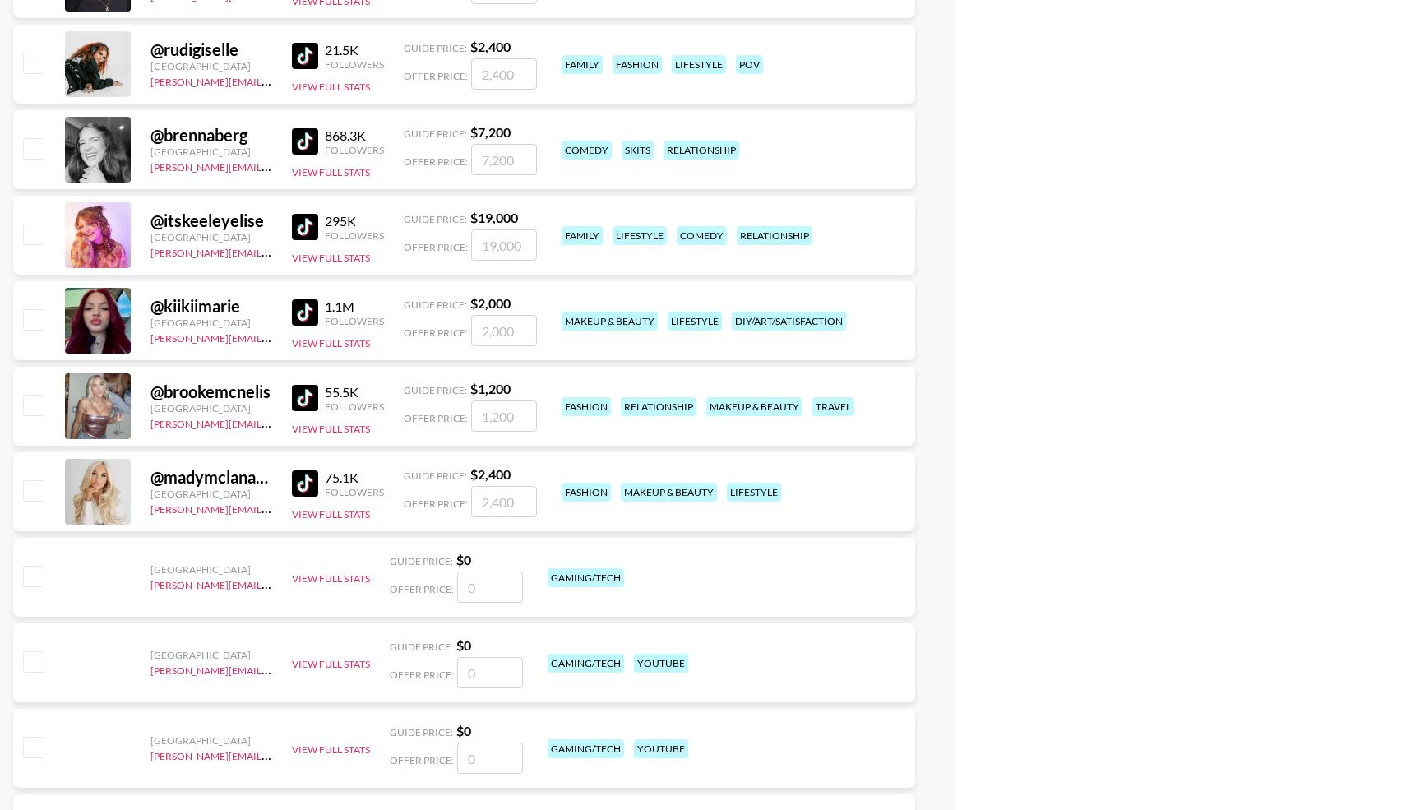
scroll to position [6296, 0]
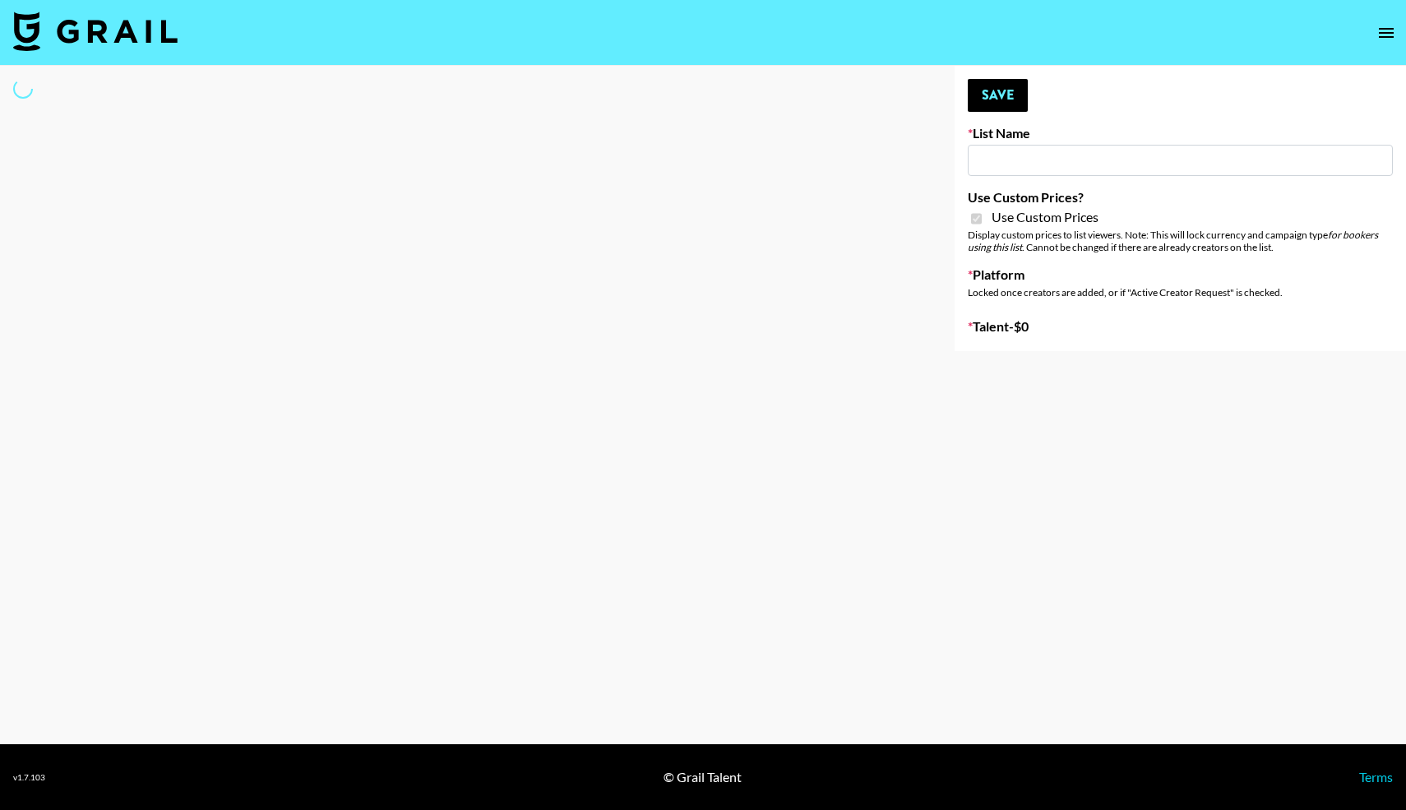
type input "Sleep & Glow"
checkbox input "true"
select select "Brand"
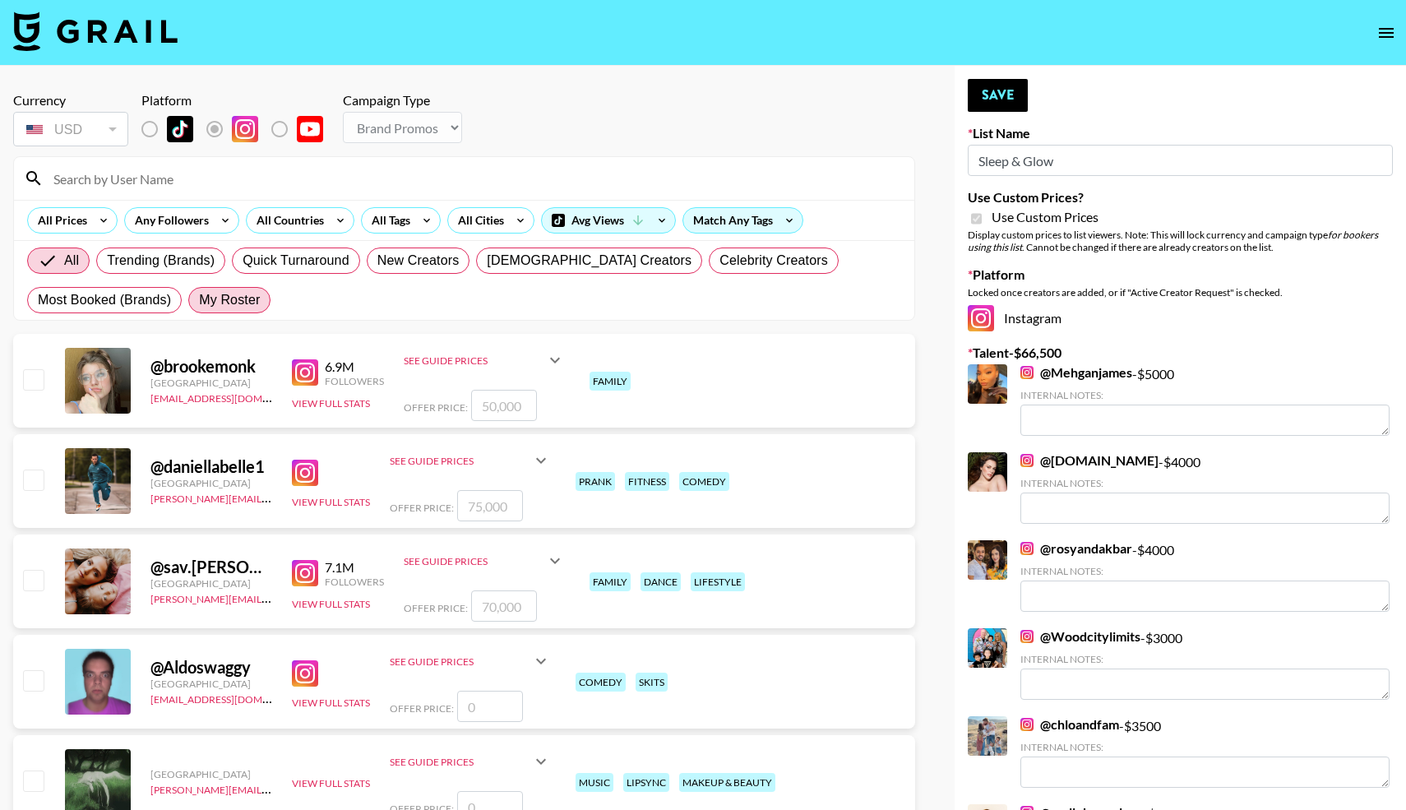
click at [216, 299] on span "My Roster" at bounding box center [229, 300] width 61 height 20
click at [199, 300] on input "My Roster" at bounding box center [199, 300] width 0 height 0
radio input "true"
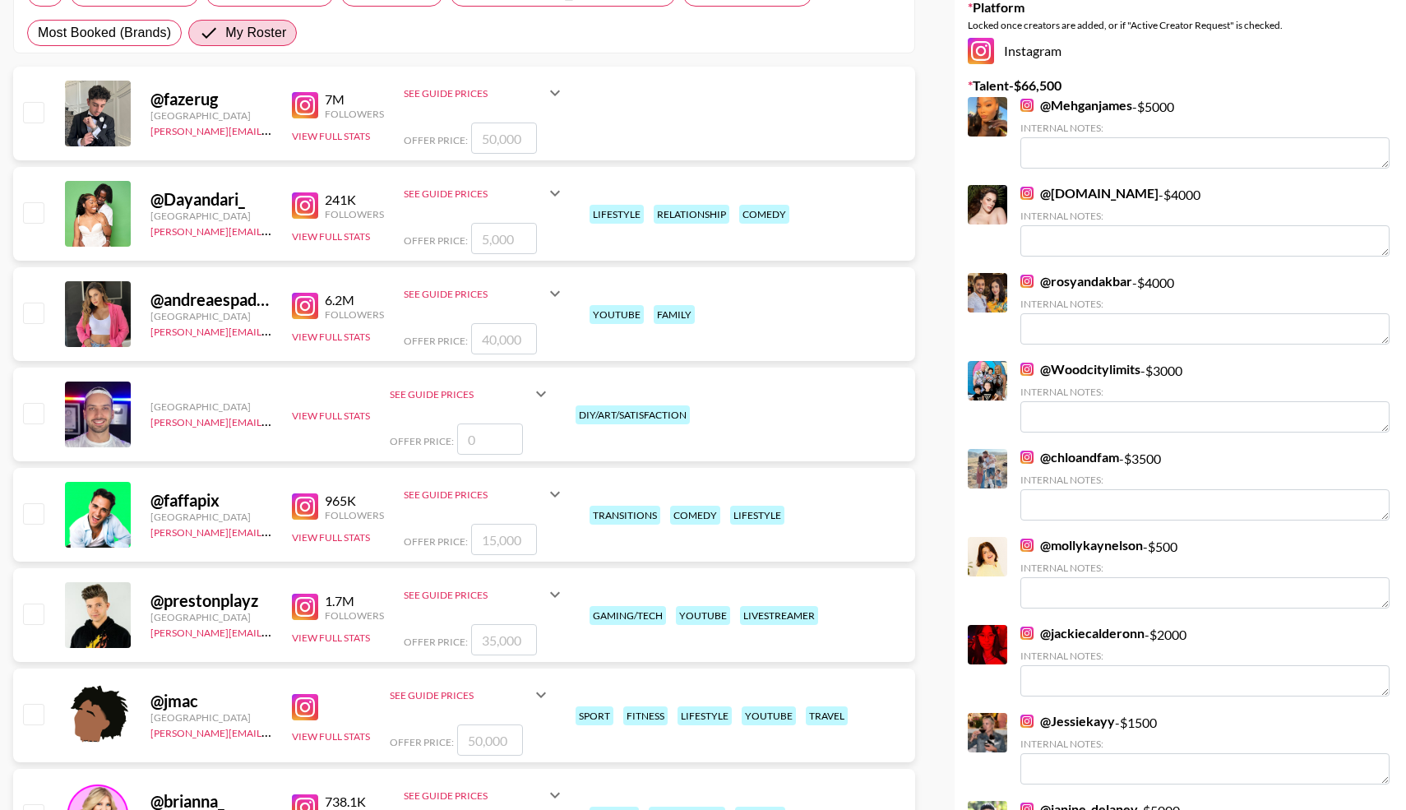
scroll to position [271, 0]
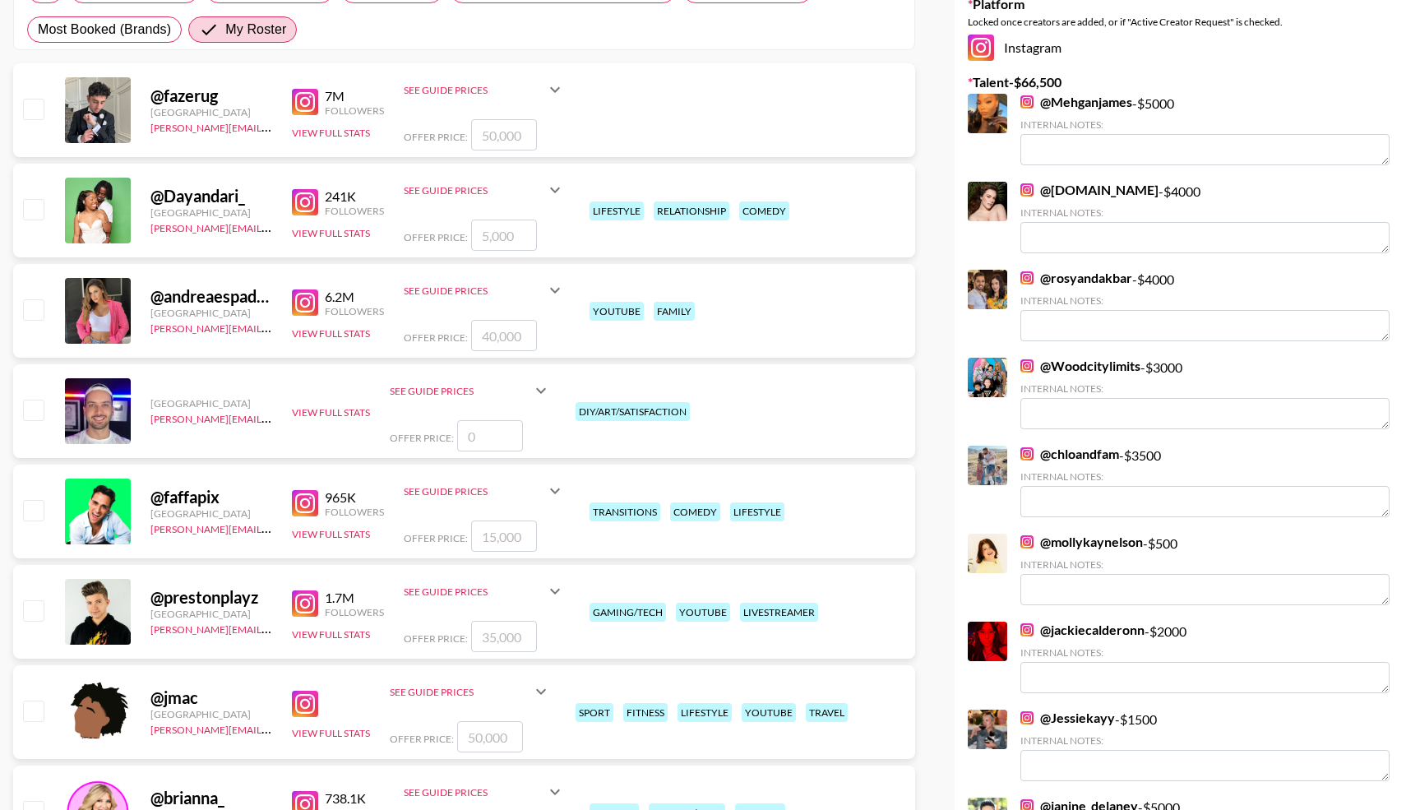
click at [34, 310] on input "checkbox" at bounding box center [33, 309] width 20 height 20
checkbox input "true"
type input "40000"
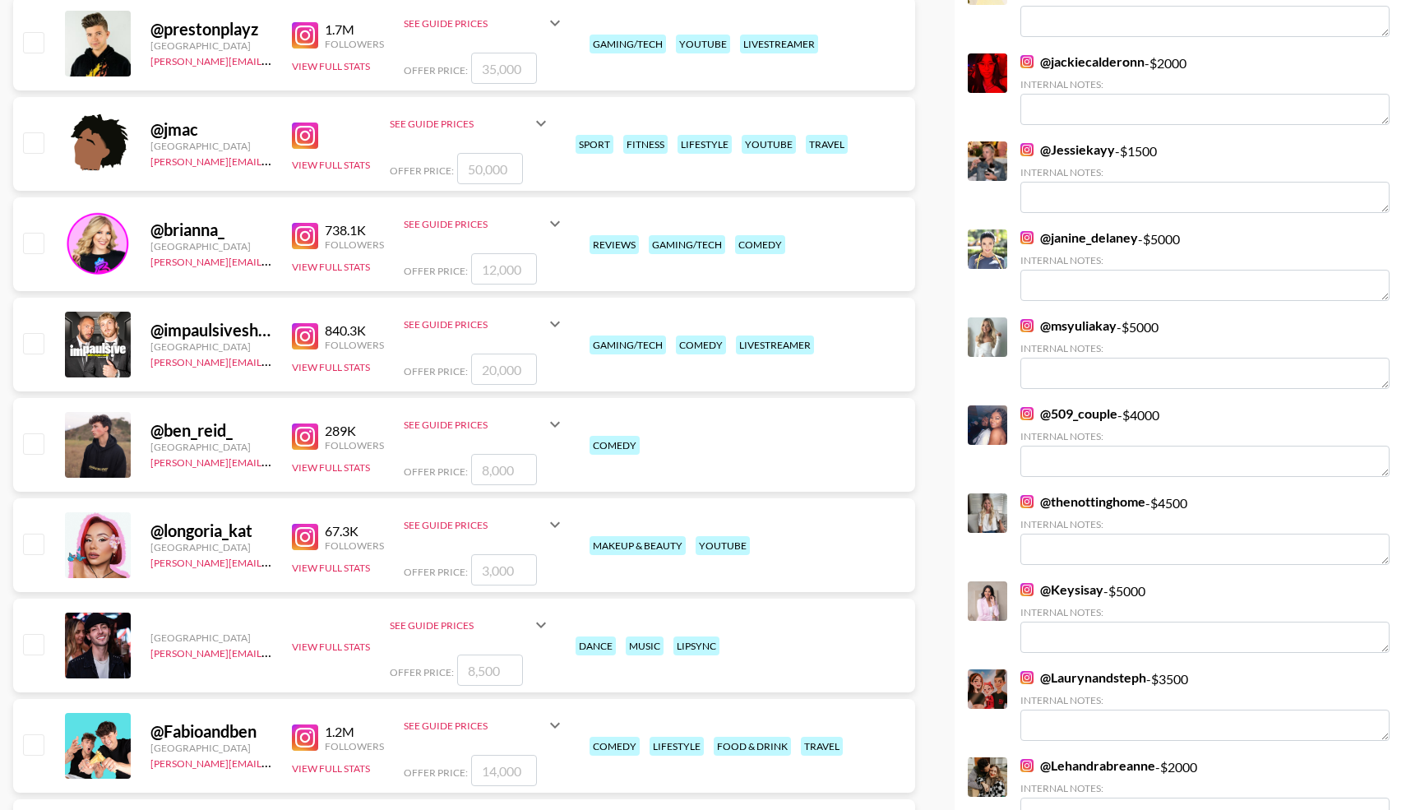
scroll to position [840, 0]
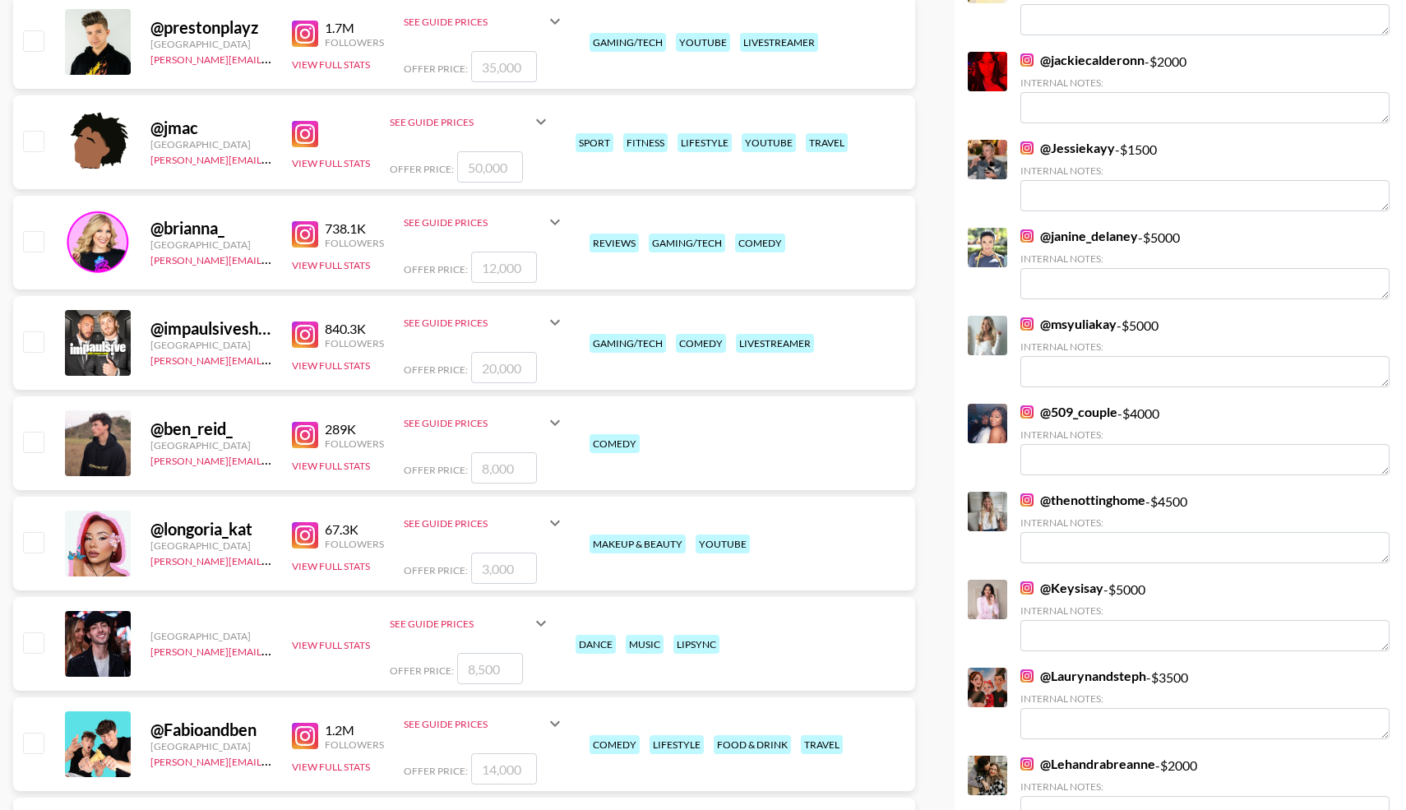
click at [32, 243] on input "checkbox" at bounding box center [33, 241] width 20 height 20
checkbox input "true"
type input "12000"
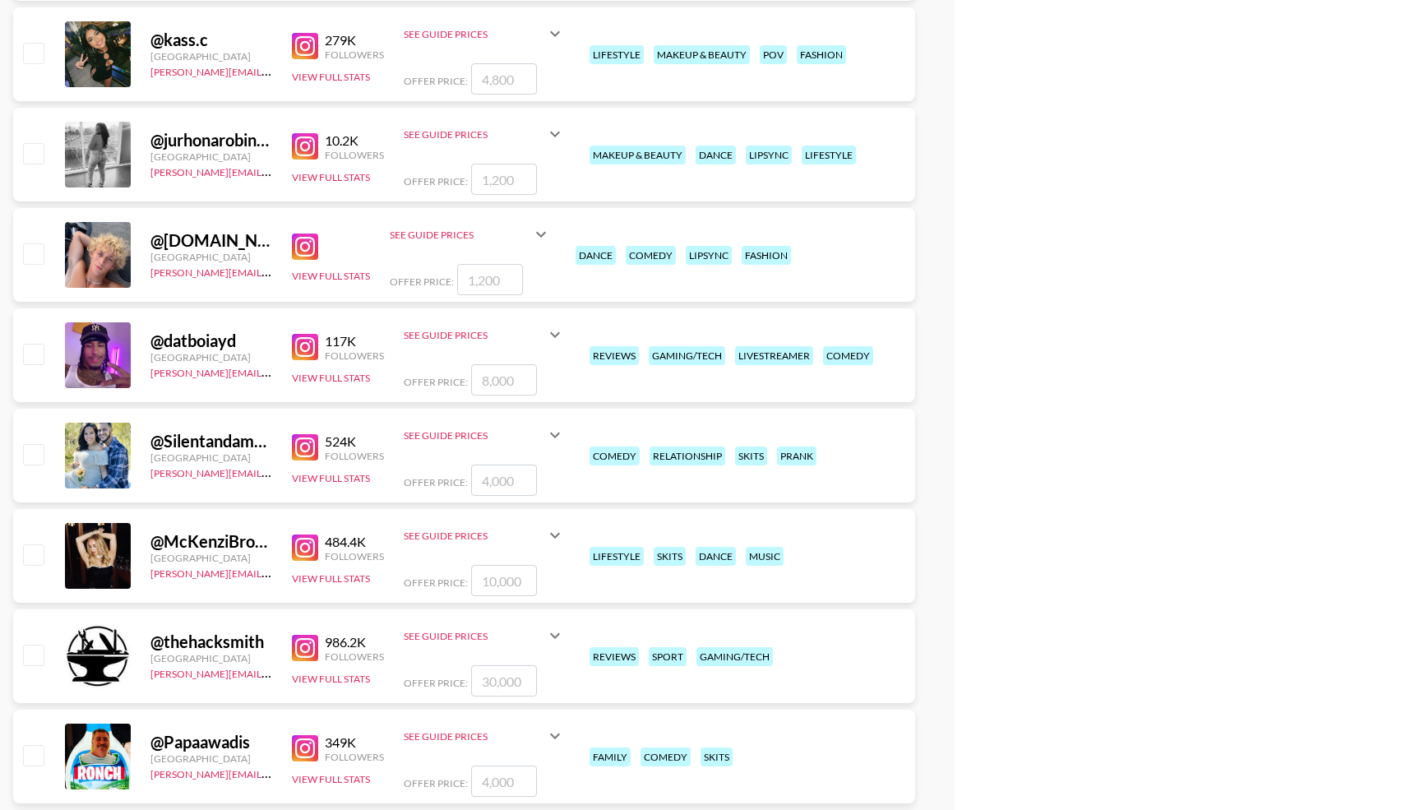
scroll to position [2881, 0]
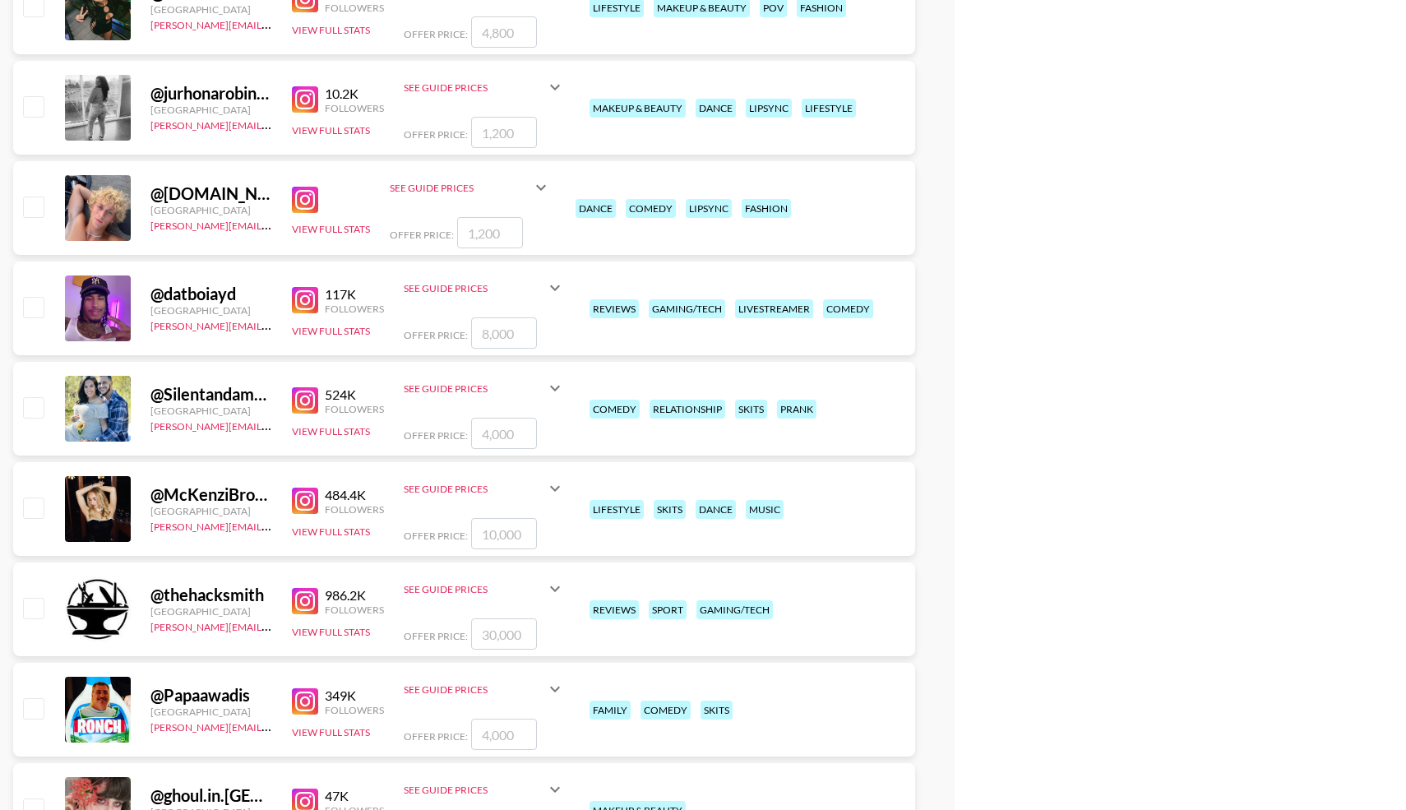
click at [39, 408] on input "checkbox" at bounding box center [33, 407] width 20 height 20
checkbox input "true"
type input "4000"
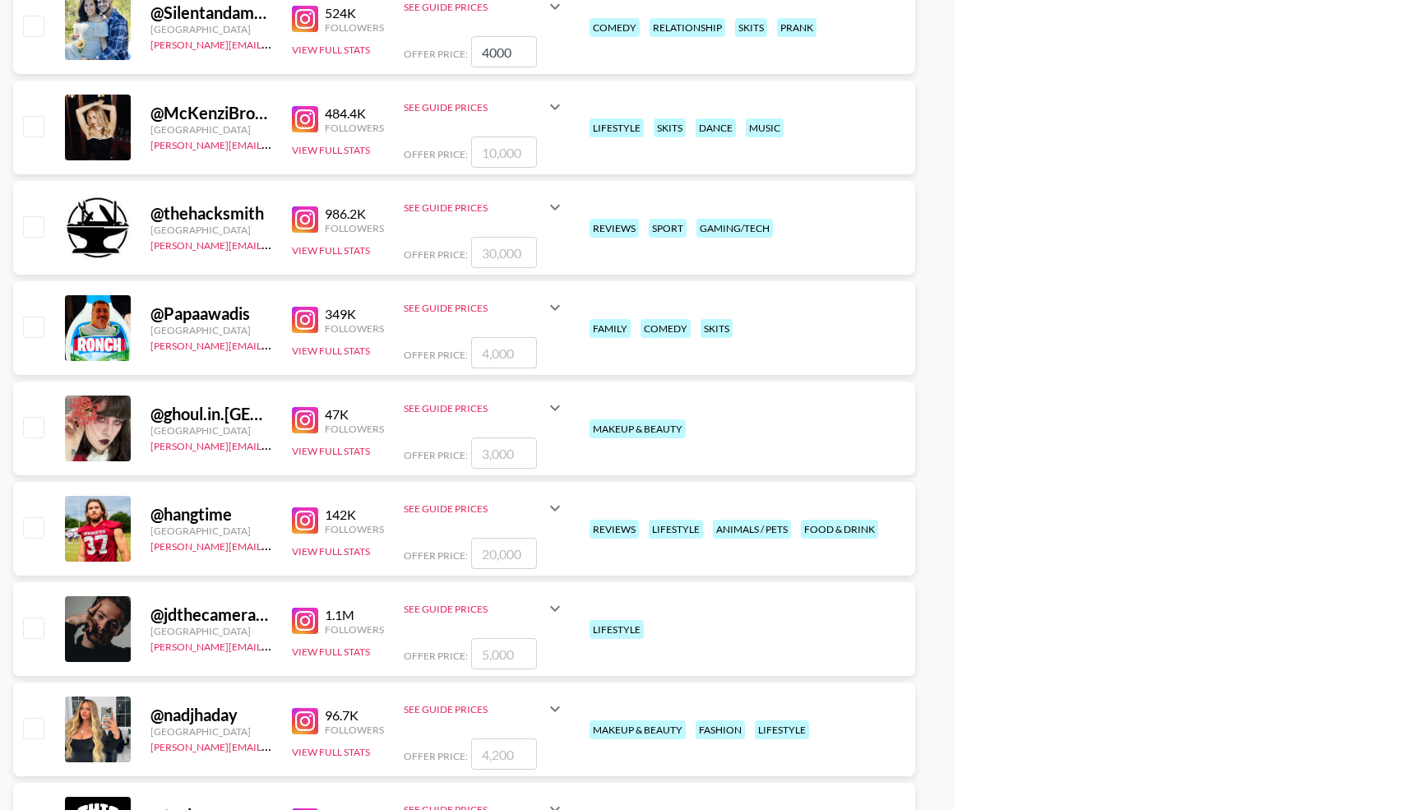
checkbox input "false"
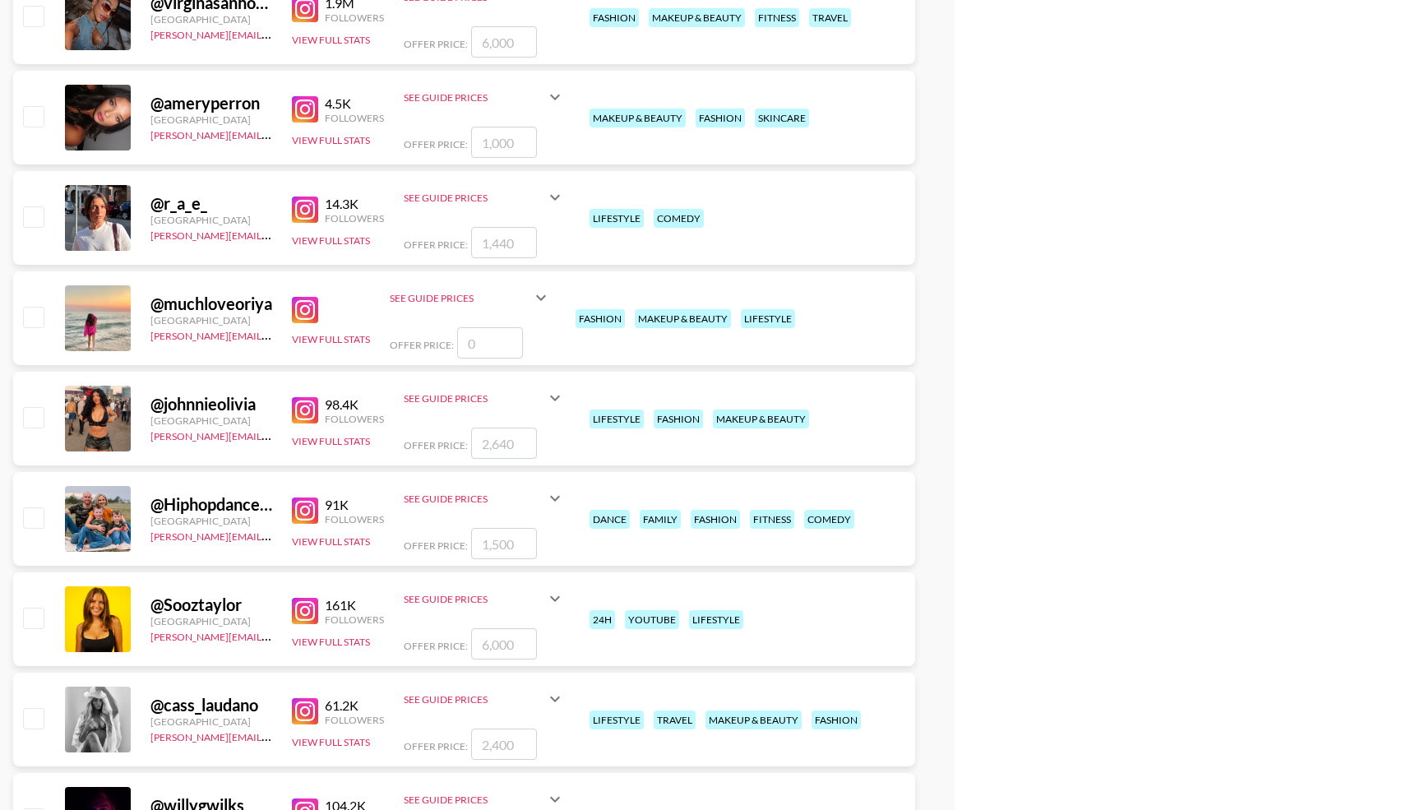
scroll to position [6184, 0]
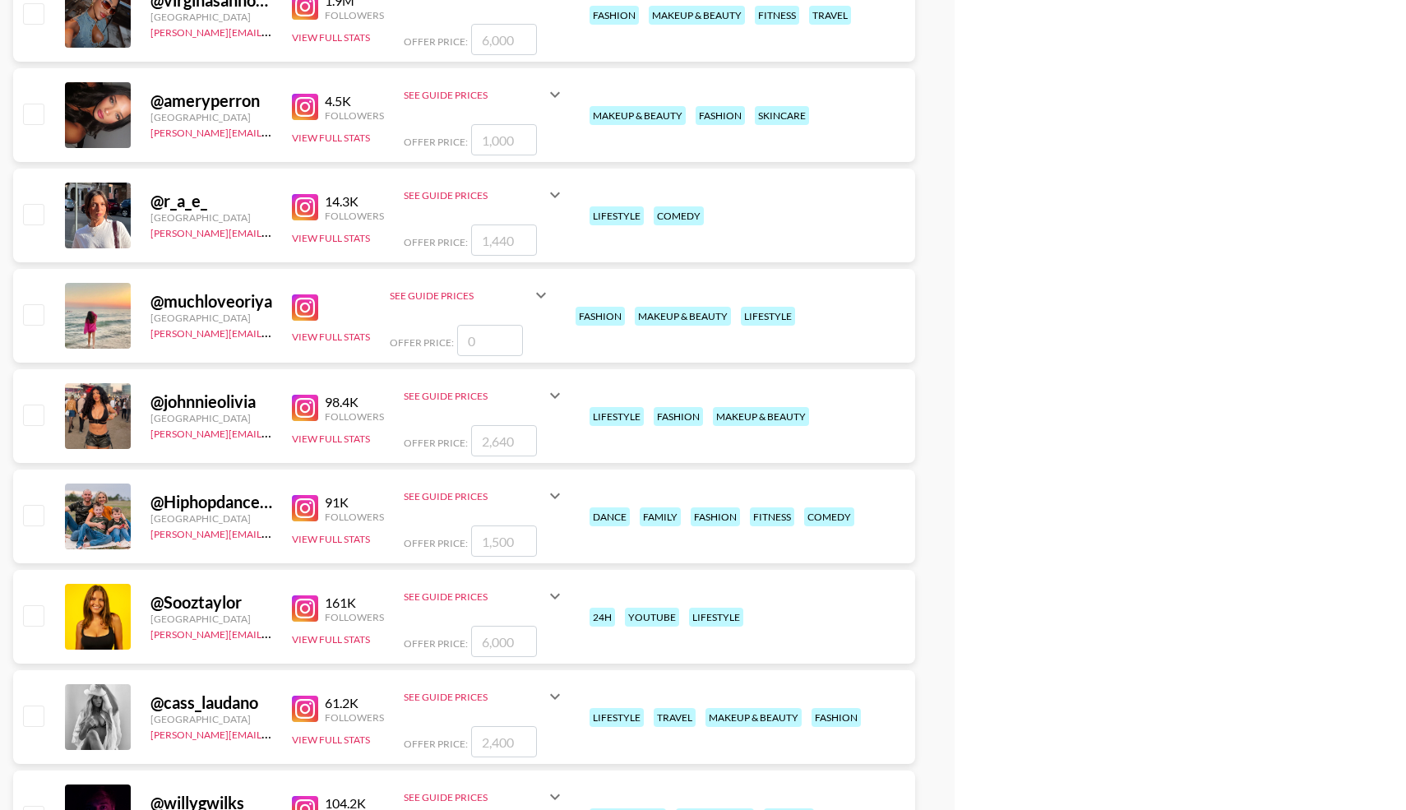
click at [34, 513] on input "checkbox" at bounding box center [33, 515] width 20 height 20
checkbox input "true"
drag, startPoint x: 520, startPoint y: 542, endPoint x: 450, endPoint y: 543, distance: 69.9
click at [450, 543] on div "Offer Price: 1500" at bounding box center [484, 540] width 161 height 31
type input "3000"
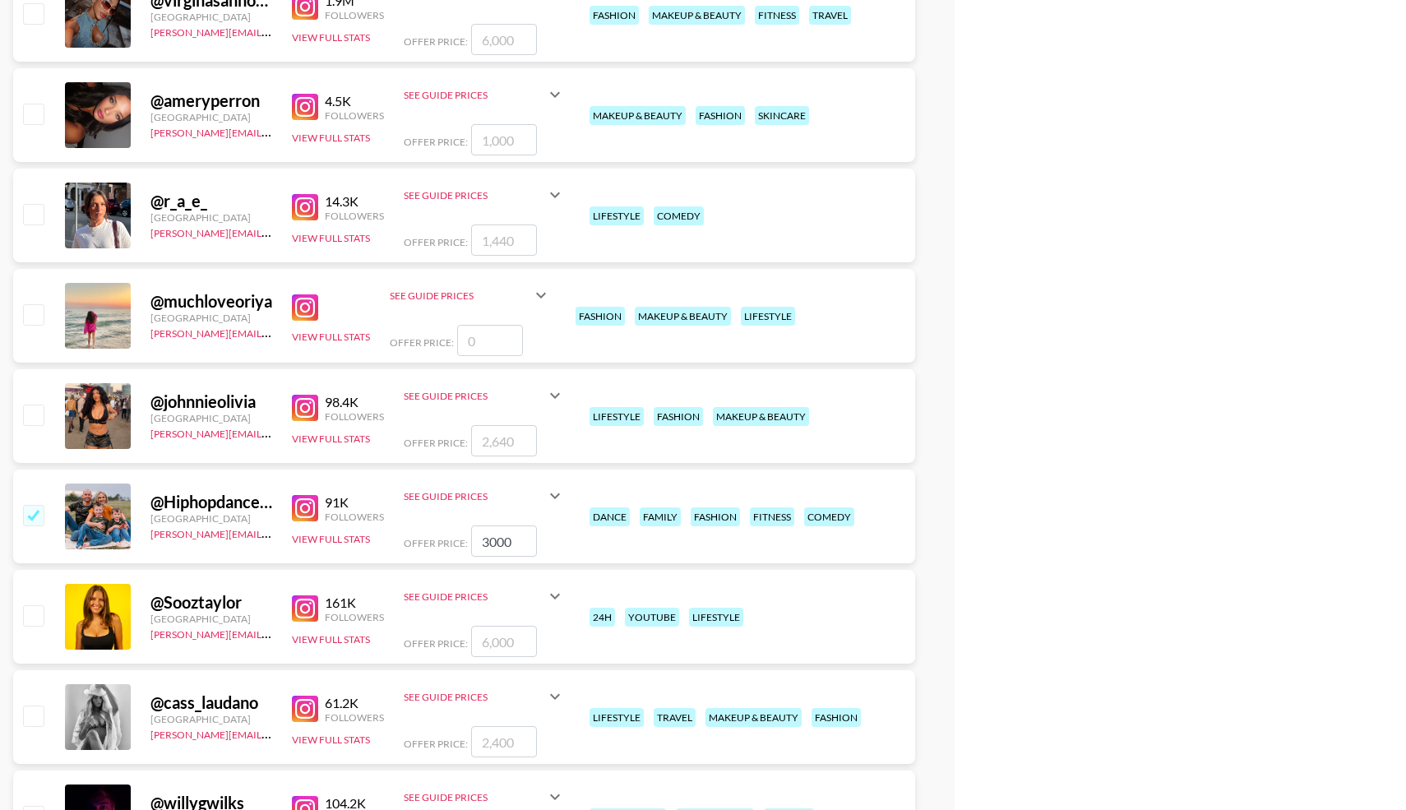
click at [596, 562] on div "@ Hiphopdancer06 United States laura_clark@grail-talent.com 91K Followers View …" at bounding box center [464, 516] width 902 height 94
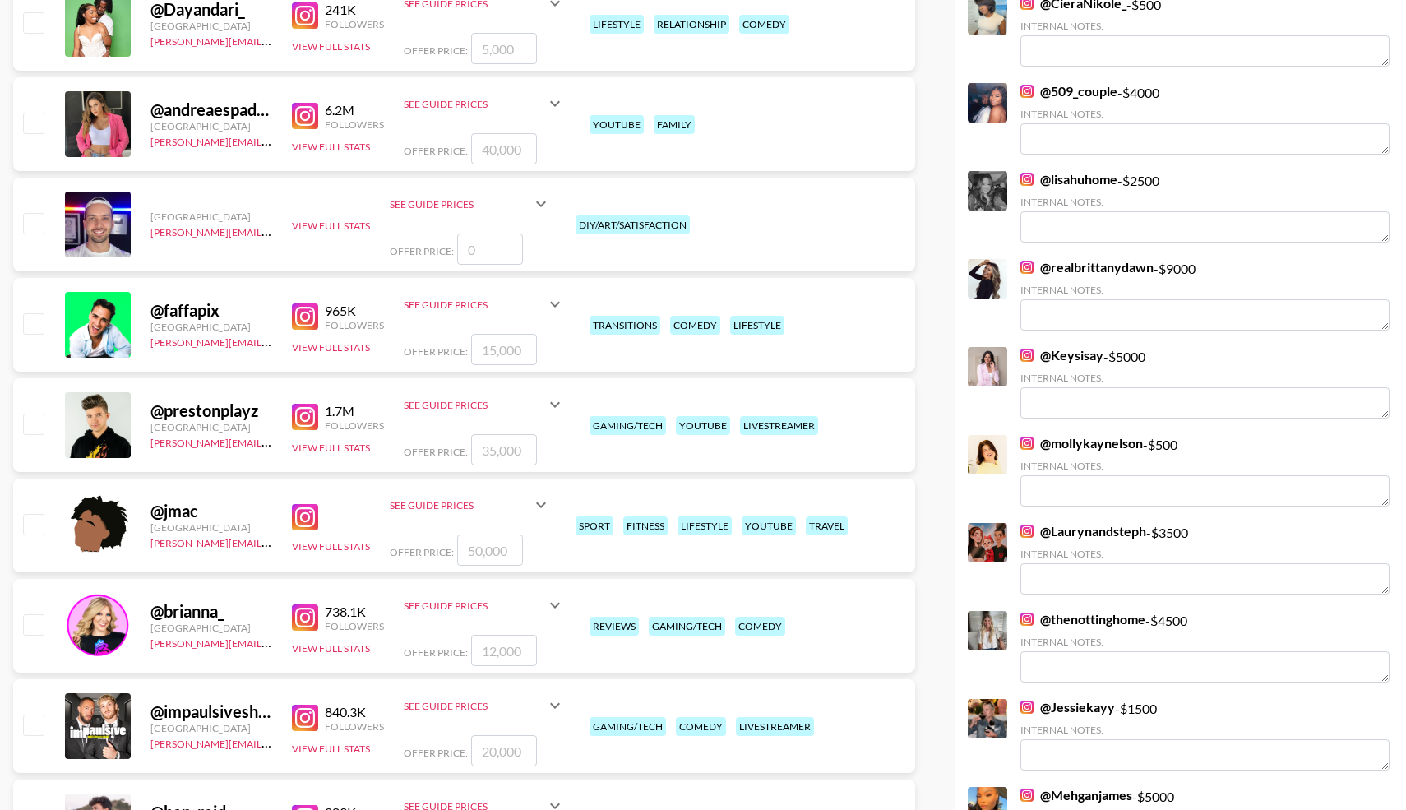
scroll to position [0, 0]
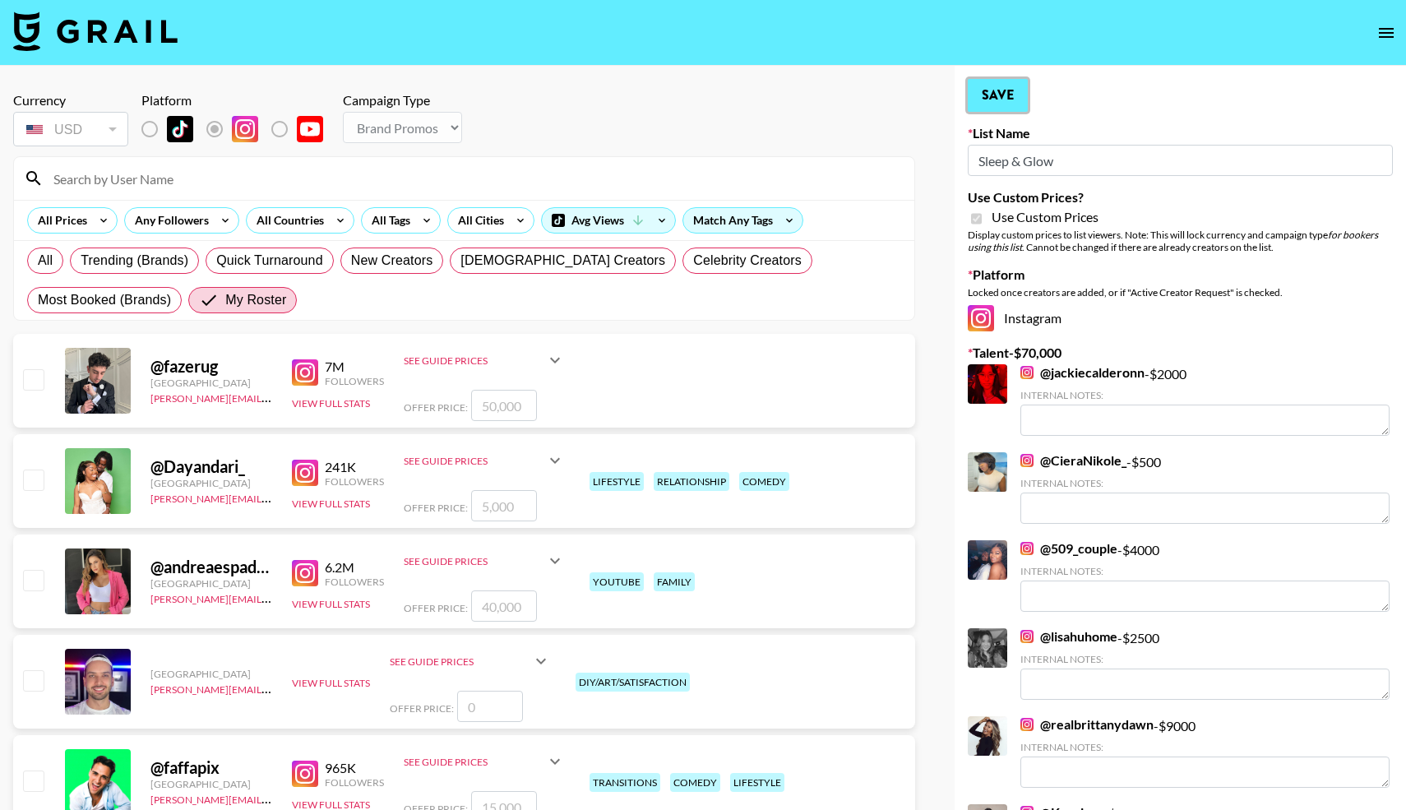
click at [1005, 89] on button "Save" at bounding box center [998, 95] width 60 height 33
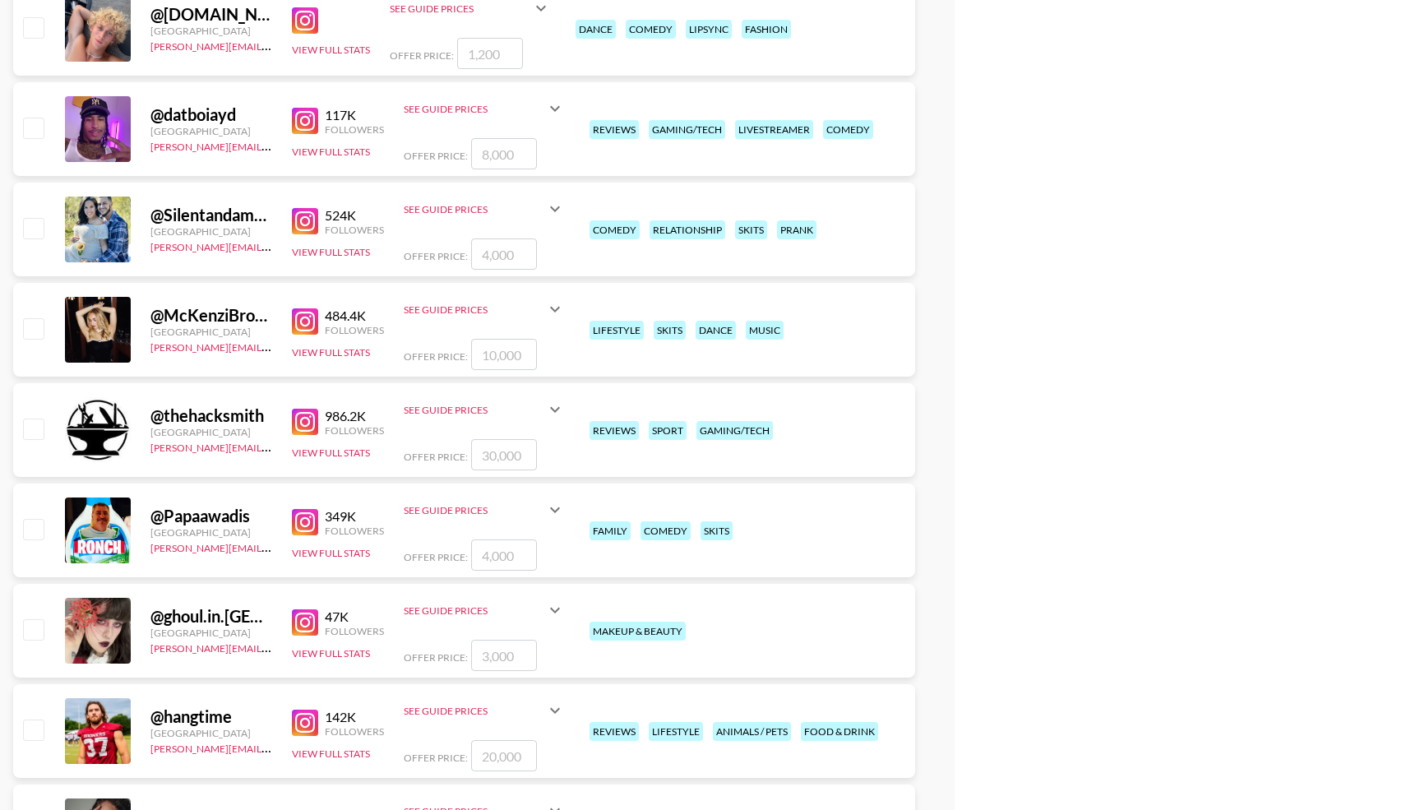
scroll to position [3058, 0]
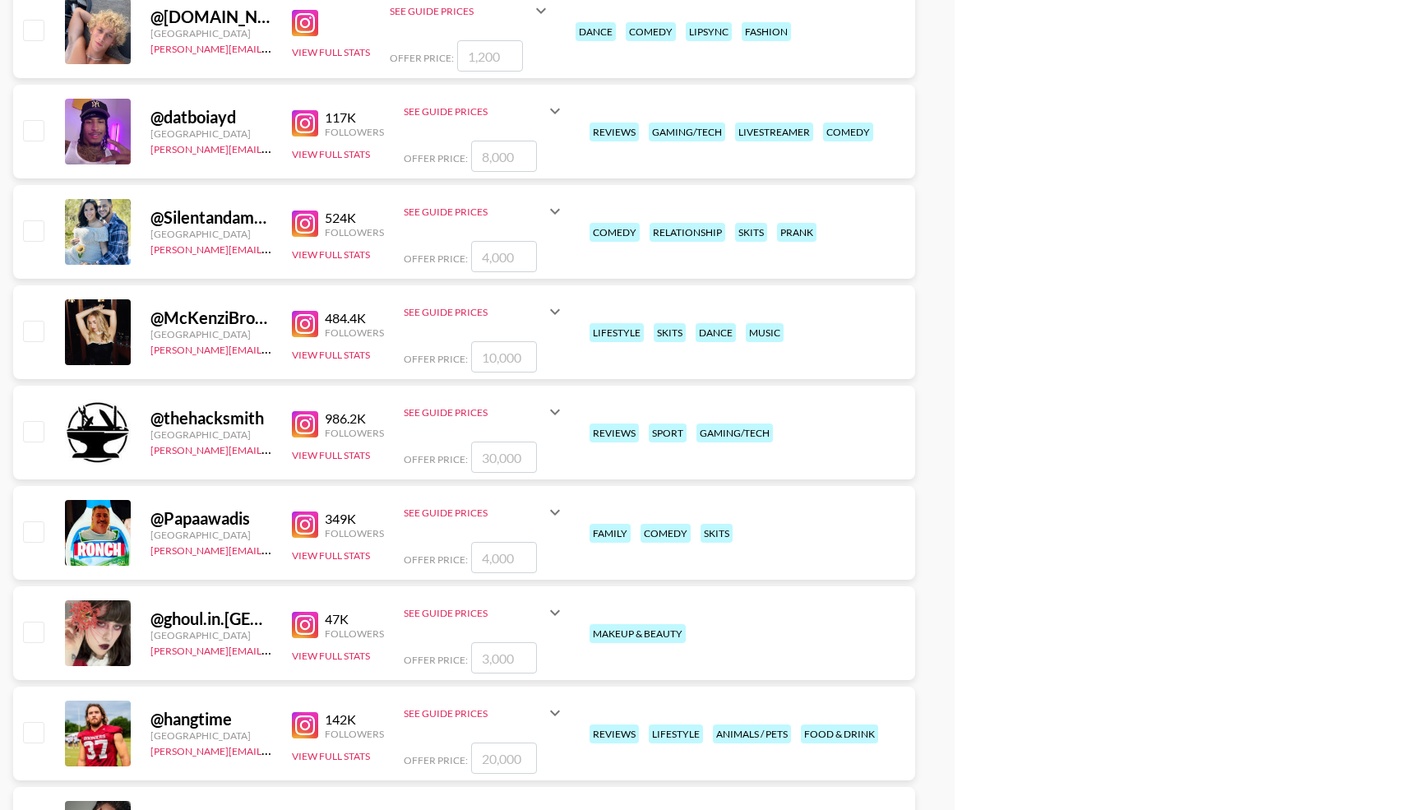
click at [32, 232] on input "checkbox" at bounding box center [33, 230] width 20 height 20
checkbox input "true"
type input "4000"
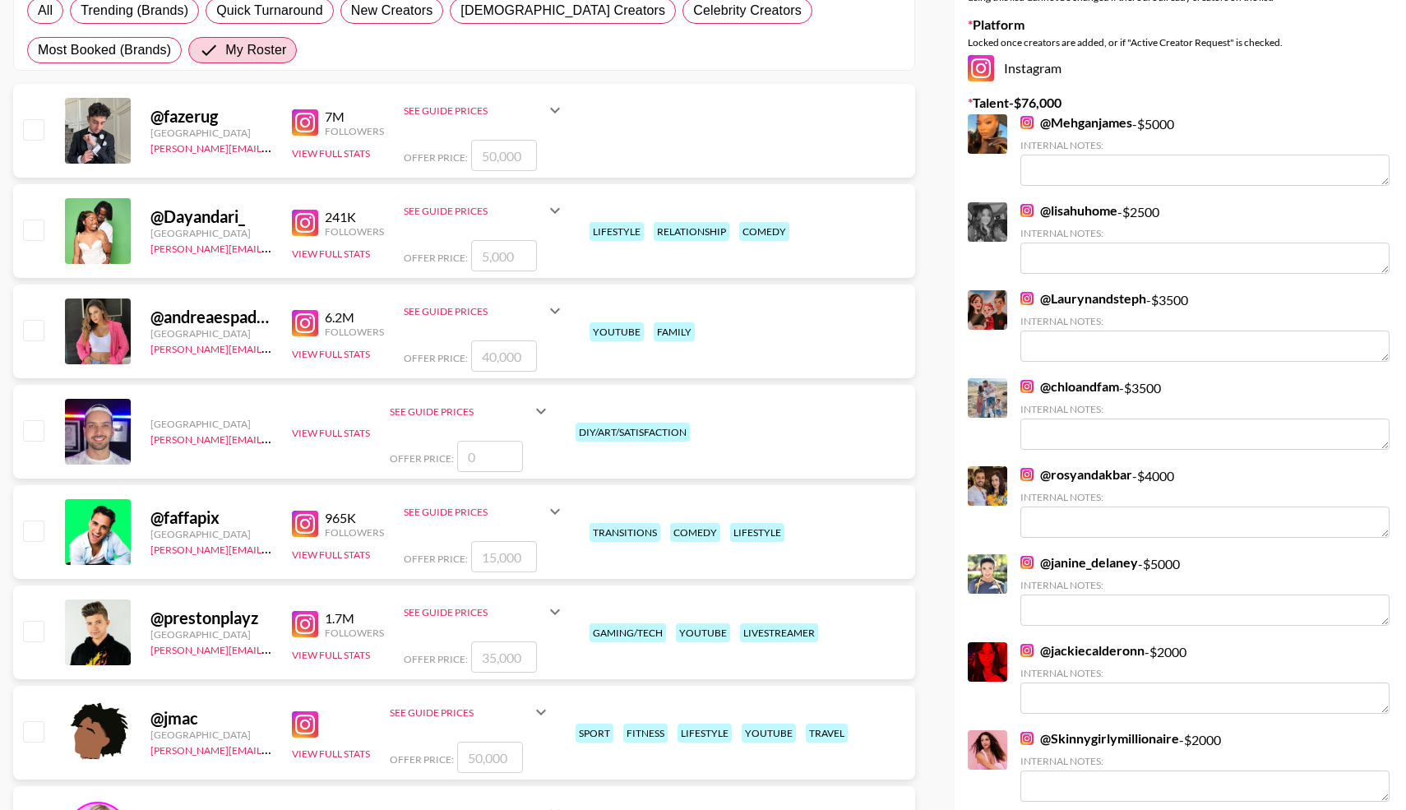
scroll to position [0, 0]
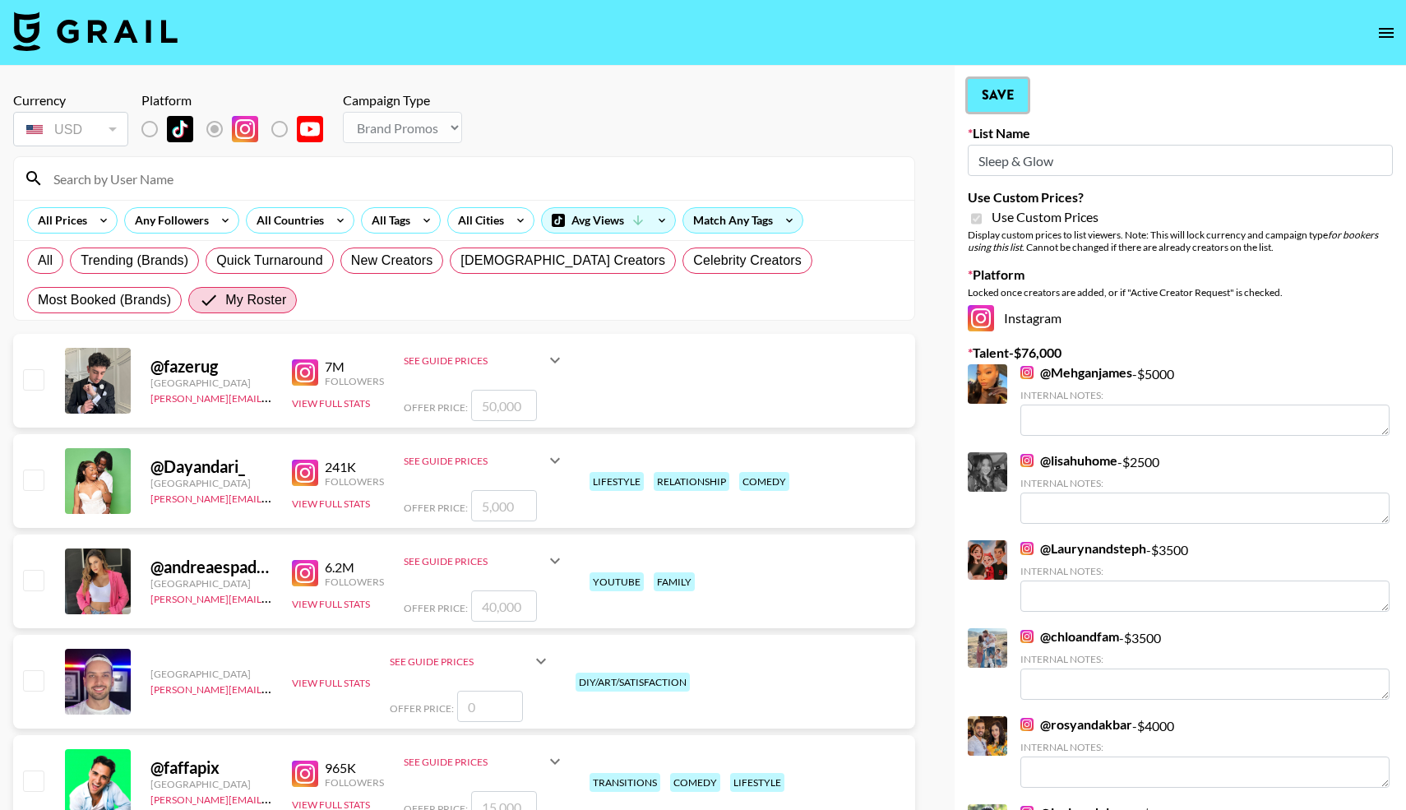
click at [987, 104] on button "Save" at bounding box center [998, 95] width 60 height 33
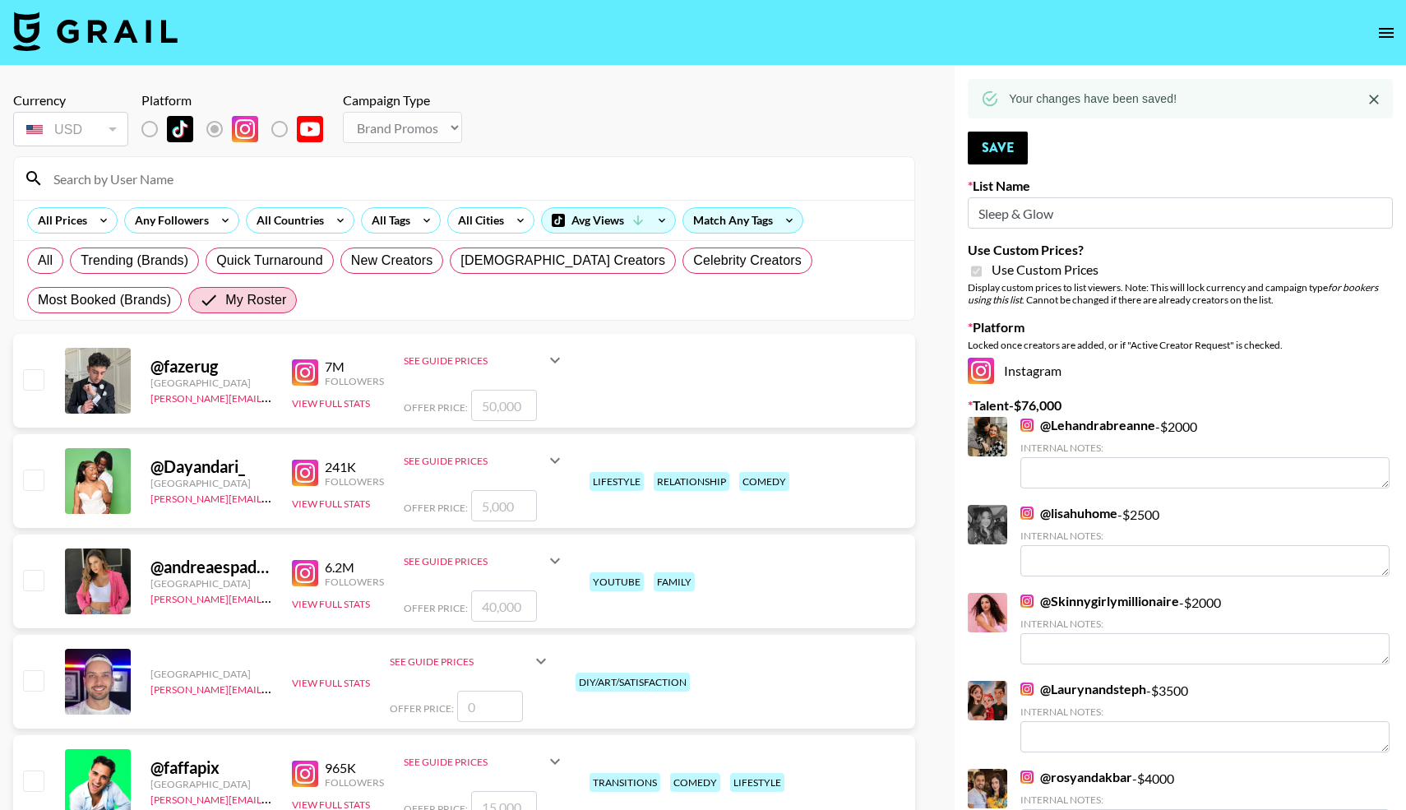
click at [136, 182] on input at bounding box center [474, 178] width 861 height 26
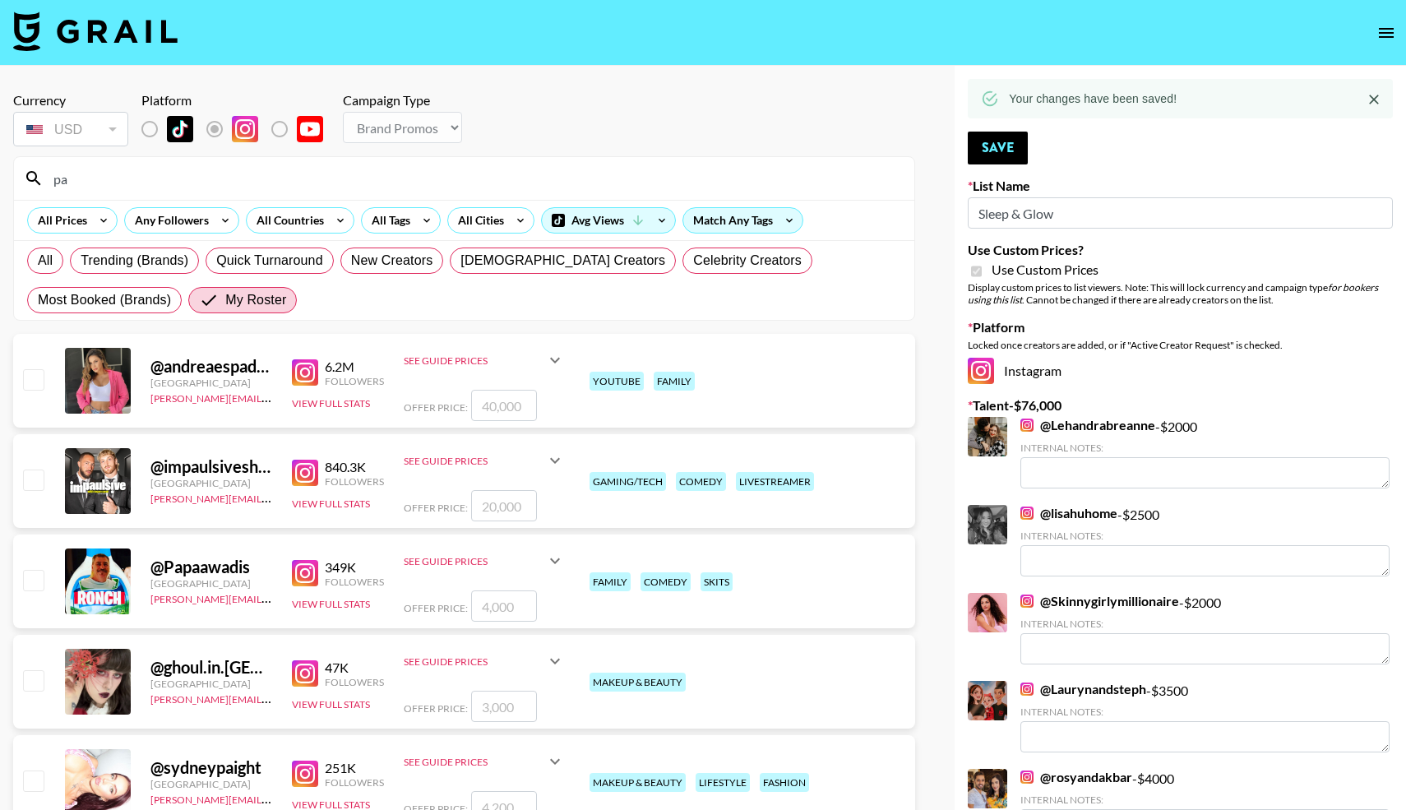
type input "pa"
click at [32, 576] on input "checkbox" at bounding box center [33, 580] width 20 height 20
checkbox input "true"
type input "4000"
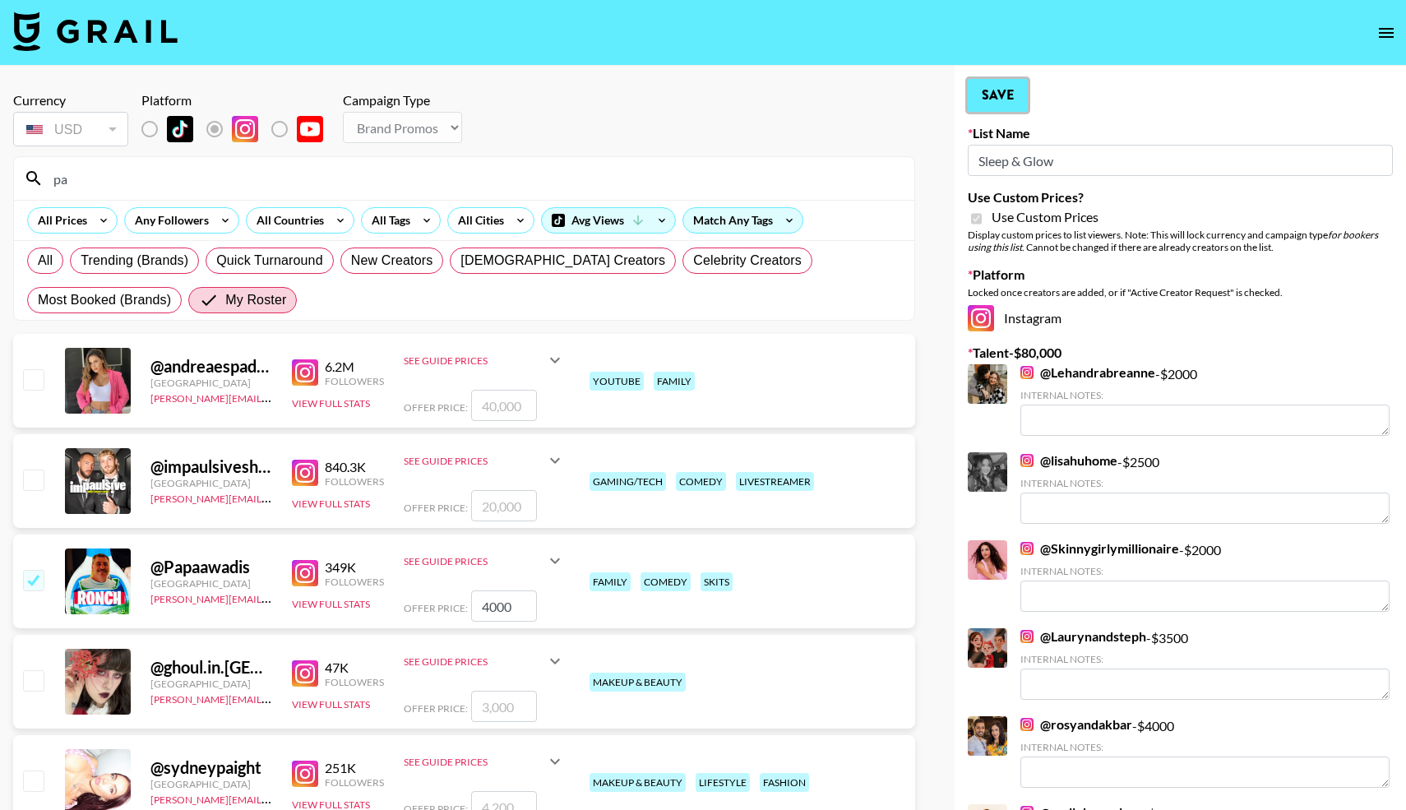
click at [999, 88] on button "Save" at bounding box center [998, 95] width 60 height 33
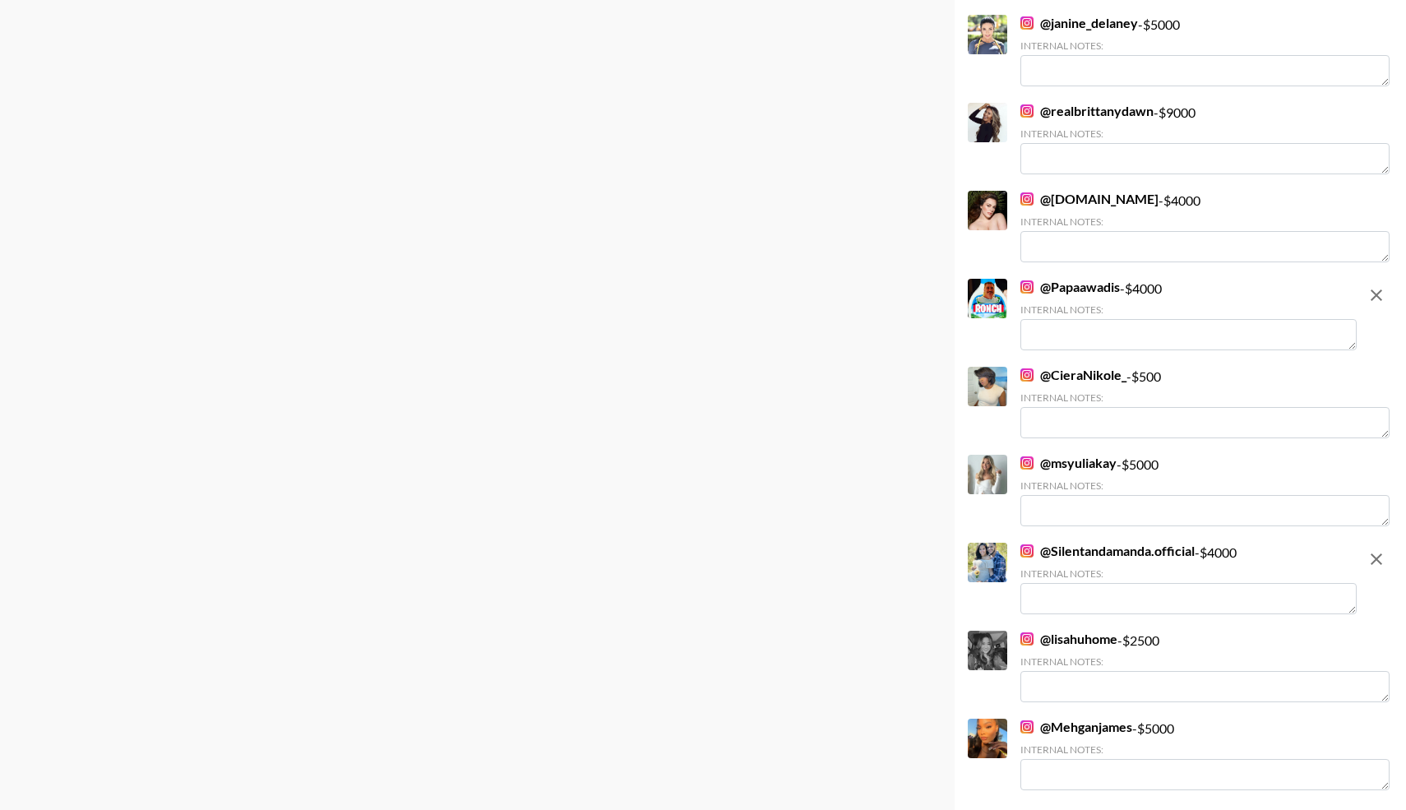
scroll to position [1709, 0]
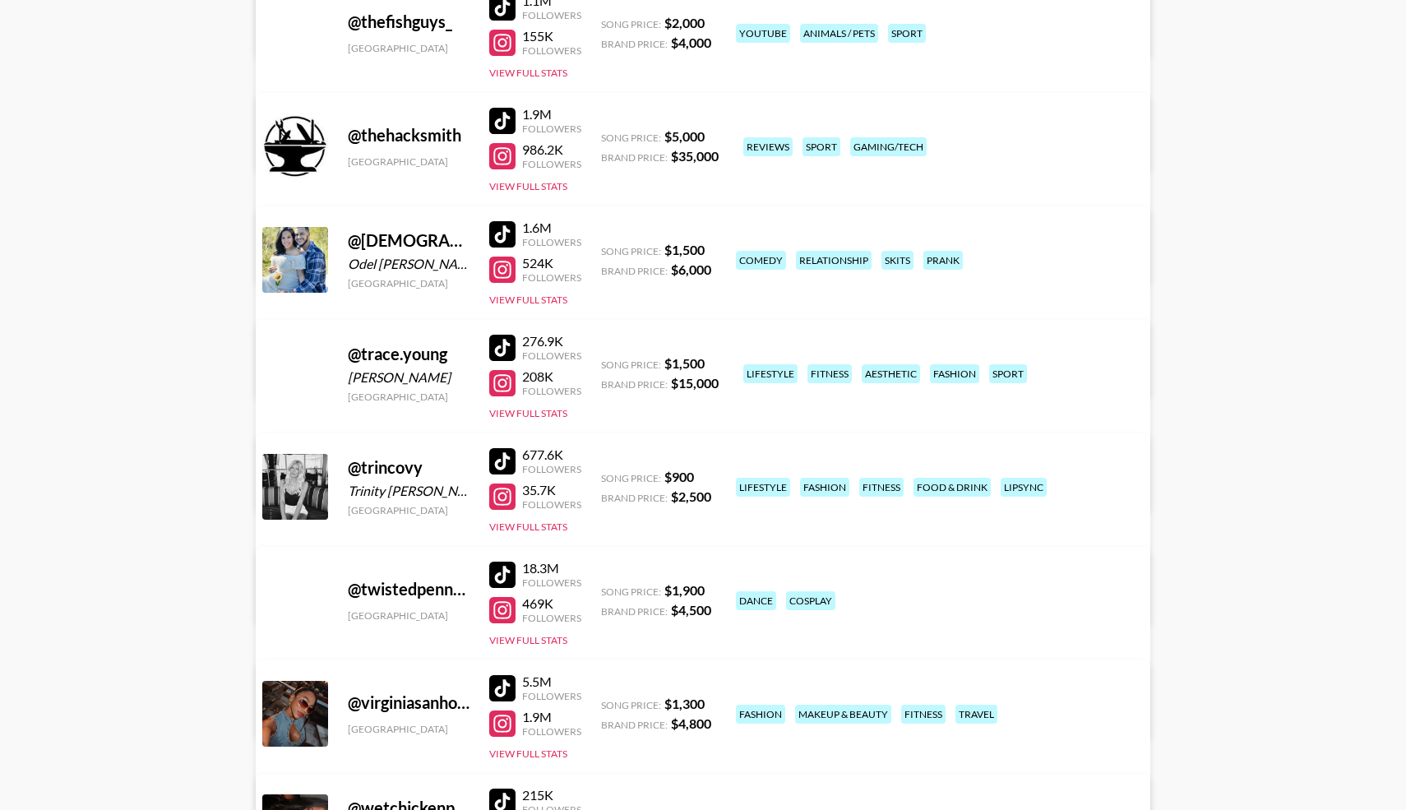
scroll to position [10239, 0]
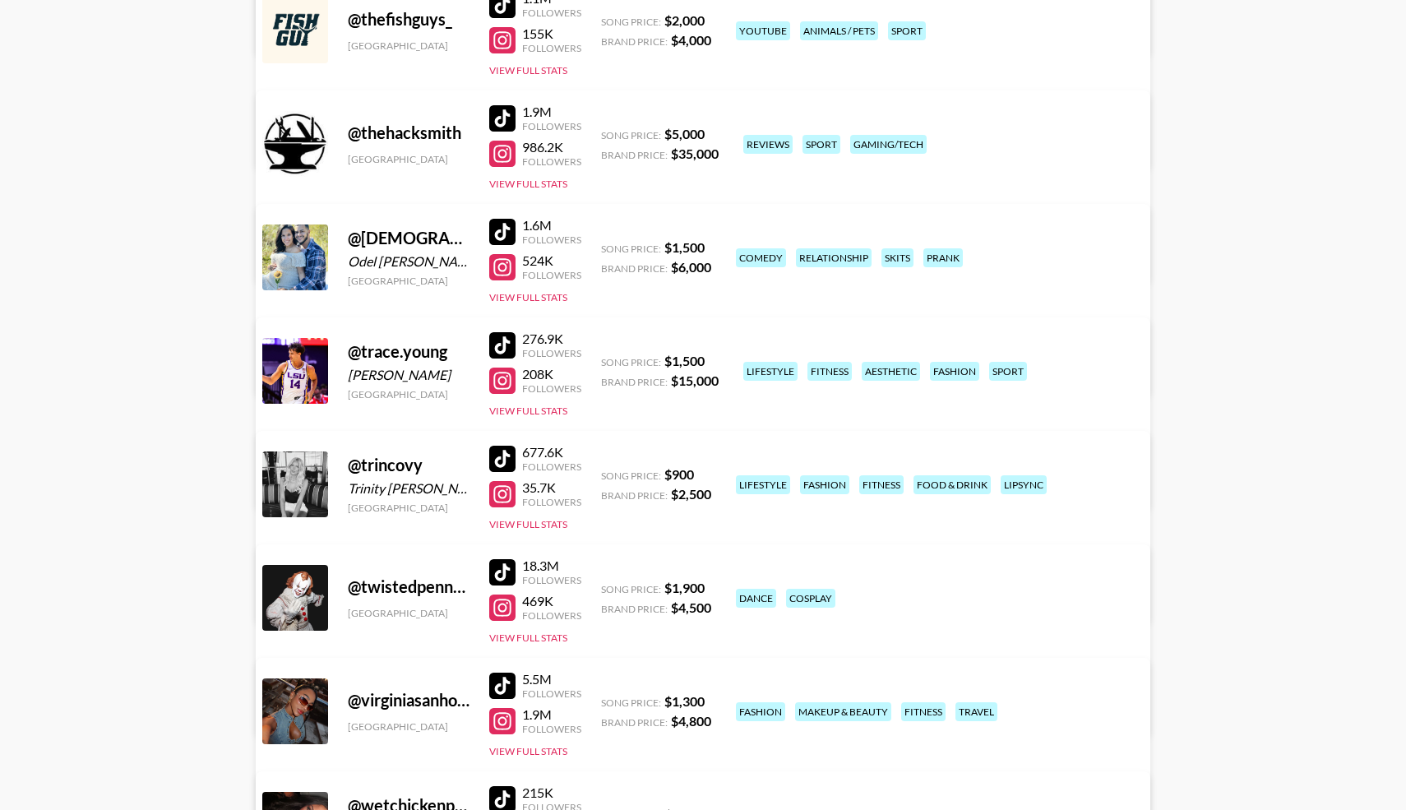
click at [496, 379] on div at bounding box center [502, 381] width 26 height 26
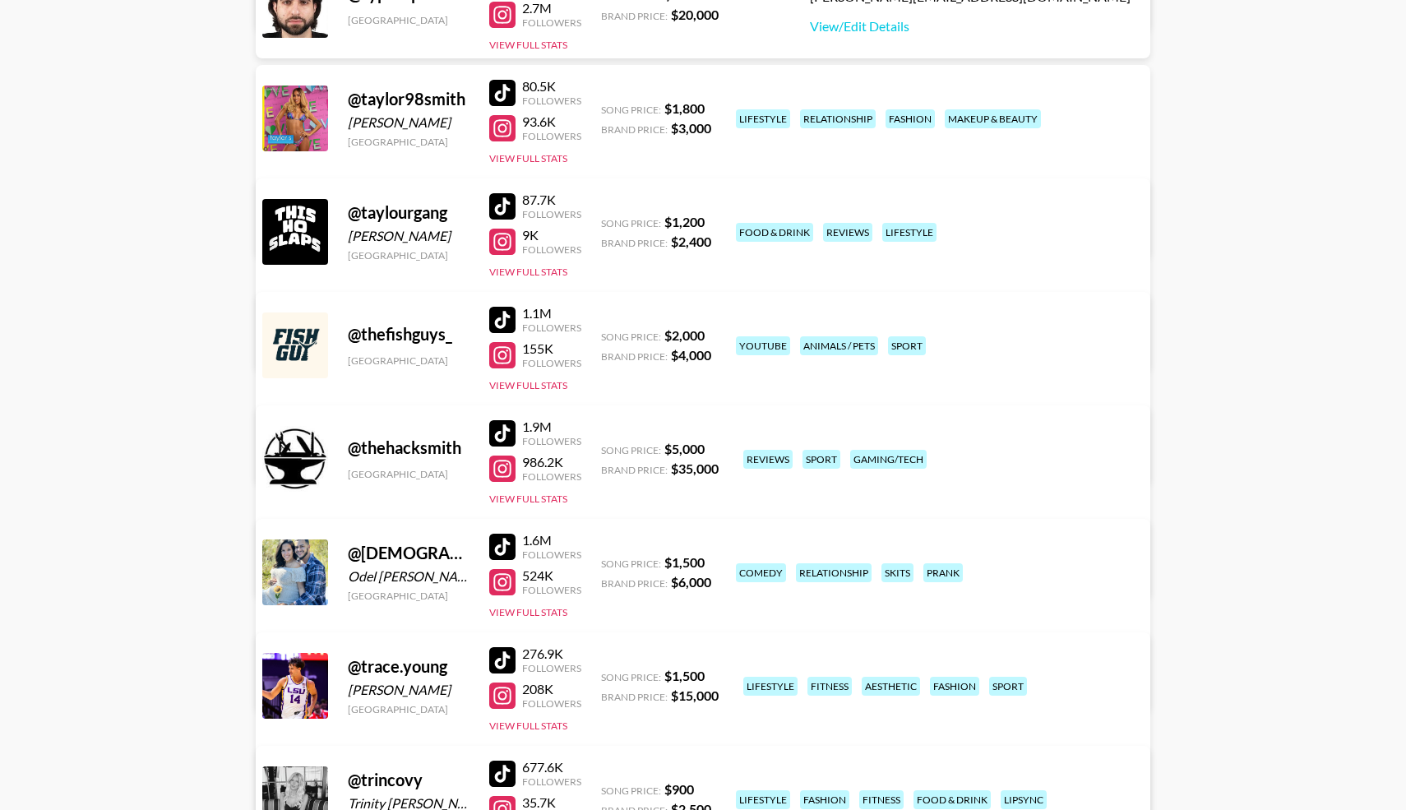
scroll to position [9923, 0]
click at [502, 207] on div at bounding box center [502, 207] width 26 height 26
click at [523, 269] on button "View Full Stats" at bounding box center [528, 272] width 78 height 12
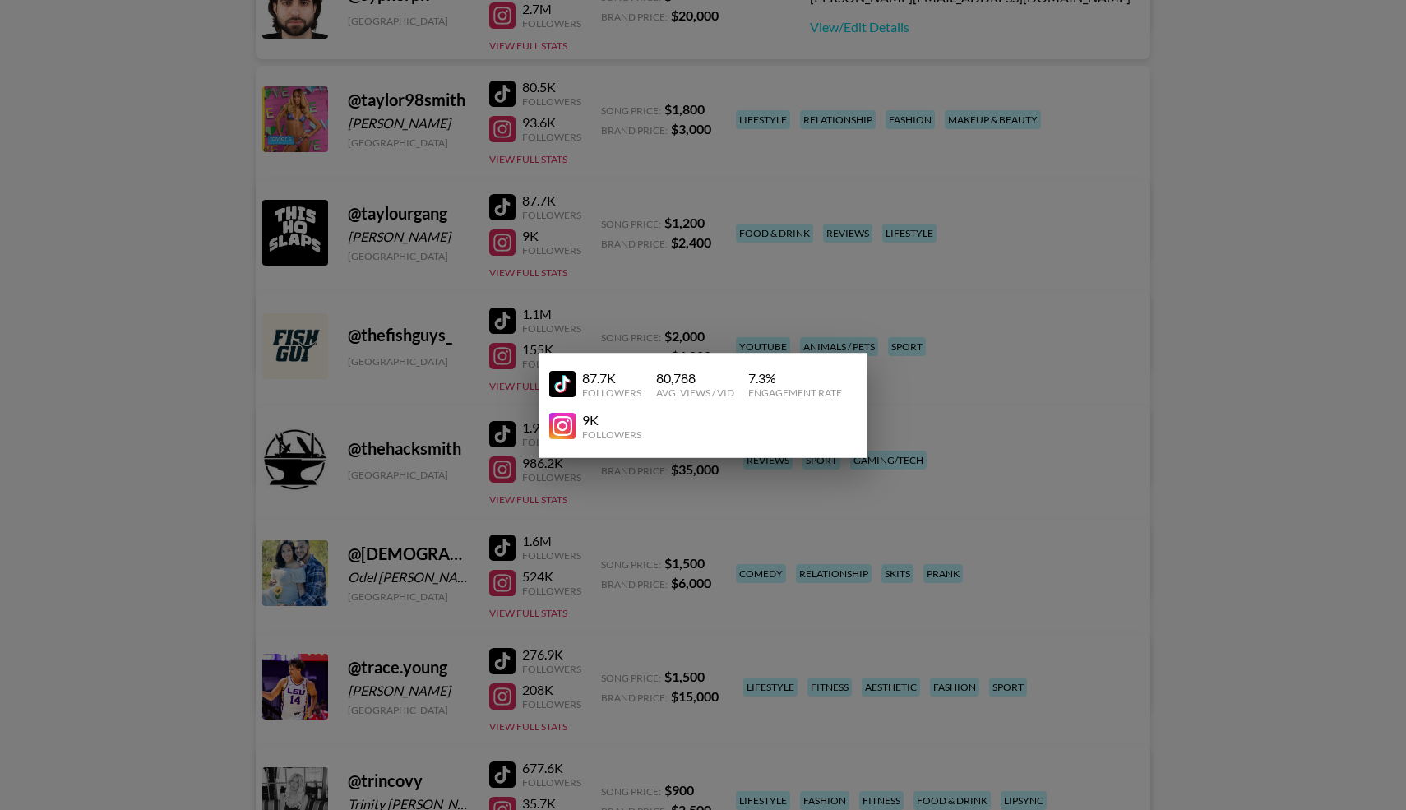
click at [619, 246] on div at bounding box center [703, 405] width 1406 height 810
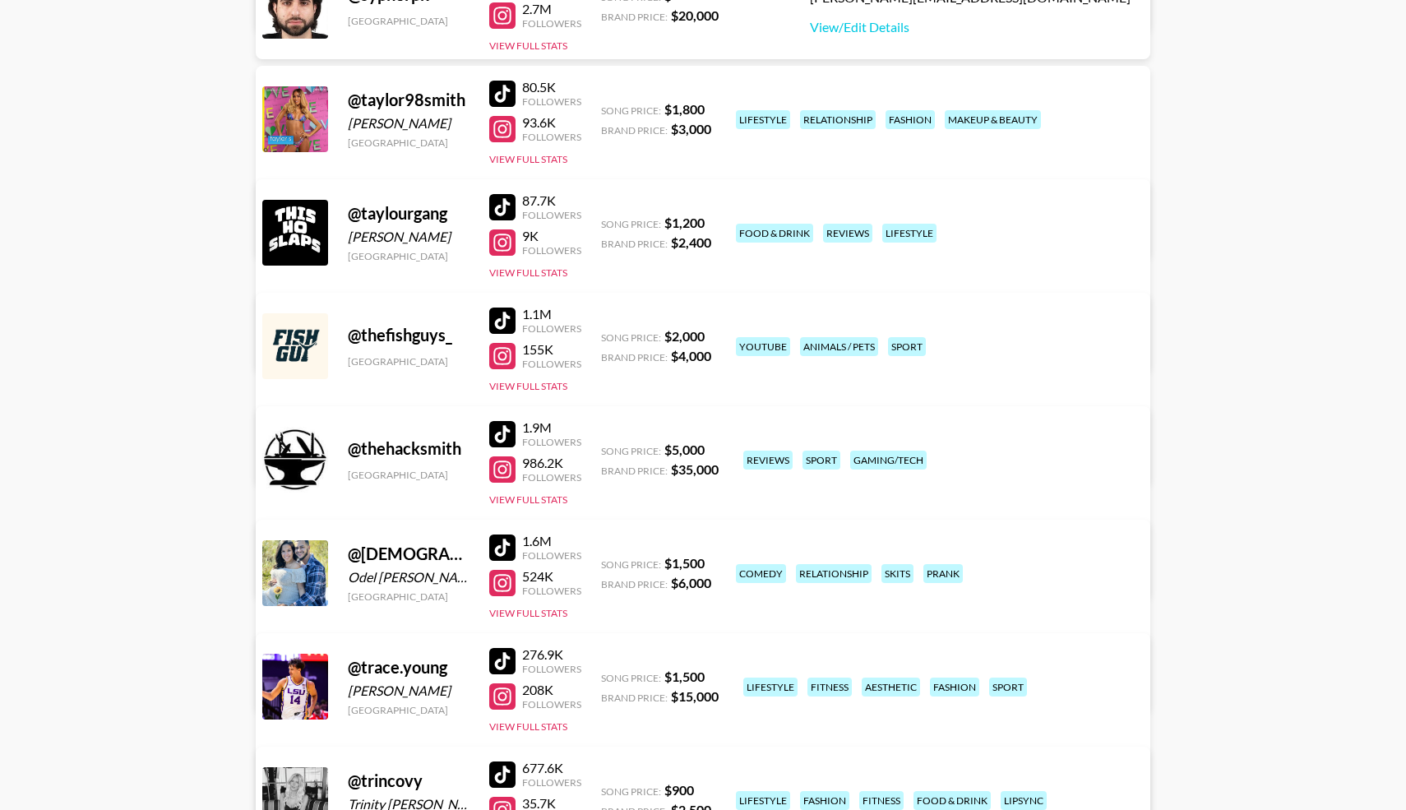
click at [500, 206] on div at bounding box center [502, 207] width 26 height 26
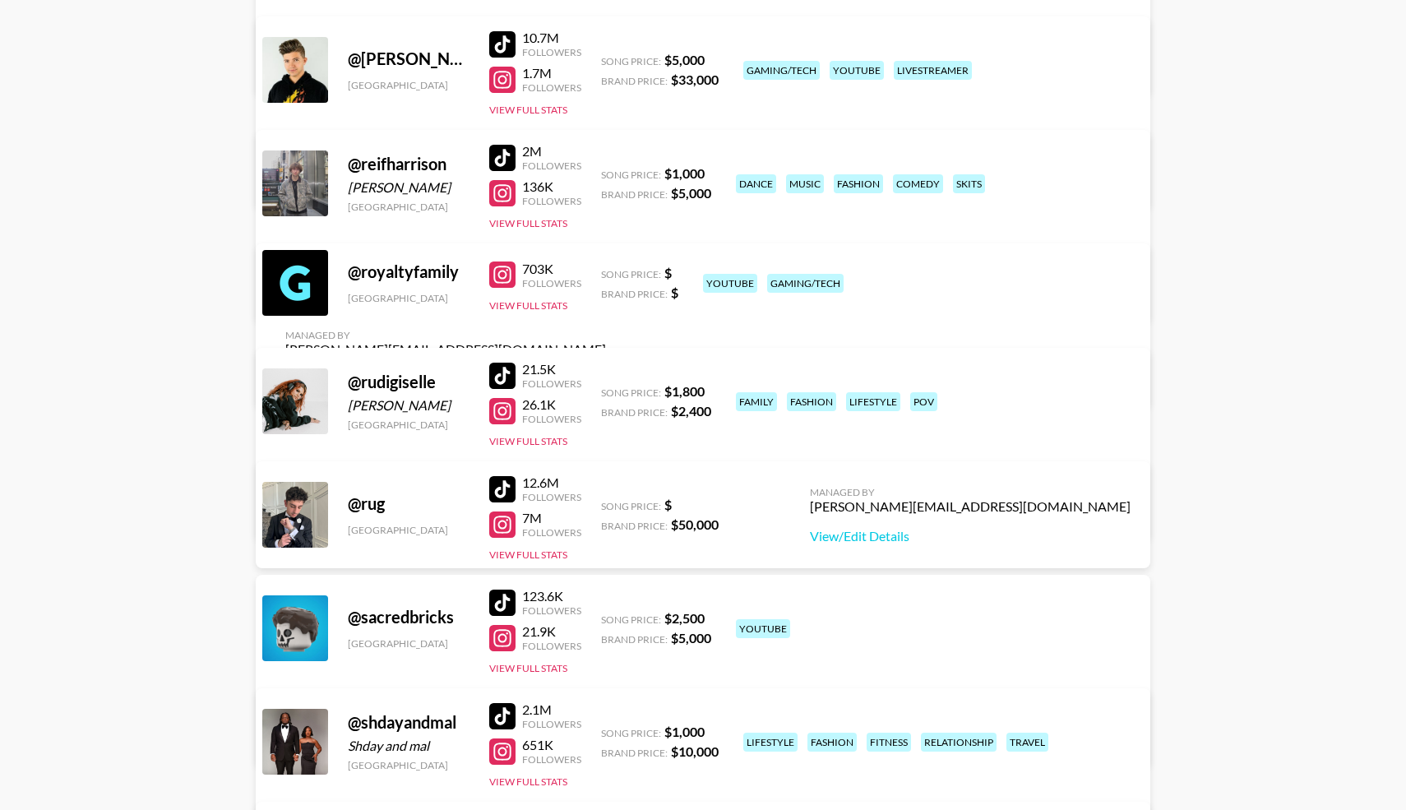
scroll to position [8843, 0]
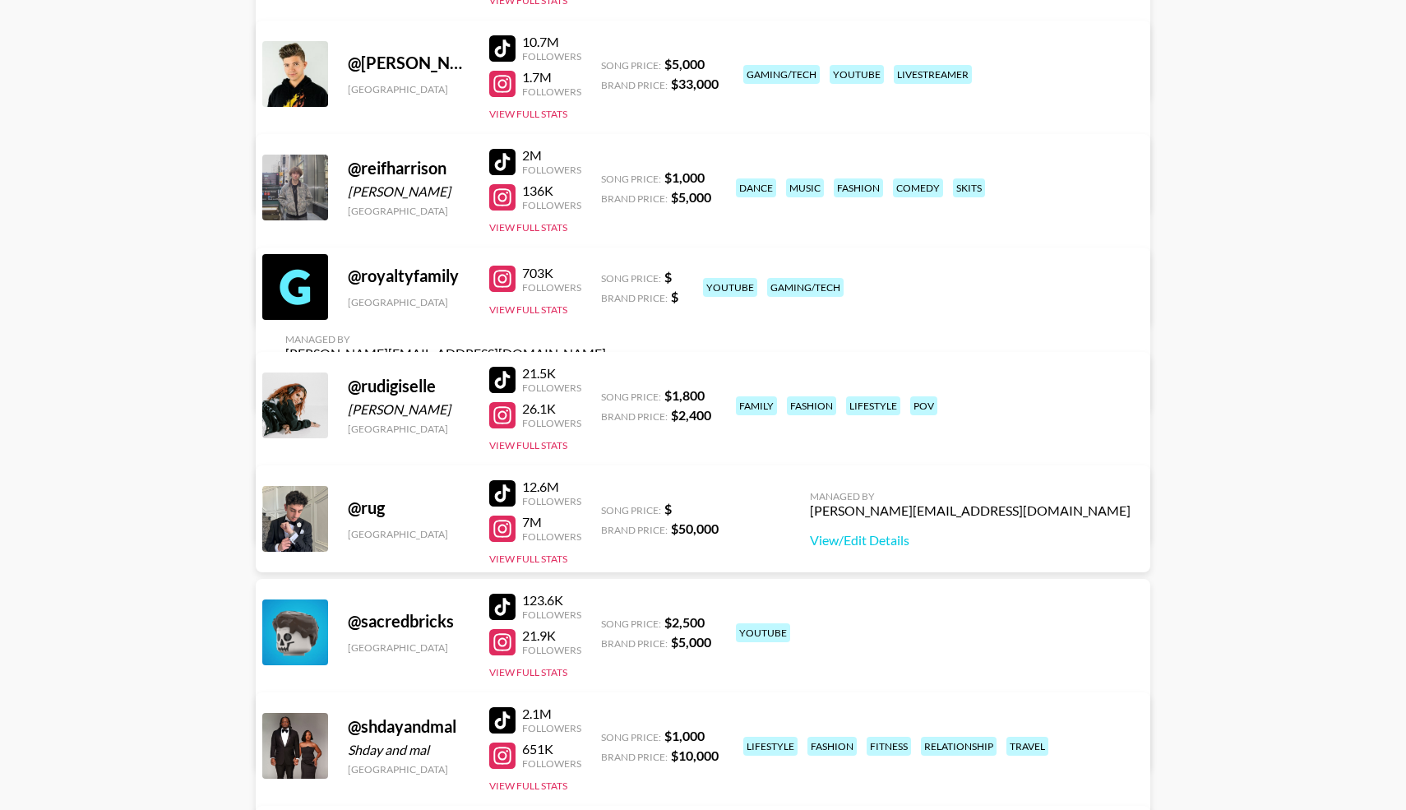
click at [502, 371] on div at bounding box center [502, 380] width 26 height 26
click at [502, 445] on button "View Full Stats" at bounding box center [528, 445] width 78 height 12
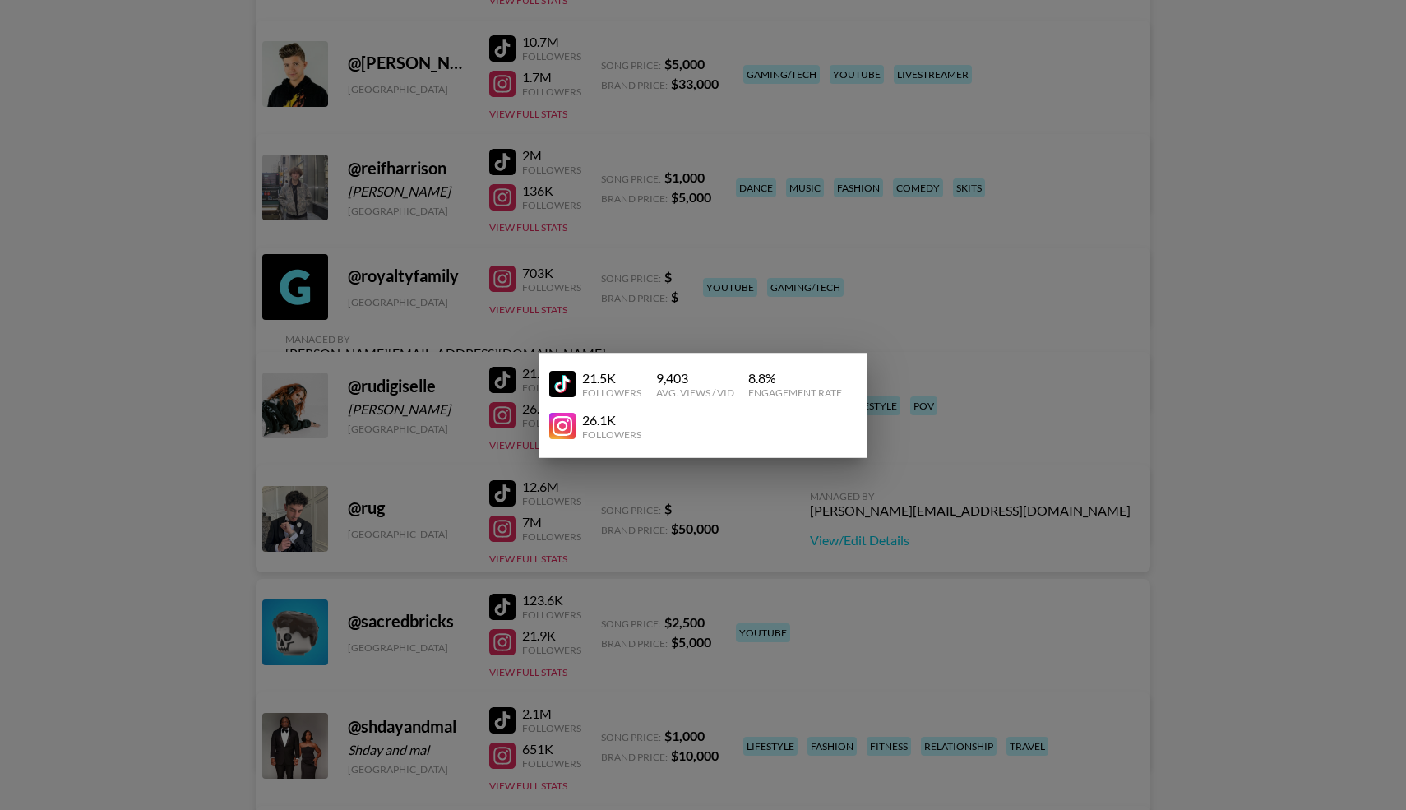
click at [420, 437] on div at bounding box center [703, 405] width 1406 height 810
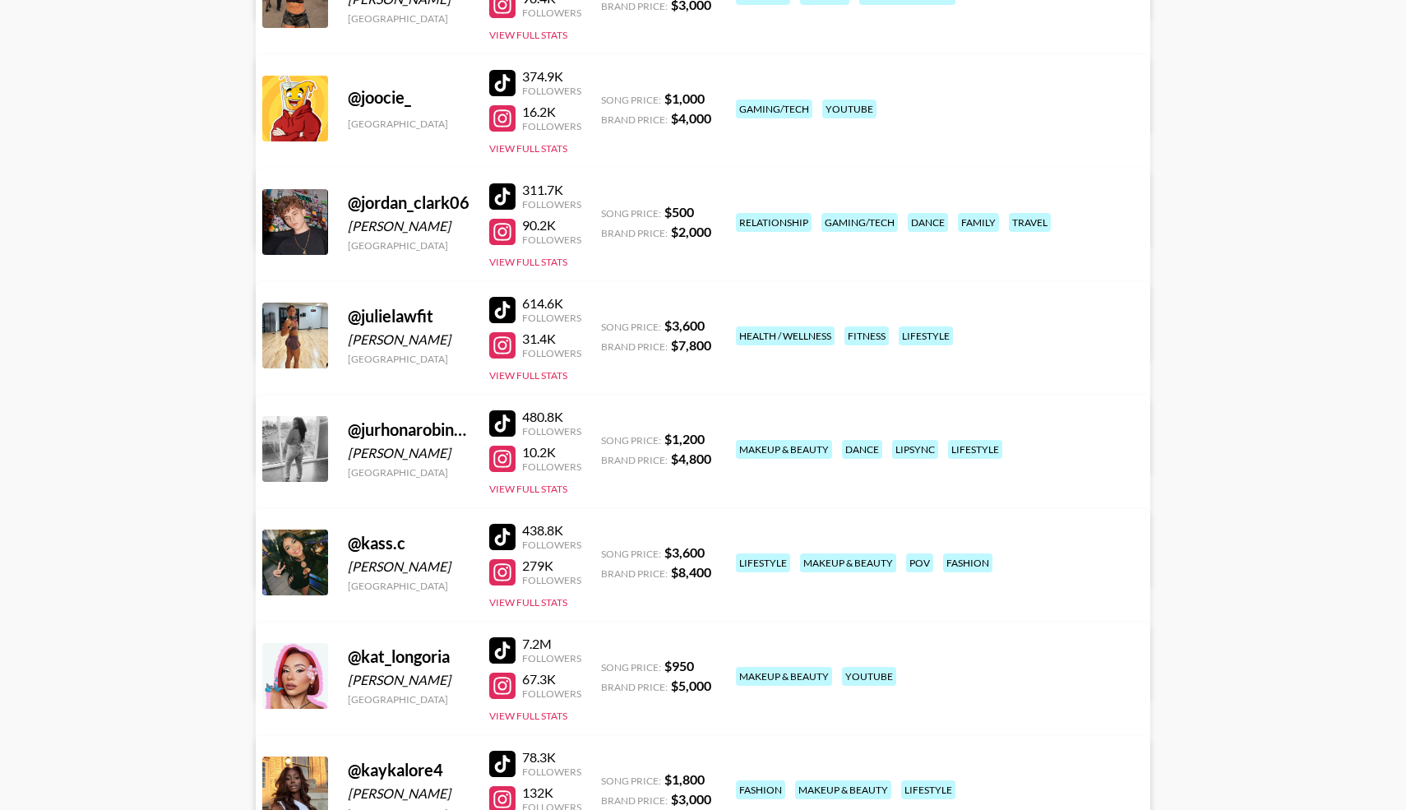
scroll to position [6186, 0]
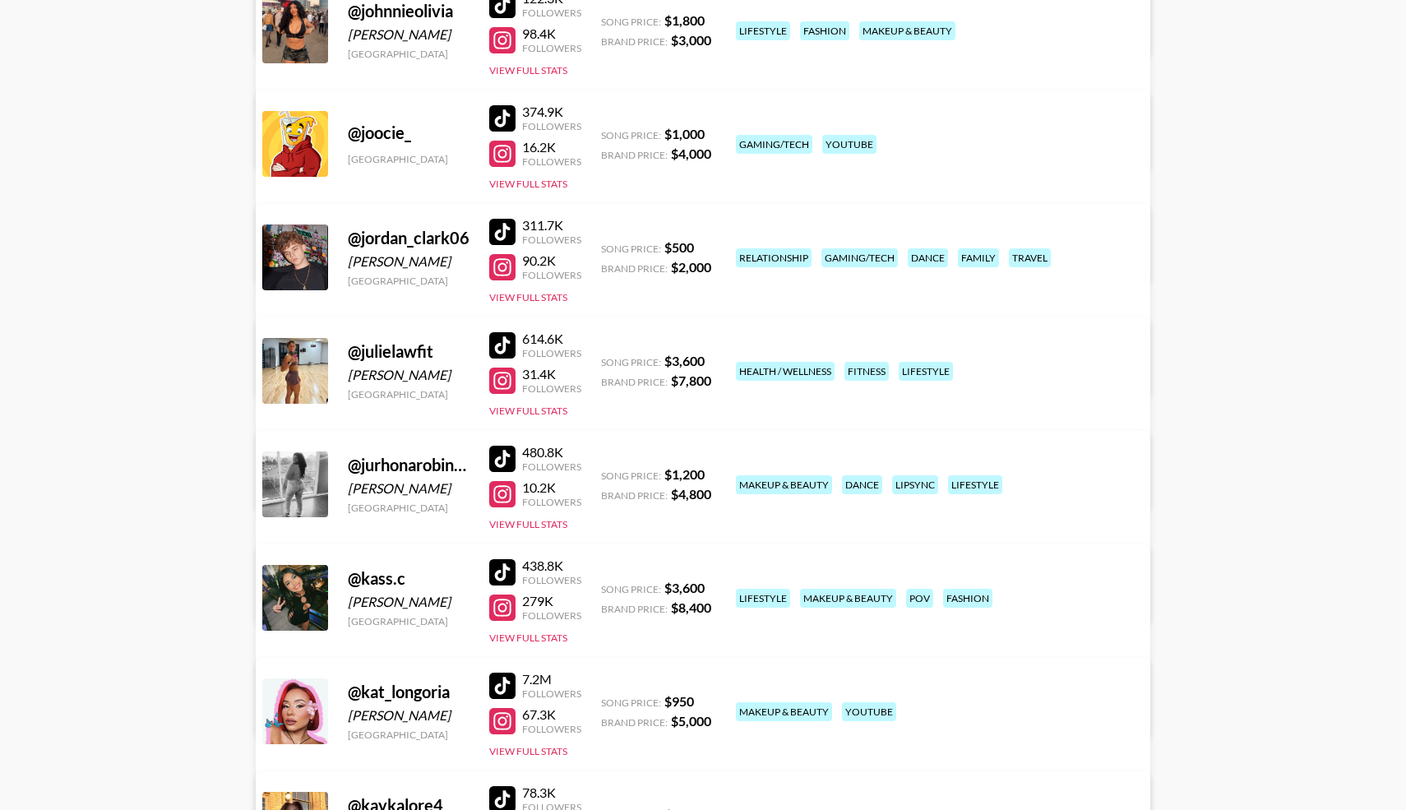
click at [506, 220] on div at bounding box center [502, 232] width 26 height 26
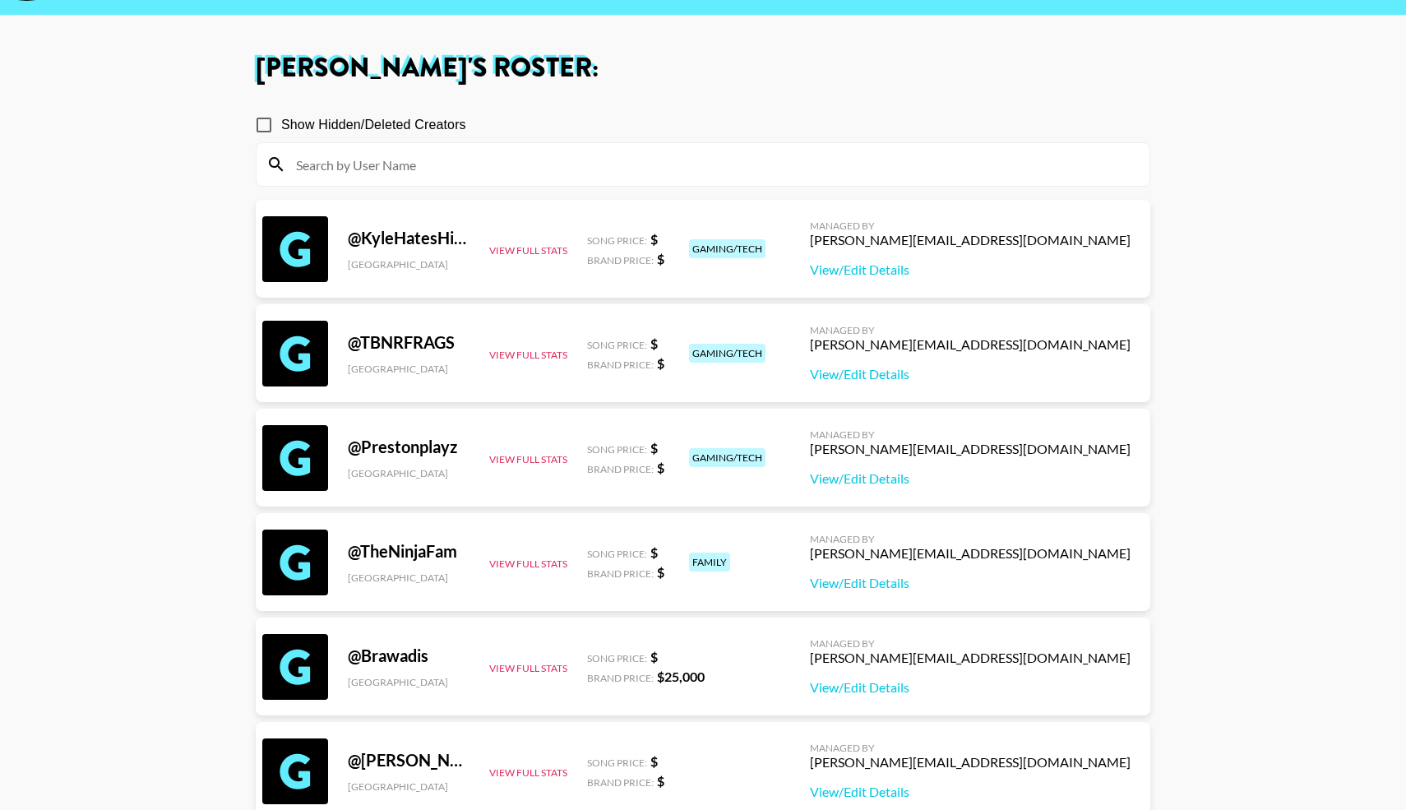
scroll to position [0, 0]
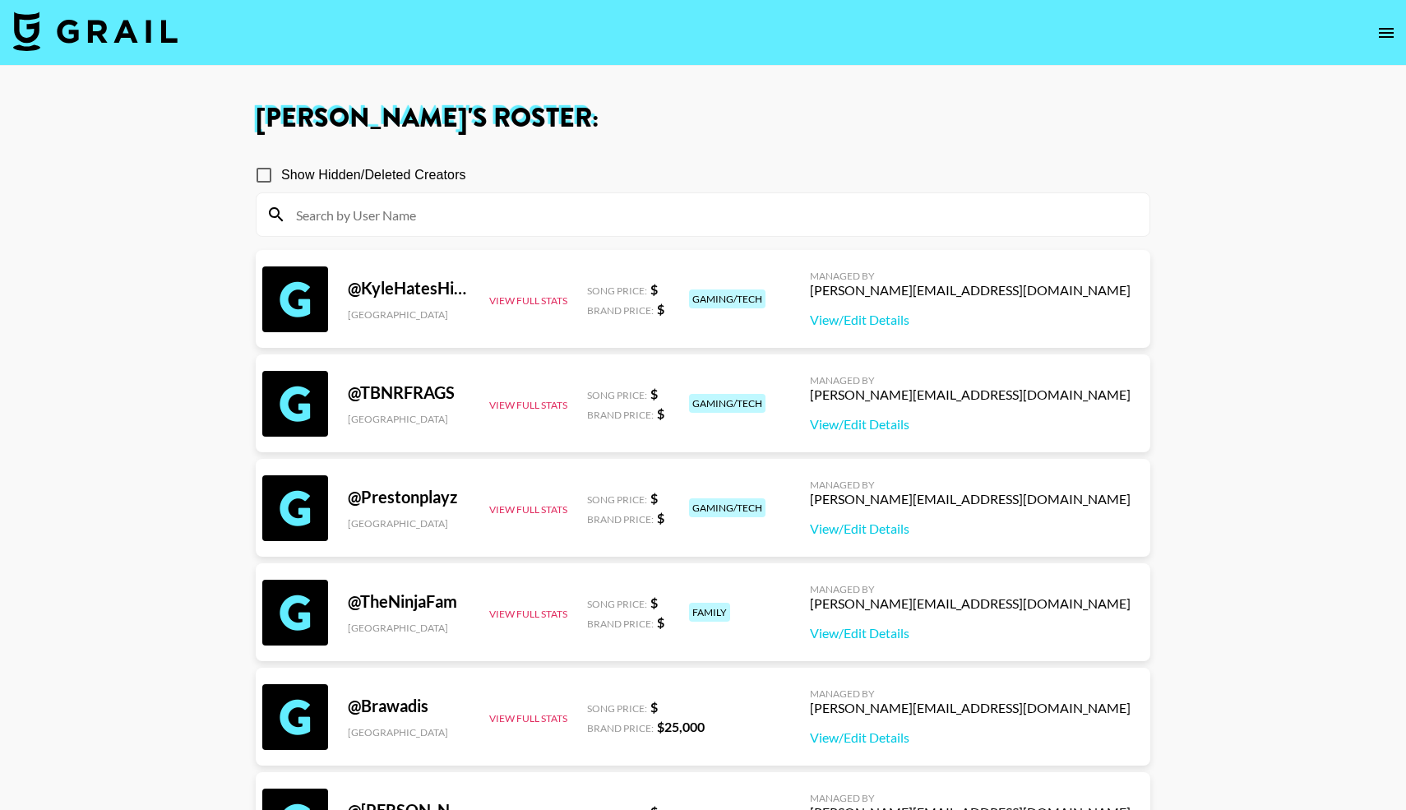
click at [383, 235] on div at bounding box center [703, 214] width 893 height 43
click at [382, 218] on input at bounding box center [712, 214] width 853 height 26
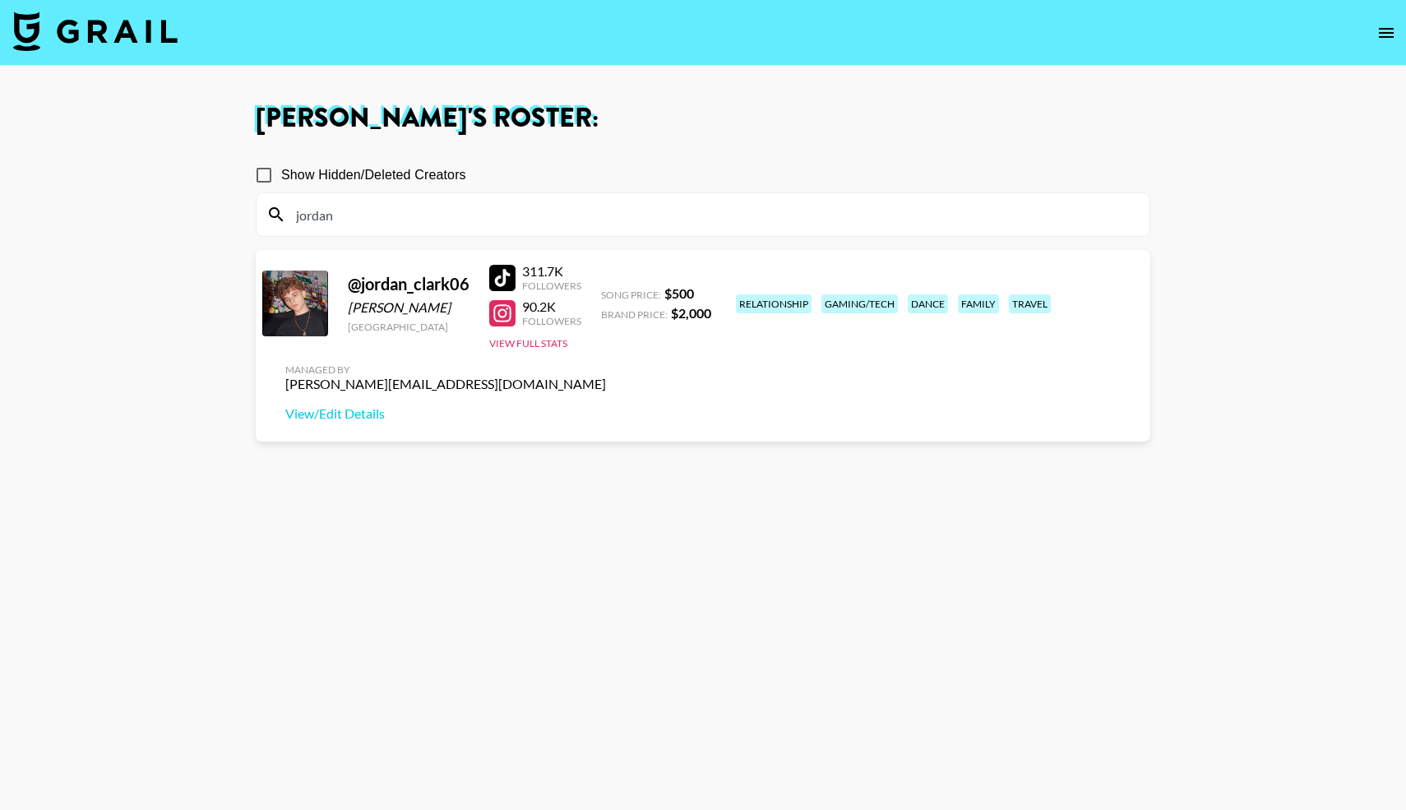
type input "jordan"
click at [501, 283] on div at bounding box center [502, 278] width 26 height 26
